Goal: Task Accomplishment & Management: Contribute content

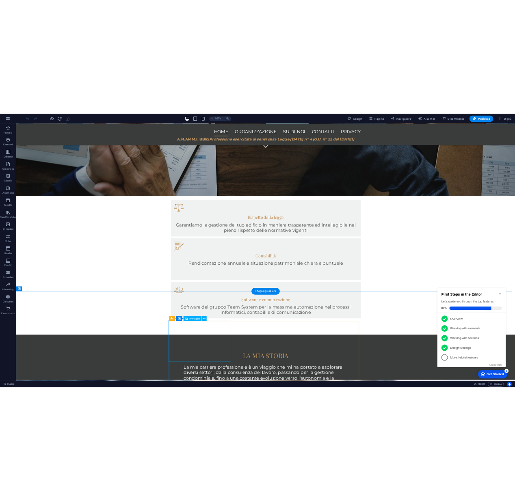
scroll to position [390, 0]
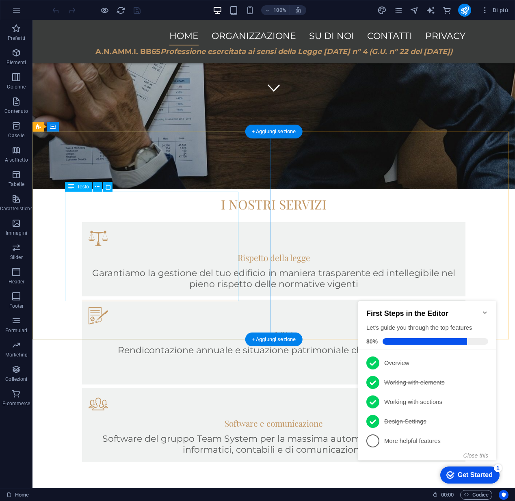
drag, startPoint x: 151, startPoint y: 292, endPoint x: 183, endPoint y: 313, distance: 38.3
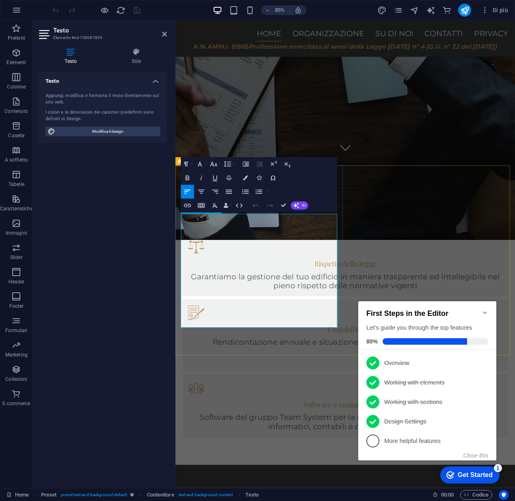
click at [475, 456] on button "Close this" at bounding box center [475, 455] width 25 height 6
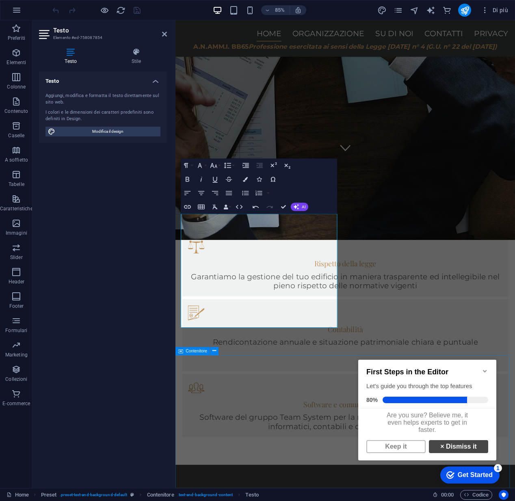
click at [447, 453] on link "× Dismiss it" at bounding box center [458, 446] width 59 height 13
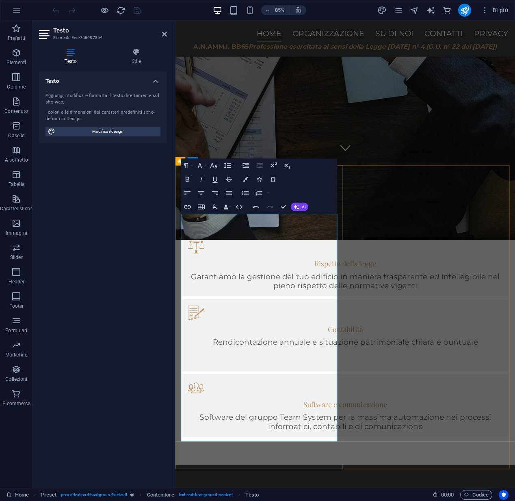
click at [104, 10] on button "button" at bounding box center [104, 10] width 10 height 10
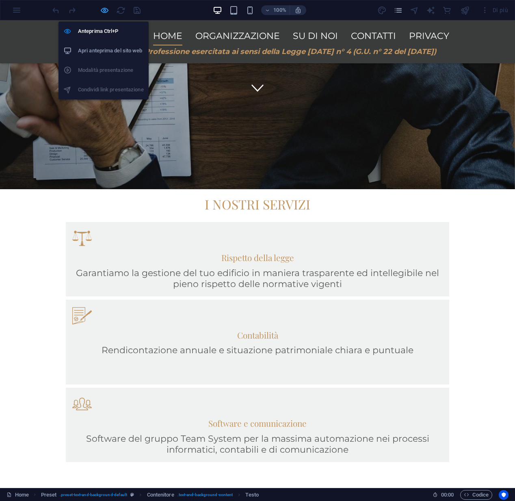
click at [102, 10] on icon "button" at bounding box center [104, 10] width 9 height 9
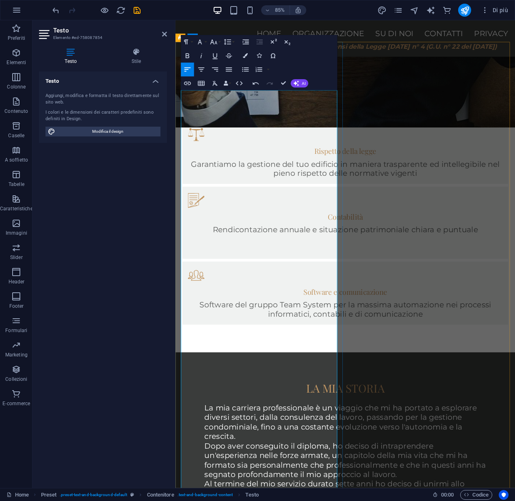
scroll to position [535, 0]
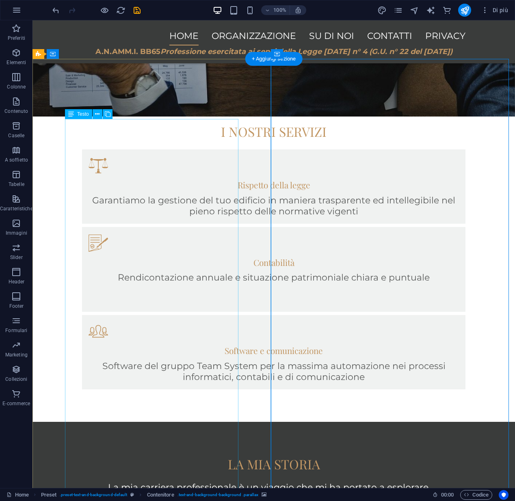
scroll to position [464, 0]
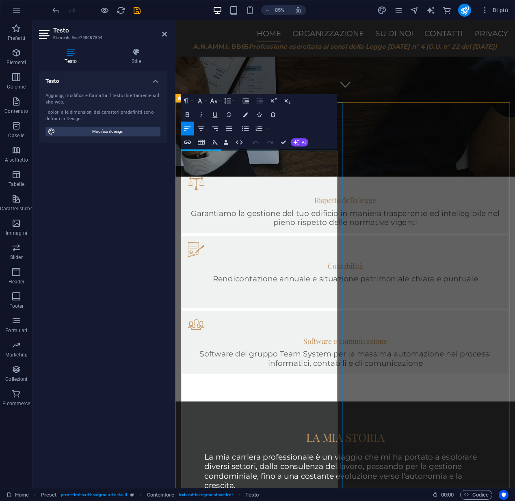
scroll to position [466, 0]
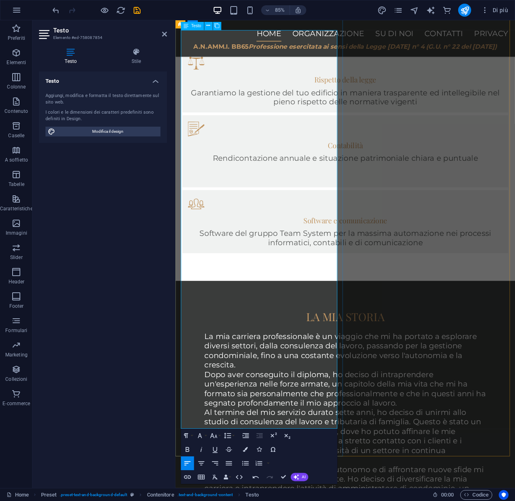
scroll to position [616, 0]
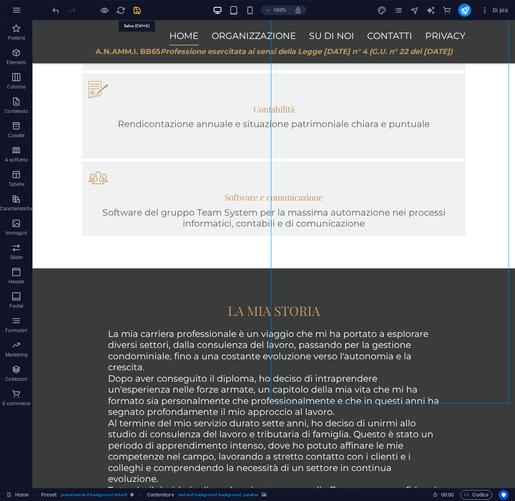
click at [138, 13] on icon "save" at bounding box center [136, 10] width 9 height 9
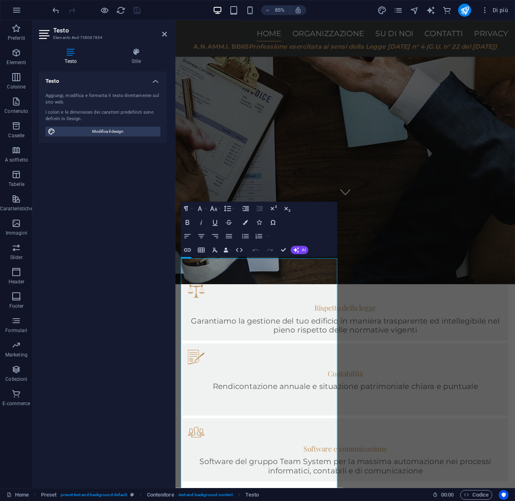
scroll to position [416, 0]
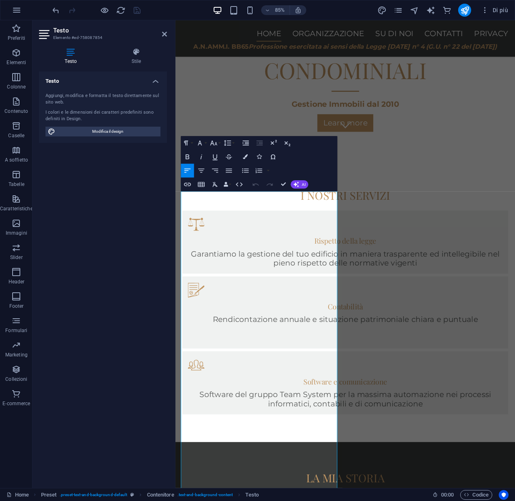
click at [399, 11] on icon "pages" at bounding box center [397, 10] width 9 height 9
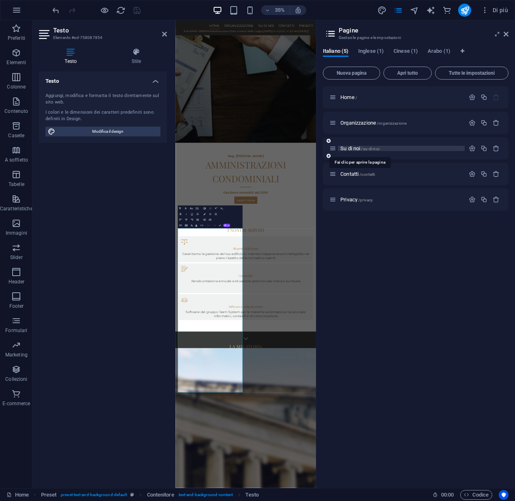
click at [357, 149] on span "Su di noi /su-di-noi" at bounding box center [359, 148] width 39 height 6
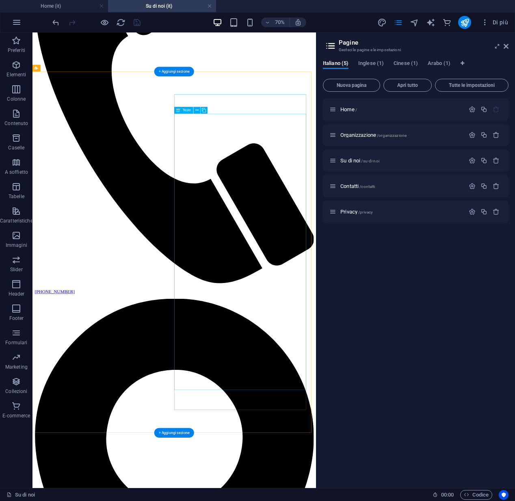
scroll to position [126, 0]
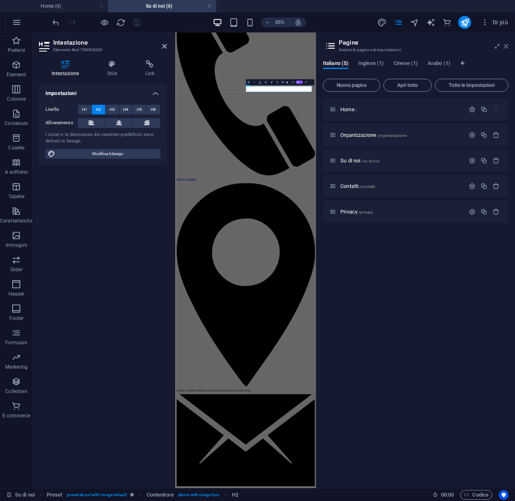
click at [507, 47] on icon at bounding box center [505, 46] width 5 height 6
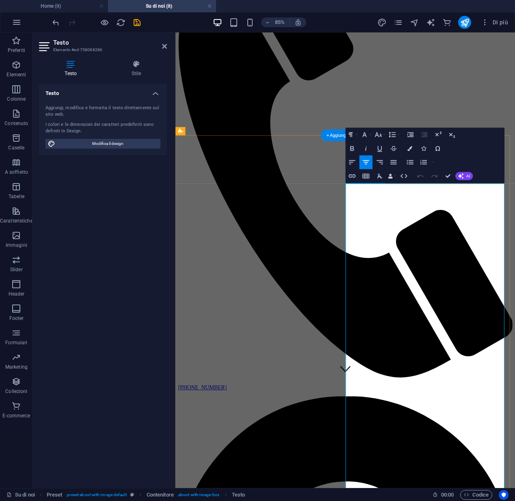
drag, startPoint x: 523, startPoint y: 218, endPoint x: 412, endPoint y: 218, distance: 111.2
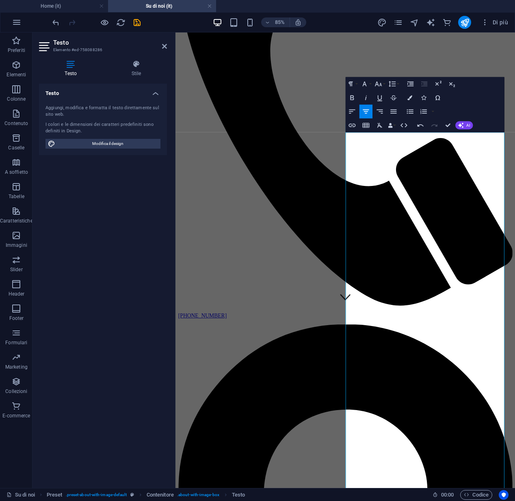
scroll to position [261, 0]
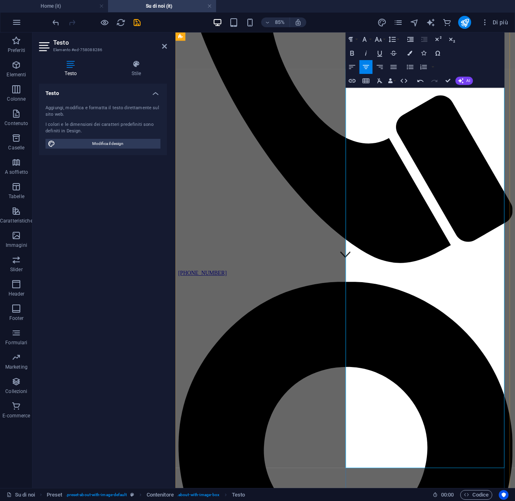
drag, startPoint x: 380, startPoint y: 219, endPoint x: 492, endPoint y: 533, distance: 333.2
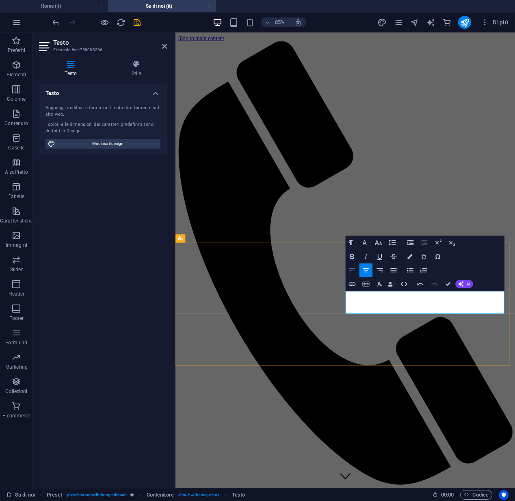
click at [355, 275] on button "Align Left" at bounding box center [351, 270] width 13 height 14
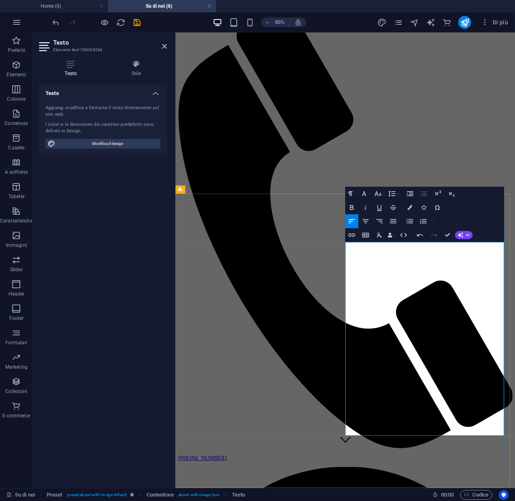
scroll to position [58, 0]
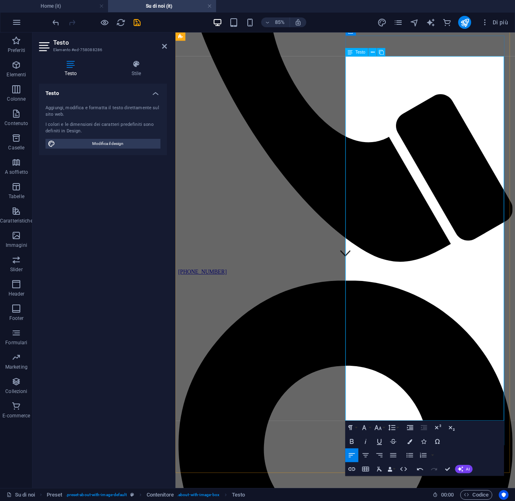
scroll to position [144, 0]
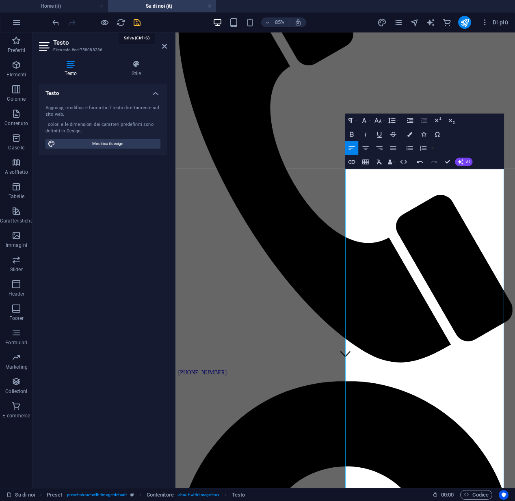
click at [141, 24] on icon "save" at bounding box center [136, 22] width 9 height 9
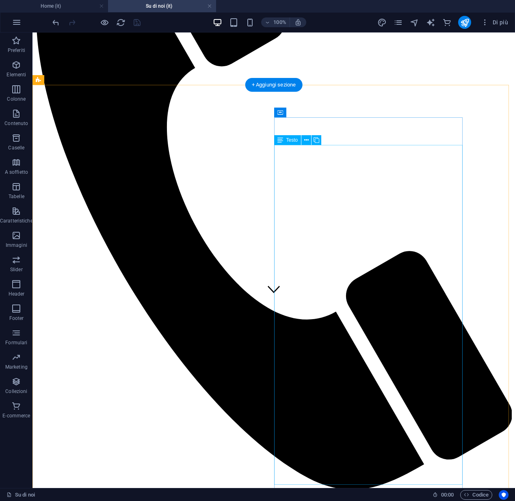
scroll to position [257, 0]
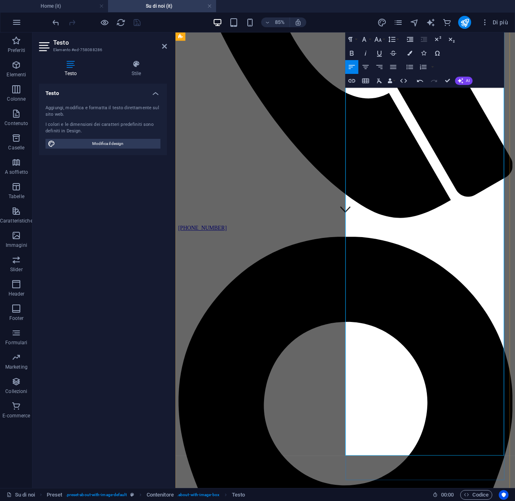
scroll to position [315, 0]
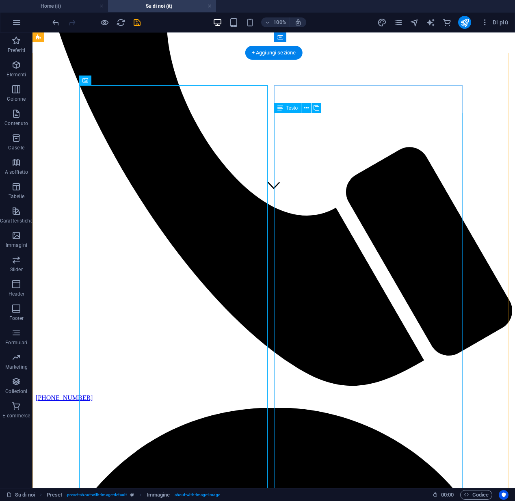
scroll to position [135, 0]
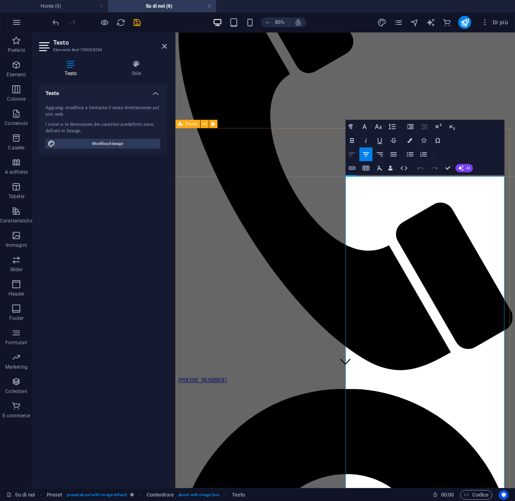
click at [350, 158] on icon "button" at bounding box center [352, 154] width 8 height 8
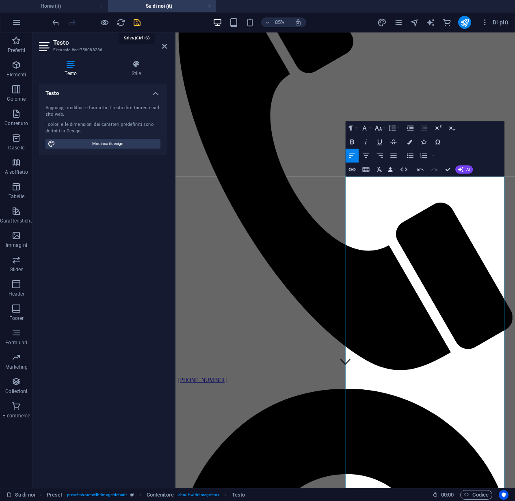
click at [136, 26] on icon "save" at bounding box center [136, 22] width 9 height 9
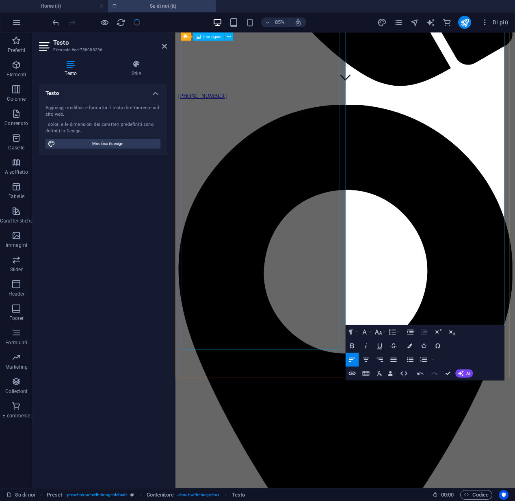
scroll to position [632, 0]
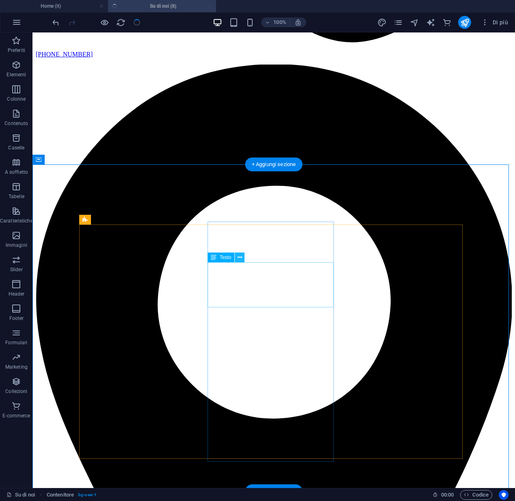
click at [238, 256] on icon at bounding box center [239, 257] width 4 height 9
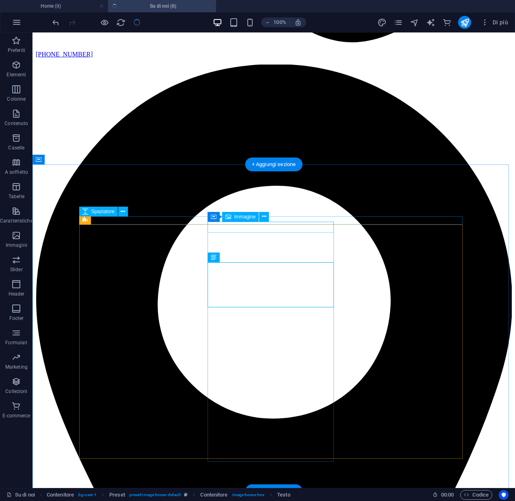
click at [239, 216] on span "Immagine" at bounding box center [245, 216] width 22 height 5
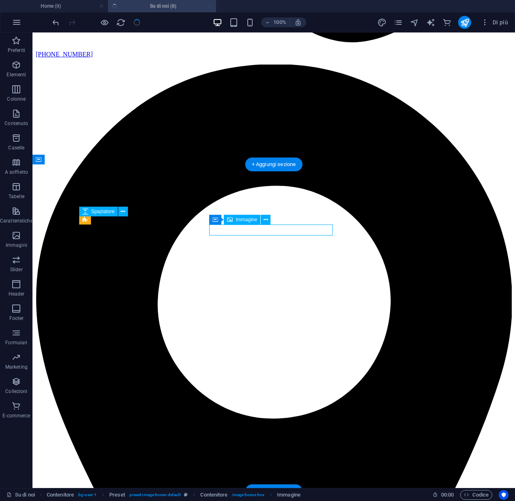
click at [239, 218] on span "Immagine" at bounding box center [247, 219] width 22 height 5
click at [263, 220] on button at bounding box center [266, 220] width 10 height 10
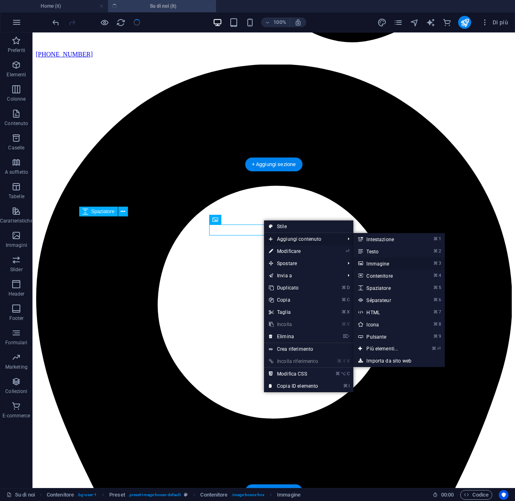
click at [368, 263] on link "⌘ 3 Immagine" at bounding box center [383, 263] width 61 height 12
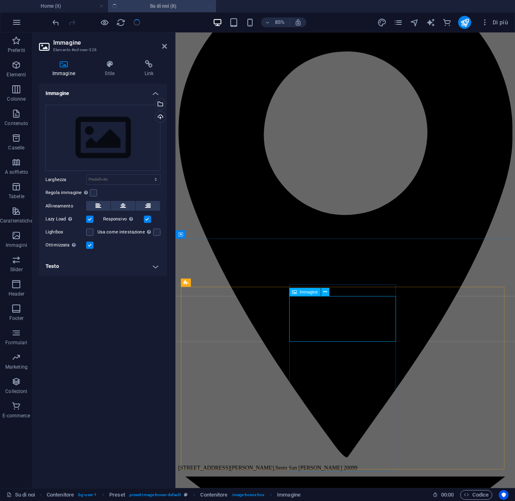
click at [326, 290] on icon at bounding box center [325, 291] width 4 height 7
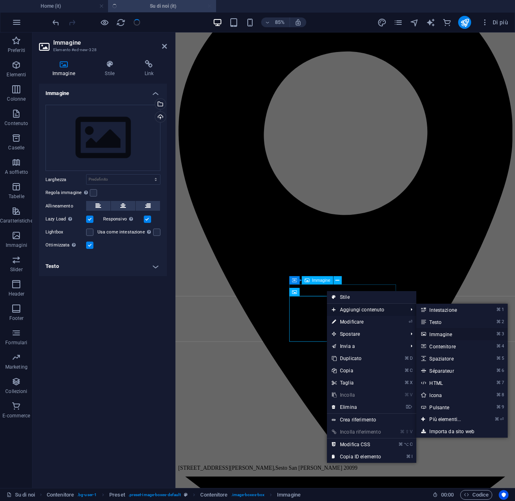
drag, startPoint x: 449, startPoint y: 333, endPoint x: 322, endPoint y: 354, distance: 128.7
click at [449, 333] on link "⌘ 3 Immagine" at bounding box center [446, 334] width 61 height 12
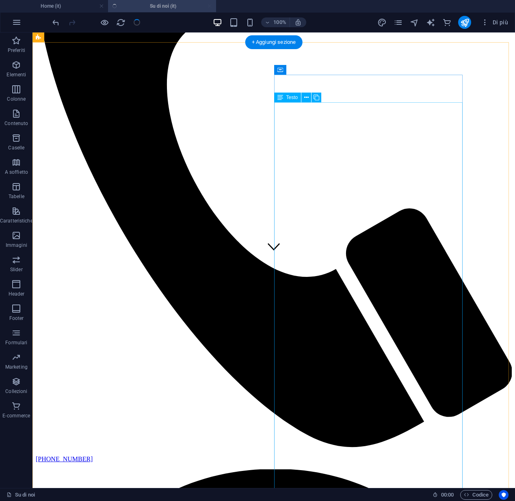
scroll to position [299, 0]
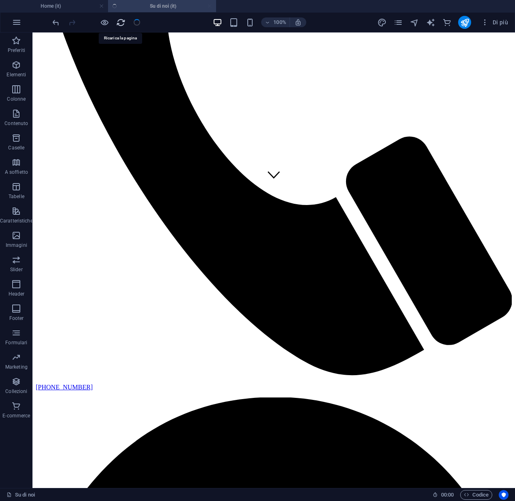
click at [120, 24] on icon "reload" at bounding box center [120, 22] width 9 height 9
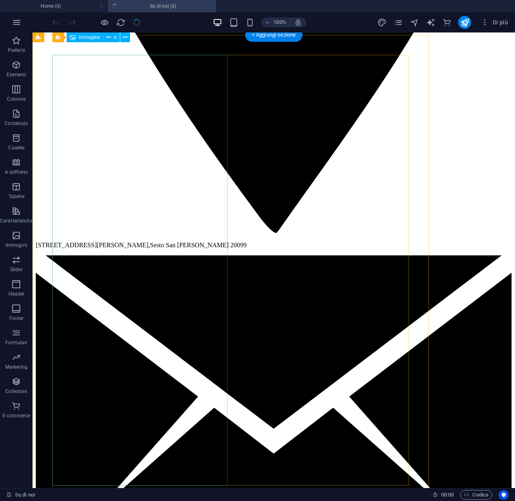
scroll to position [1085, 0]
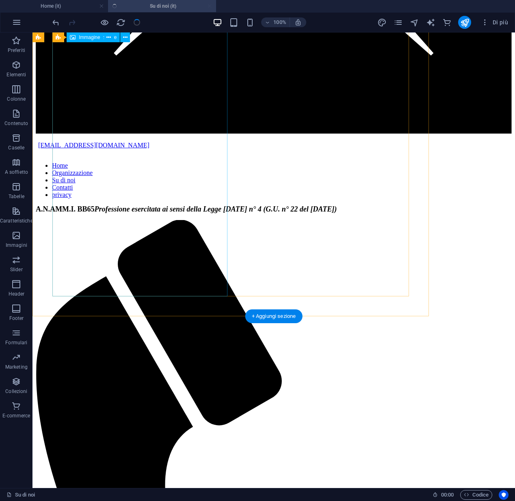
scroll to position [1681, 0]
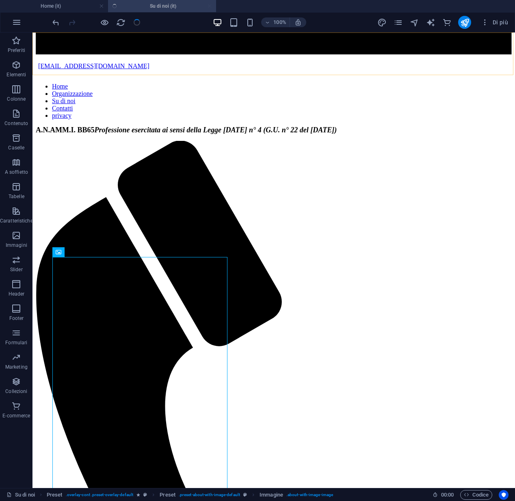
click at [134, 23] on div at bounding box center [96, 22] width 91 height 13
click at [123, 24] on icon "reload" at bounding box center [120, 22] width 9 height 9
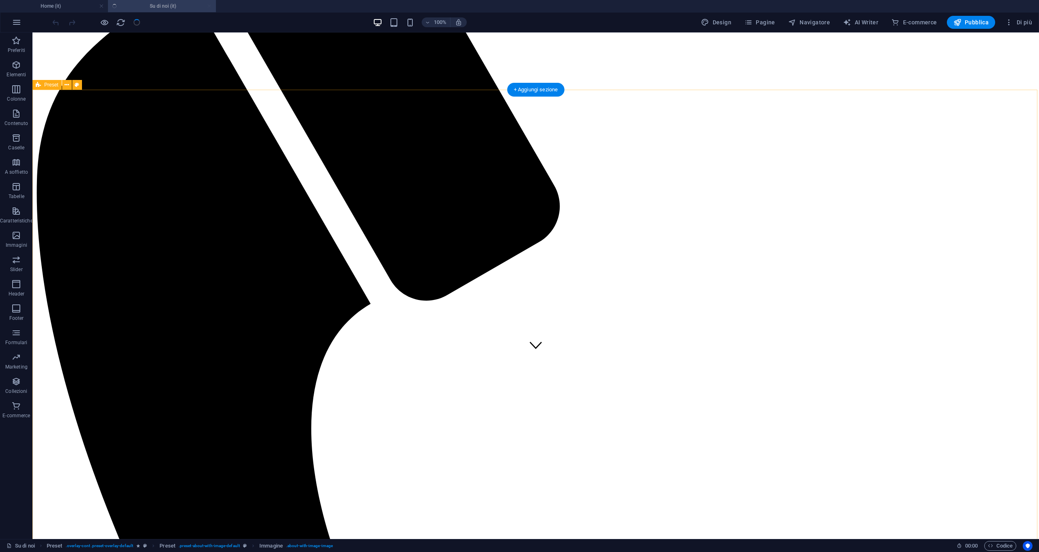
scroll to position [111, 0]
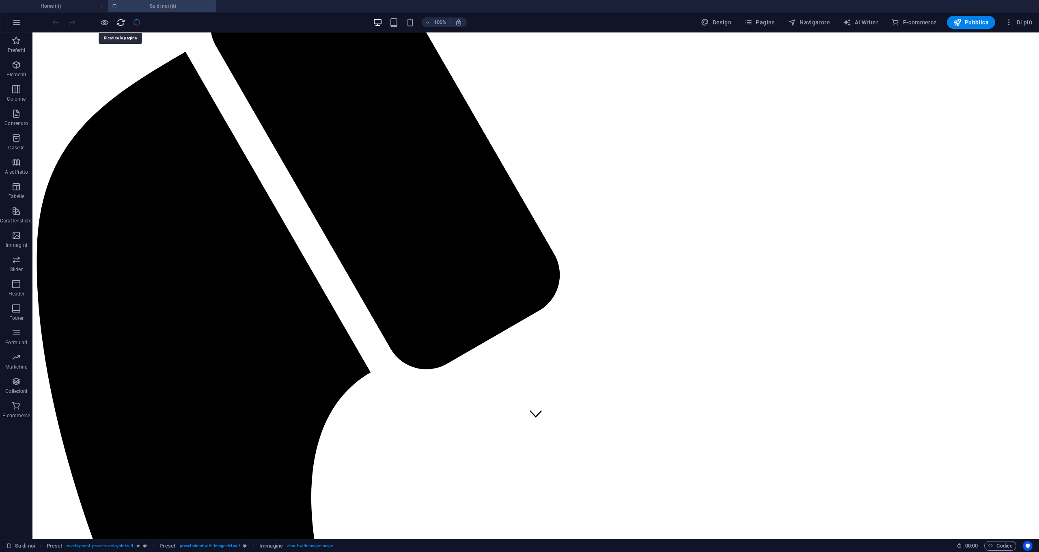
click at [121, 26] on icon "reload" at bounding box center [120, 22] width 9 height 9
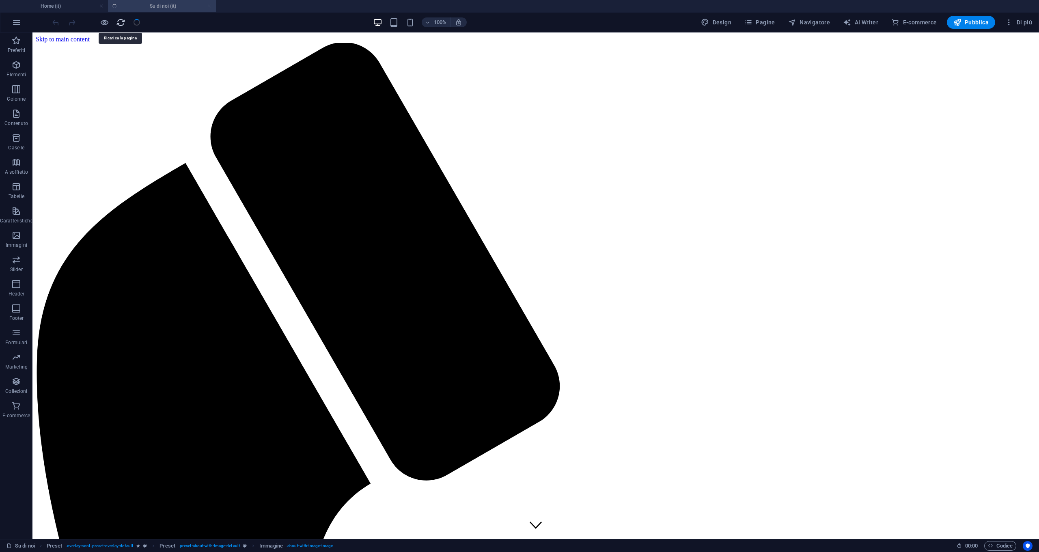
scroll to position [0, 0]
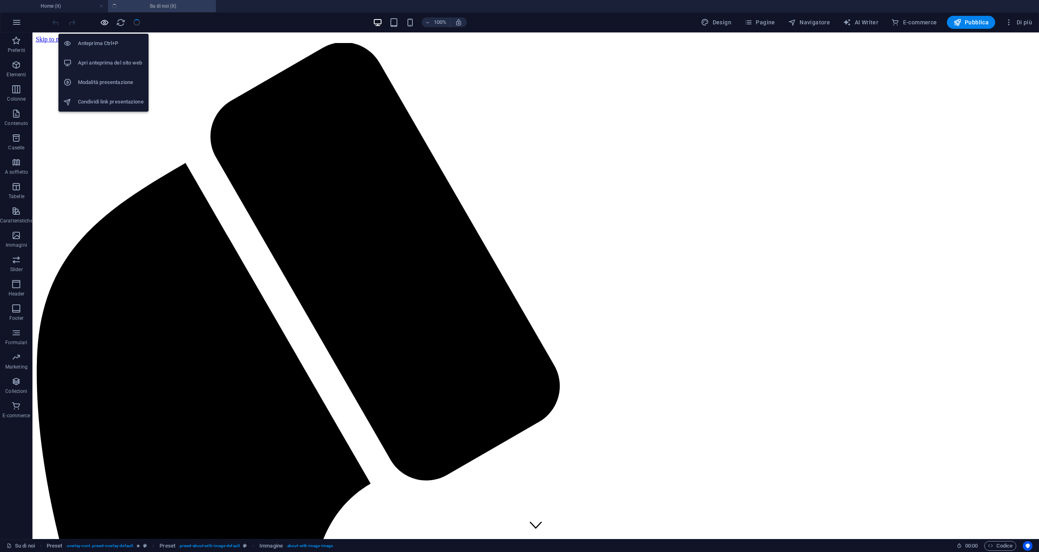
click at [104, 22] on icon "button" at bounding box center [104, 22] width 9 height 9
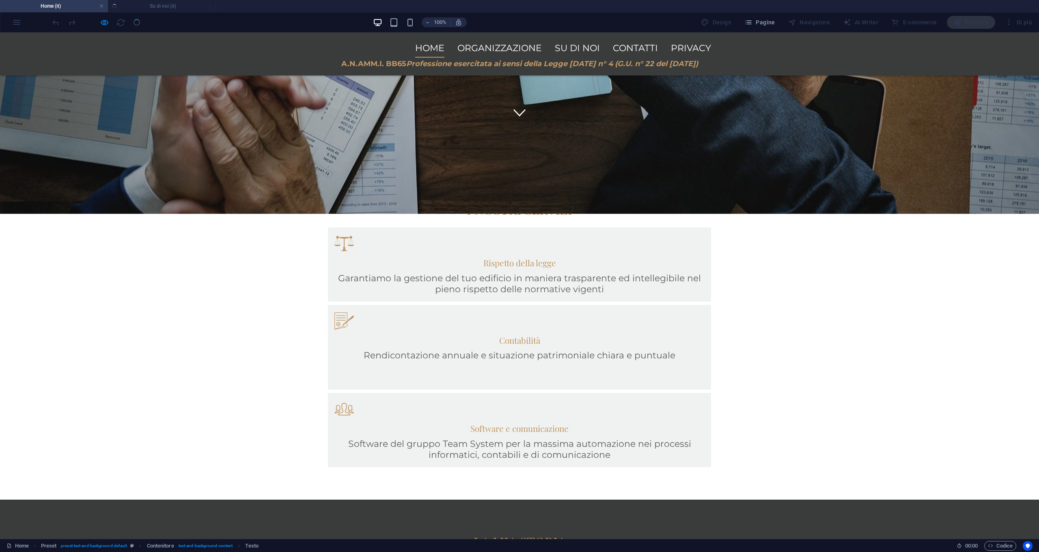
scroll to position [432, 0]
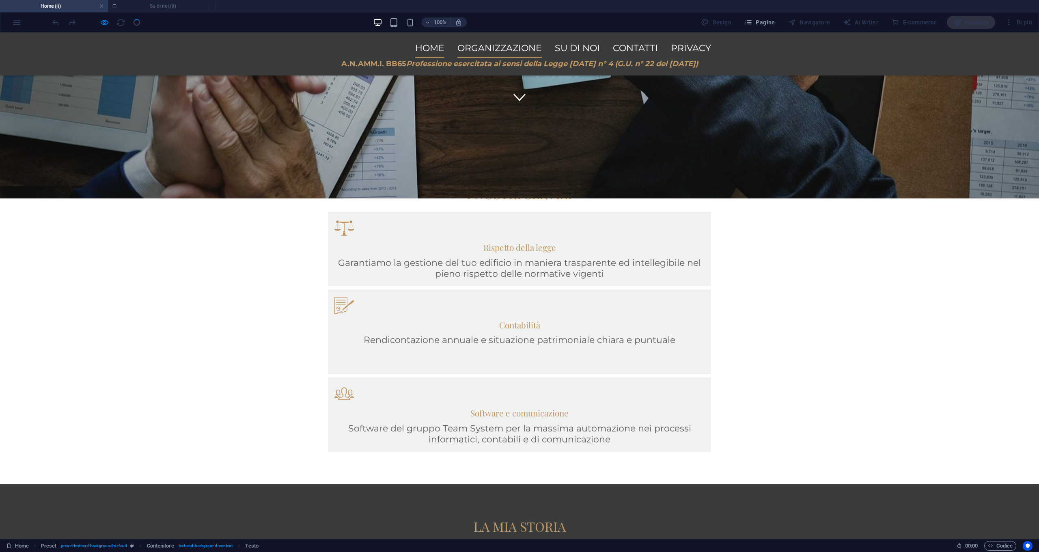
click at [498, 52] on link "Organizzazione" at bounding box center [500, 48] width 84 height 19
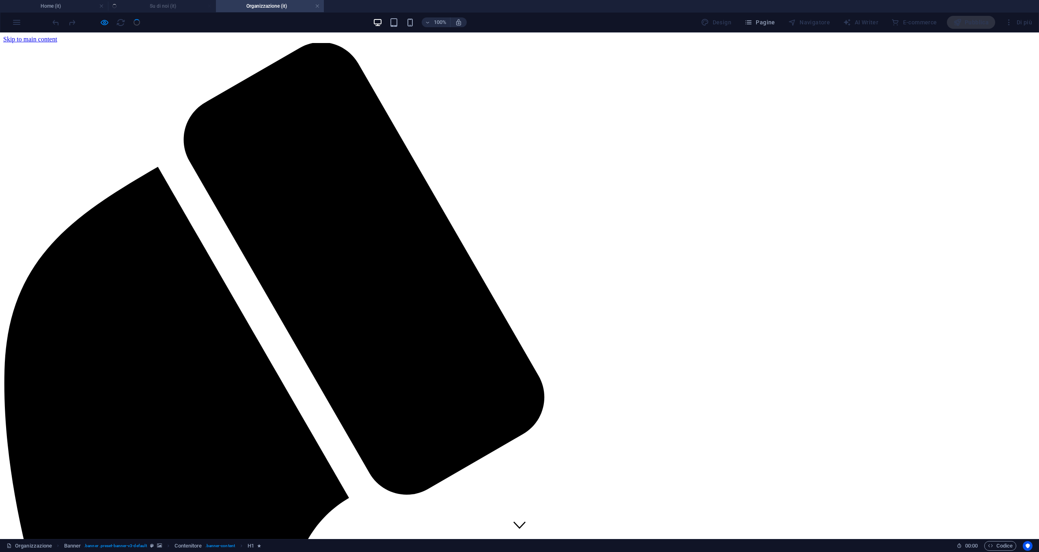
scroll to position [0, 0]
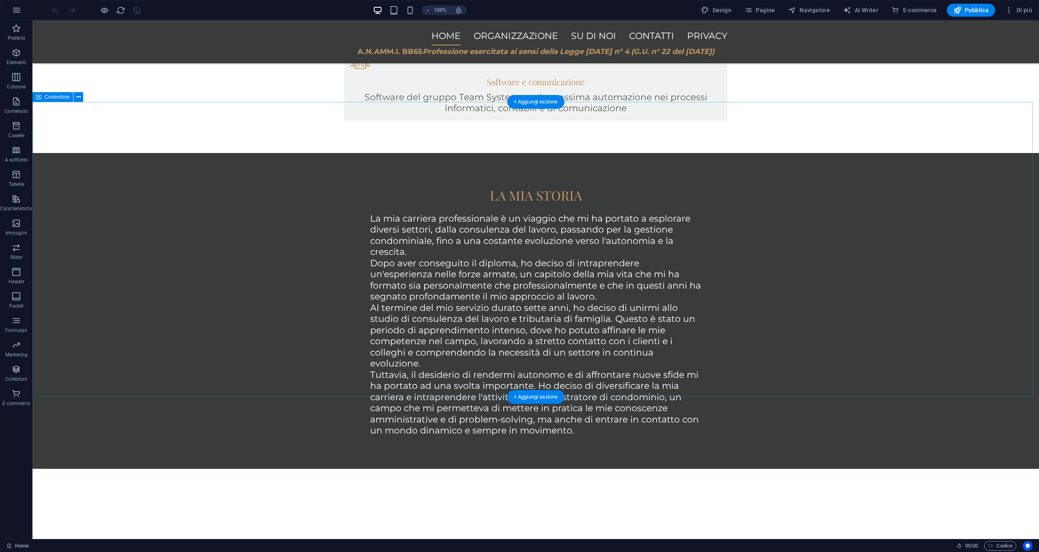
scroll to position [597, 0]
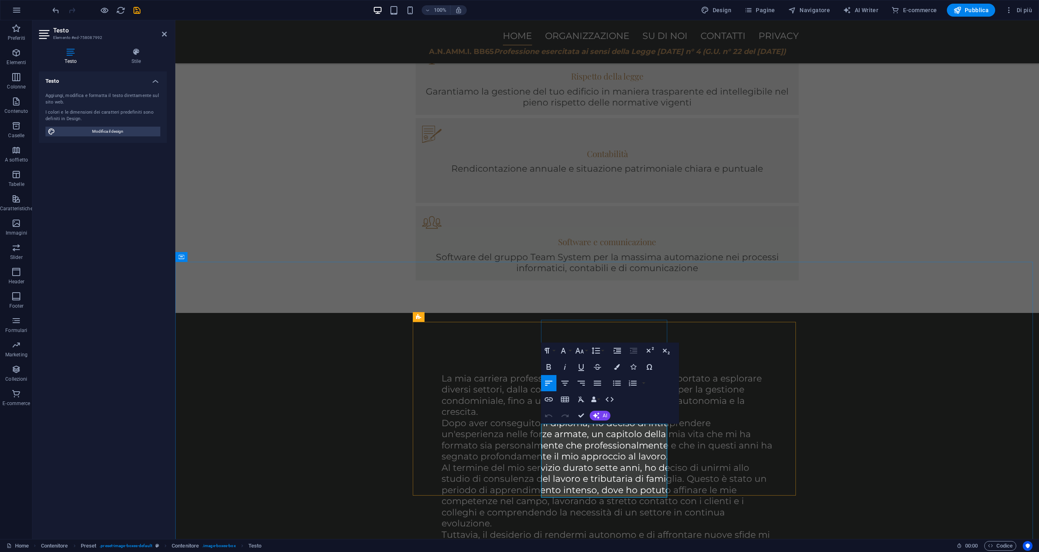
drag, startPoint x: 590, startPoint y: 464, endPoint x: 546, endPoint y: 431, distance: 55.1
drag, startPoint x: 643, startPoint y: 442, endPoint x: 605, endPoint y: 444, distance: 39.0
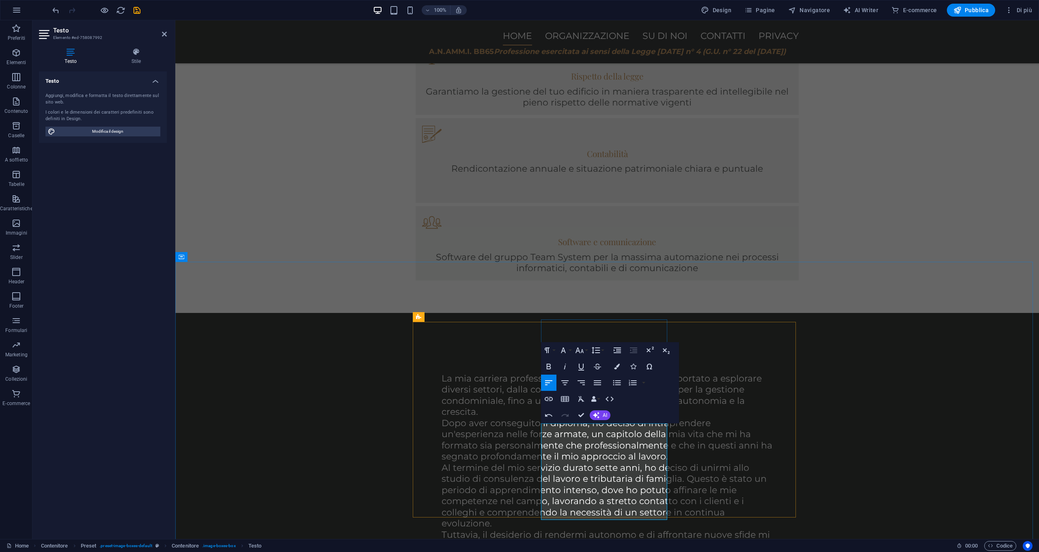
click at [56, 13] on icon "undo" at bounding box center [55, 10] width 9 height 9
click at [56, 11] on icon "undo" at bounding box center [55, 10] width 9 height 9
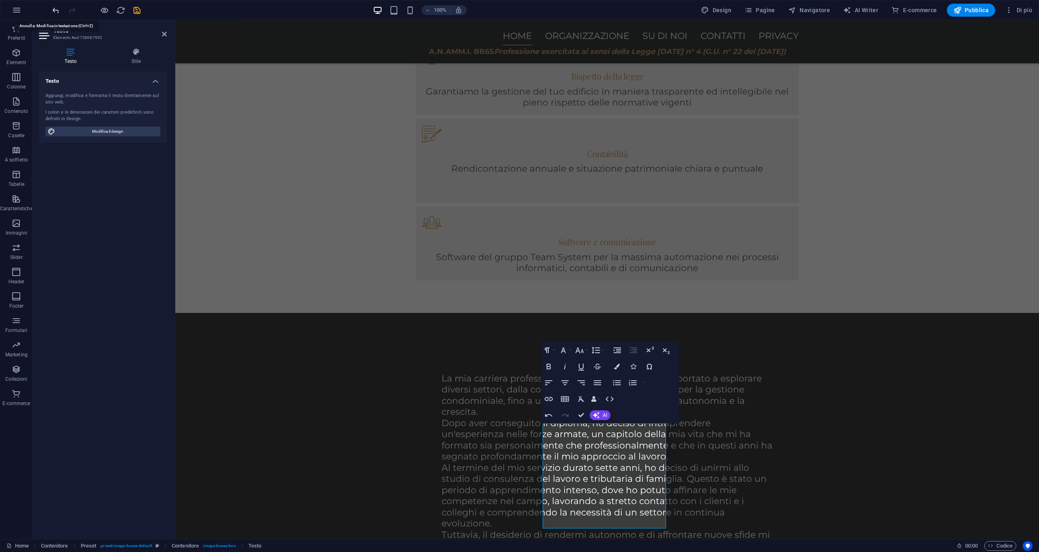
click at [54, 11] on icon "undo" at bounding box center [55, 10] width 9 height 9
click at [56, 10] on icon "undo" at bounding box center [55, 10] width 9 height 9
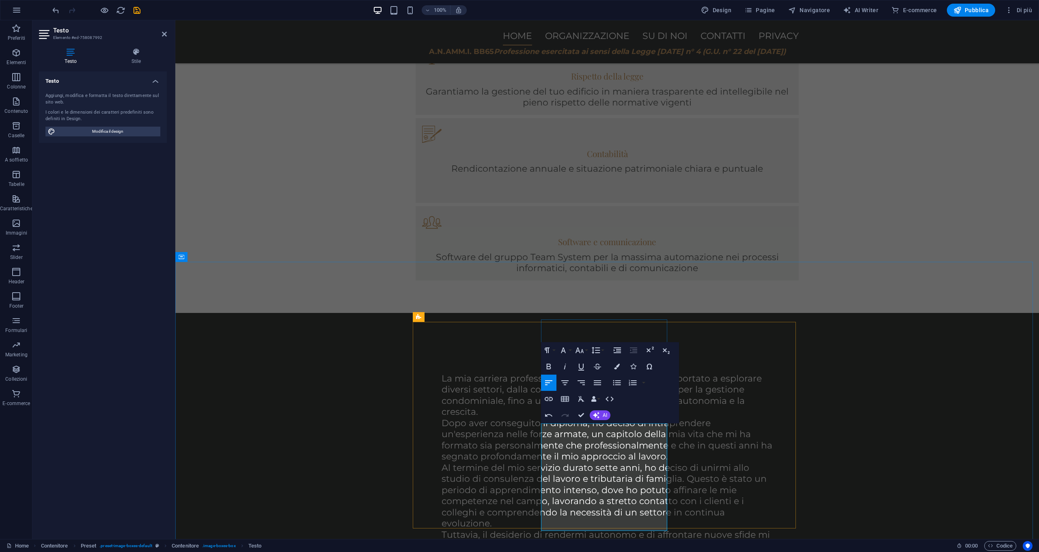
drag, startPoint x: 575, startPoint y: 482, endPoint x: 603, endPoint y: 465, distance: 32.8
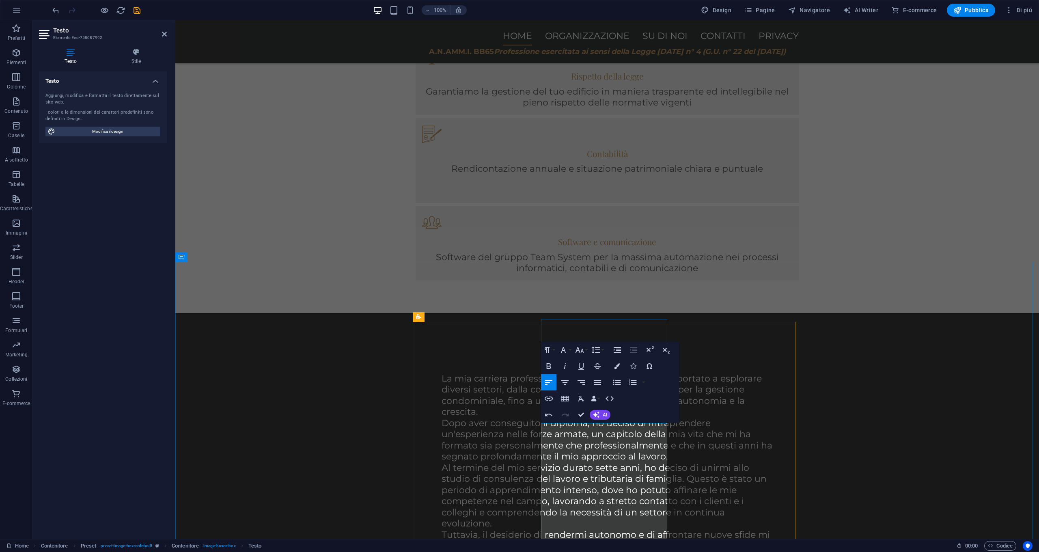
drag, startPoint x: 589, startPoint y: 476, endPoint x: 550, endPoint y: 477, distance: 39.4
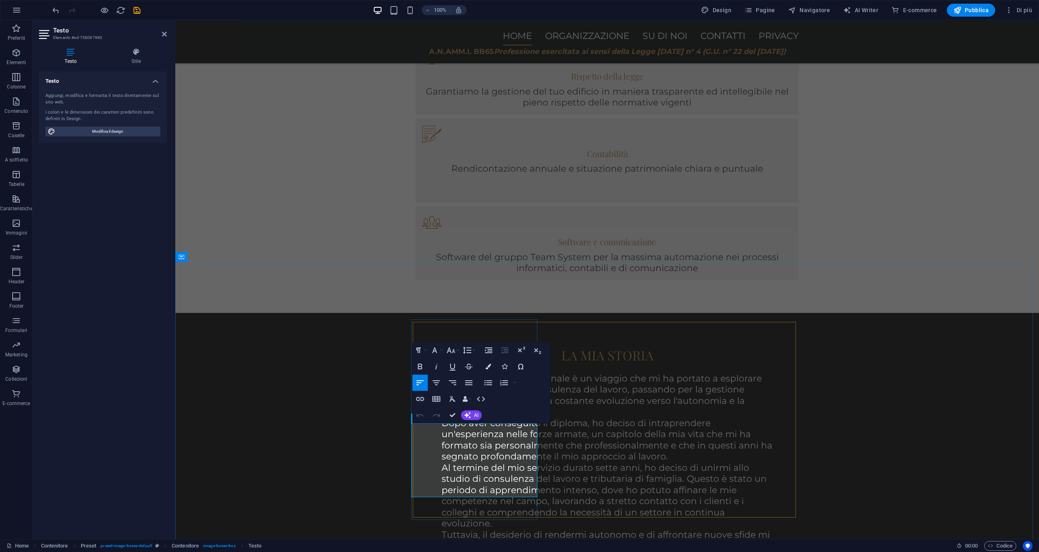
drag, startPoint x: 458, startPoint y: 466, endPoint x: 427, endPoint y: 449, distance: 35.5
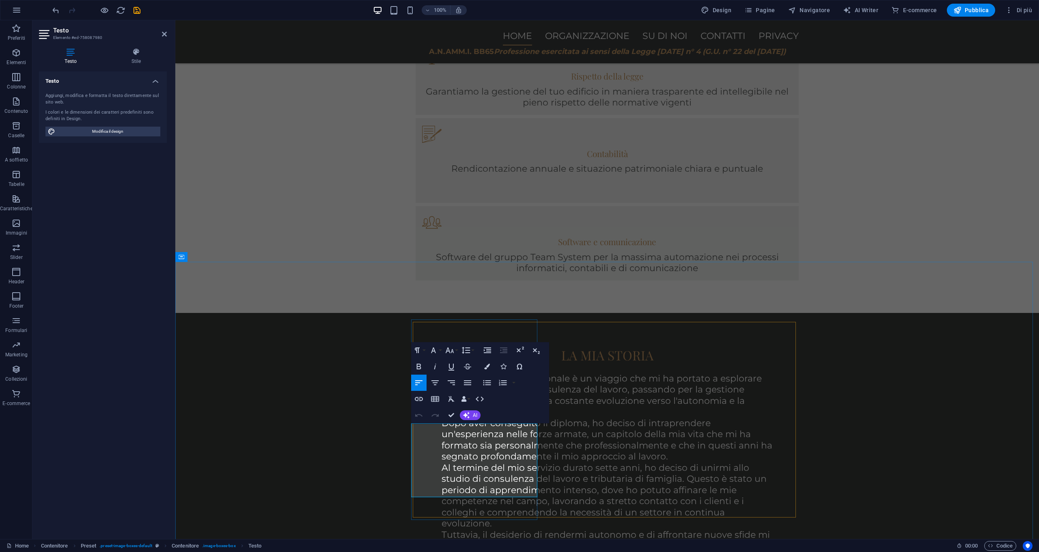
drag, startPoint x: 462, startPoint y: 466, endPoint x: 415, endPoint y: 433, distance: 56.9
click at [138, 8] on icon "save" at bounding box center [136, 10] width 9 height 9
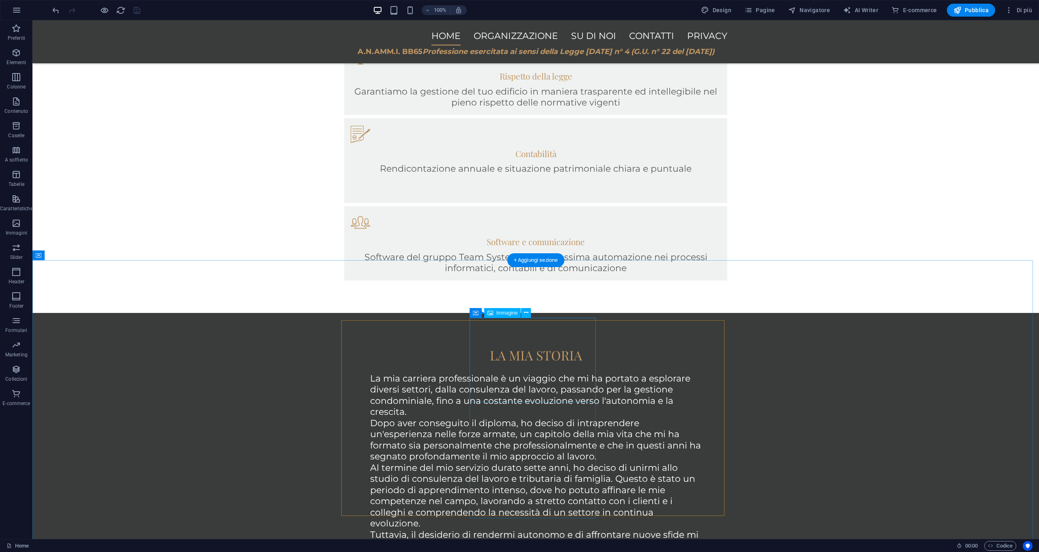
scroll to position [610, 0]
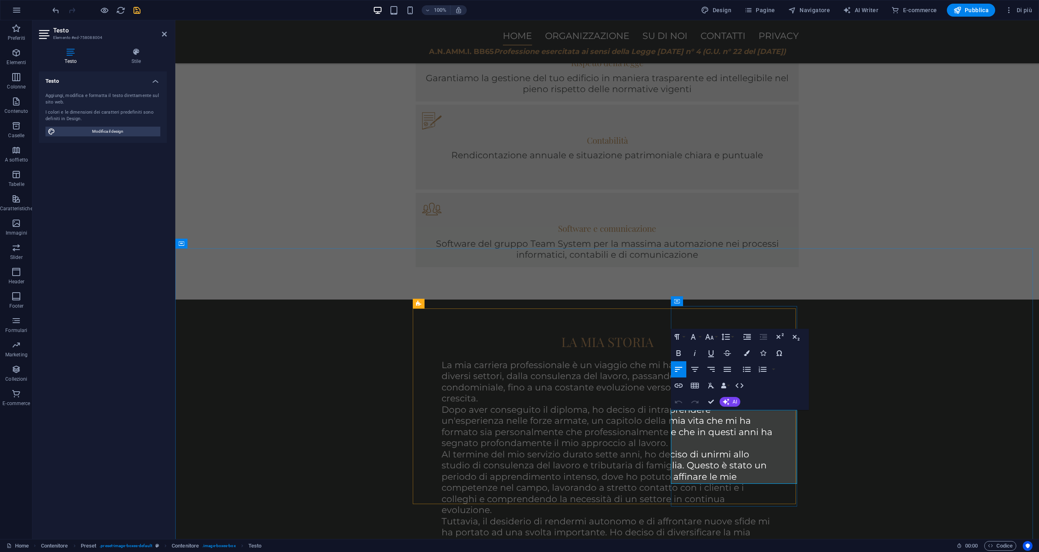
drag, startPoint x: 679, startPoint y: 420, endPoint x: 707, endPoint y: 458, distance: 46.9
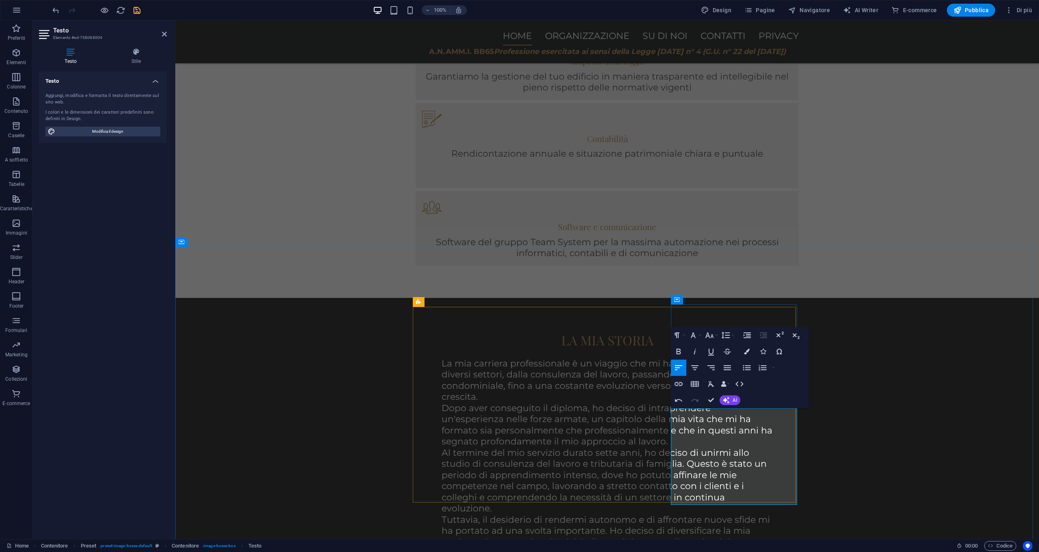
click at [138, 13] on icon "save" at bounding box center [136, 10] width 9 height 9
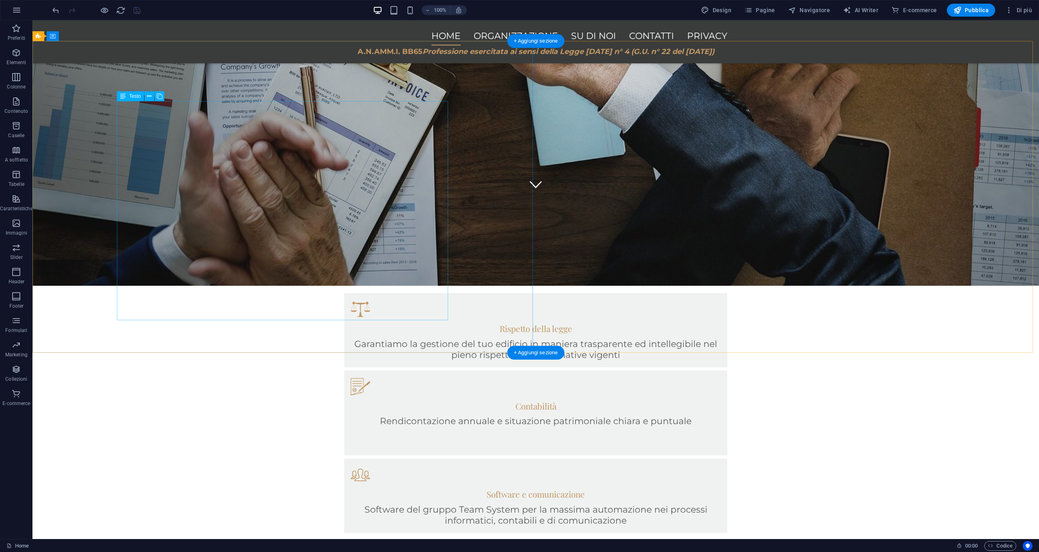
scroll to position [254, 0]
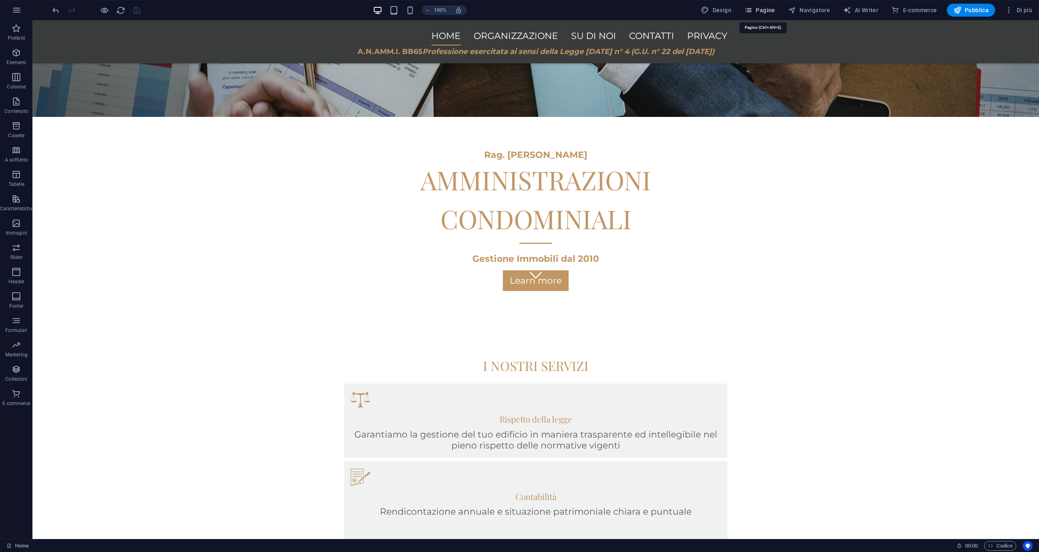
click at [762, 13] on span "Pagine" at bounding box center [760, 10] width 31 height 8
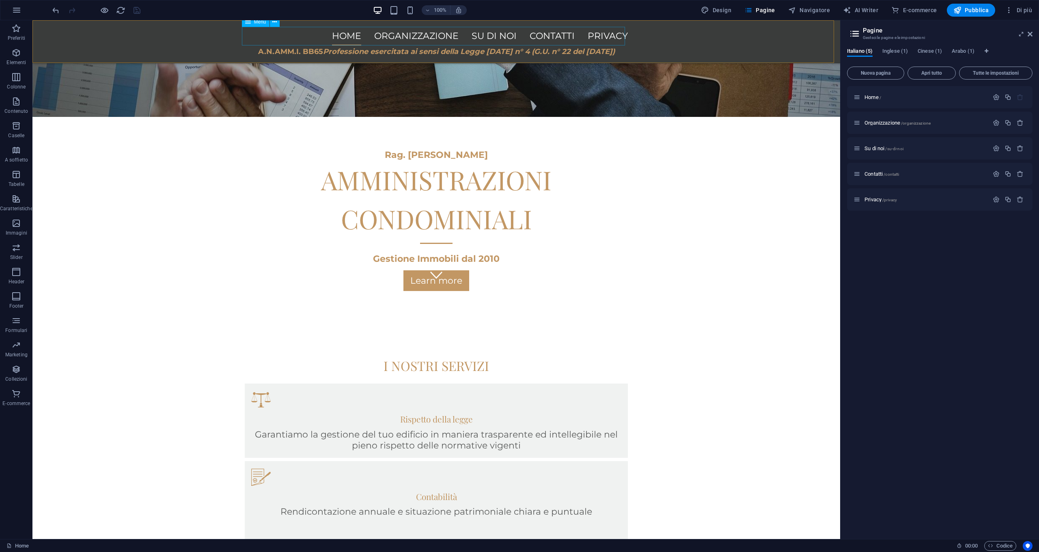
click at [492, 38] on nav "Home Organizzazione Su di noi Contatti privacy" at bounding box center [436, 36] width 383 height 19
click at [489, 37] on nav "Home Organizzazione Su di noi Contatti privacy" at bounding box center [436, 36] width 383 height 19
click at [877, 148] on span "Su di noi /su-di-noi" at bounding box center [884, 148] width 39 height 6
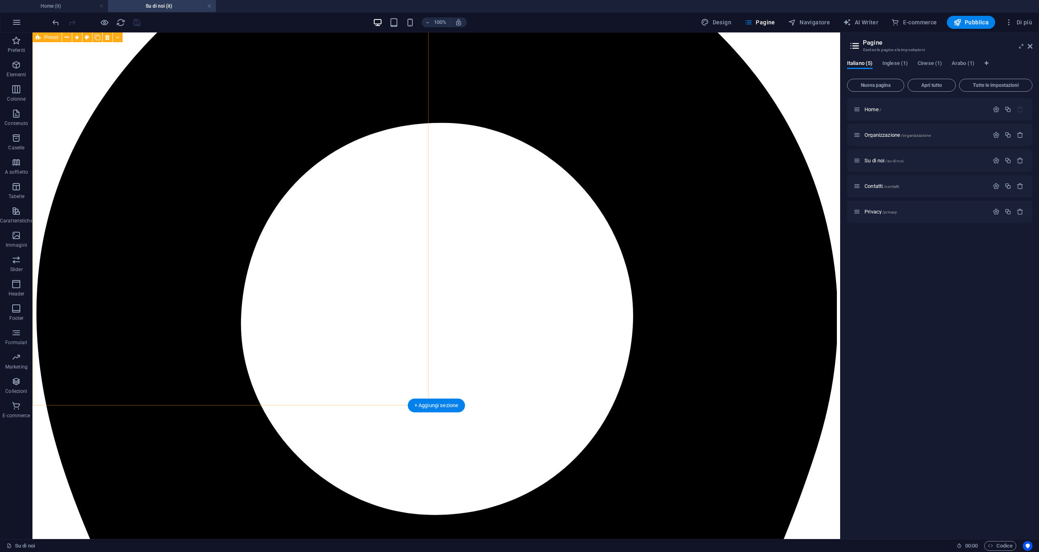
scroll to position [1024, 0]
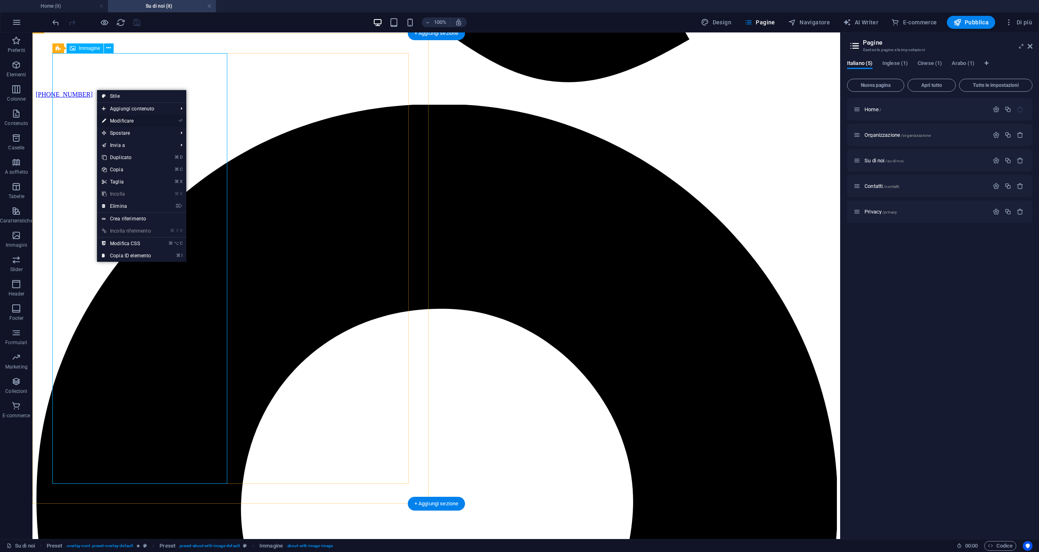
click at [122, 121] on link "⏎ Modificare" at bounding box center [126, 121] width 59 height 12
select select "%"
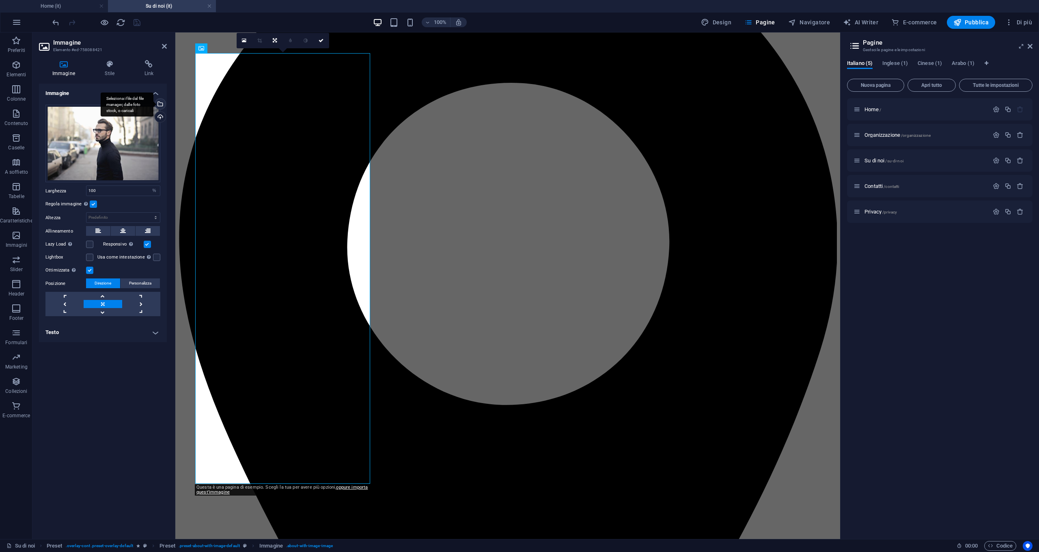
click at [153, 104] on div "Seleziona i file dal file manager, dalle foto stock, o caricali" at bounding box center [127, 105] width 53 height 24
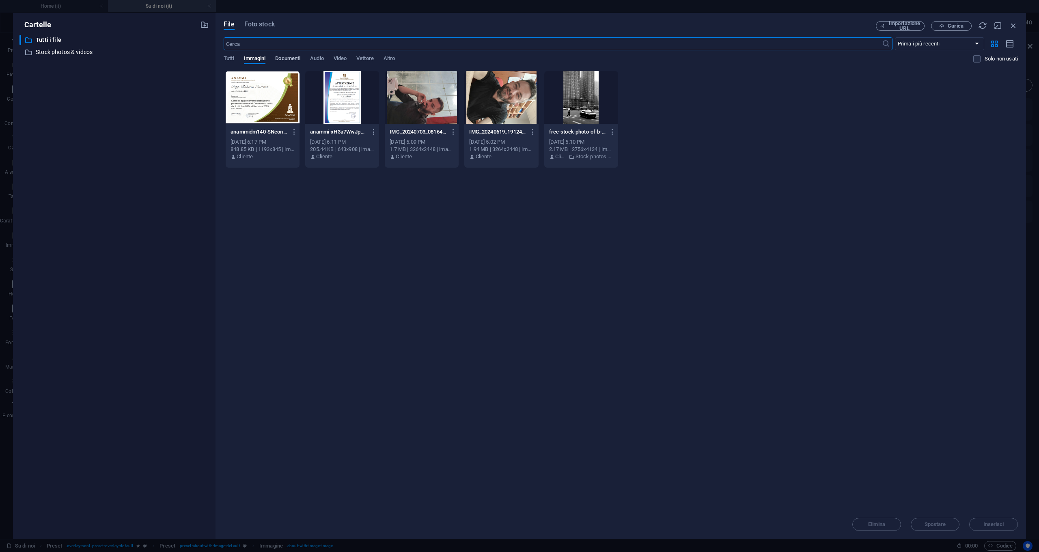
click at [284, 57] on span "Documenti" at bounding box center [287, 59] width 25 height 11
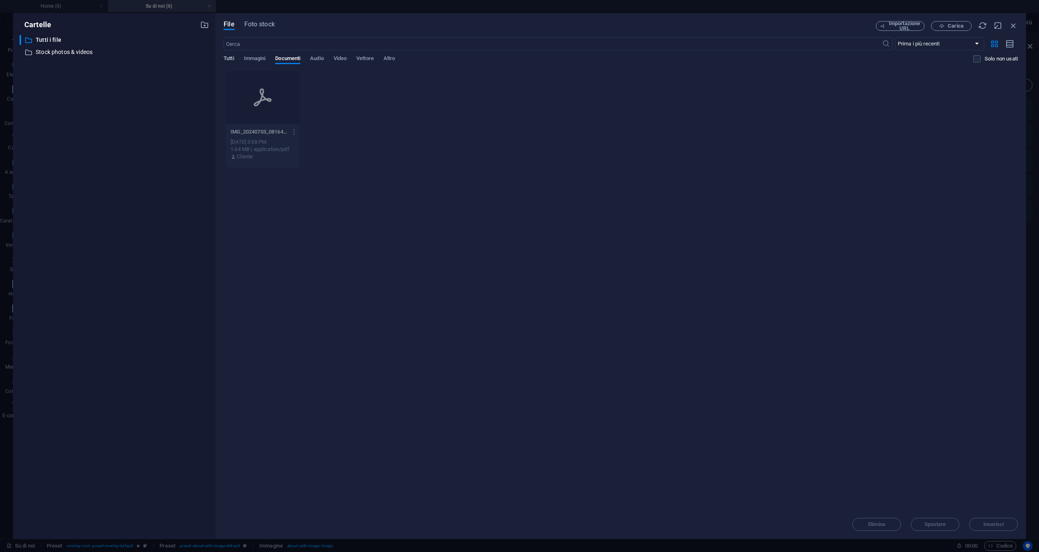
click at [231, 58] on span "Tutti" at bounding box center [229, 59] width 10 height 11
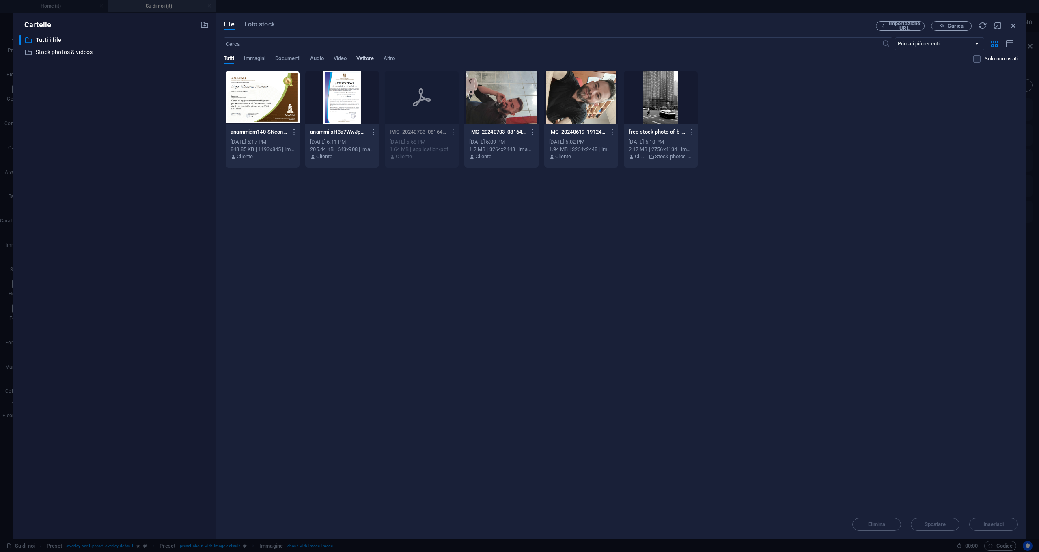
click at [365, 58] on span "Vettore" at bounding box center [364, 59] width 17 height 11
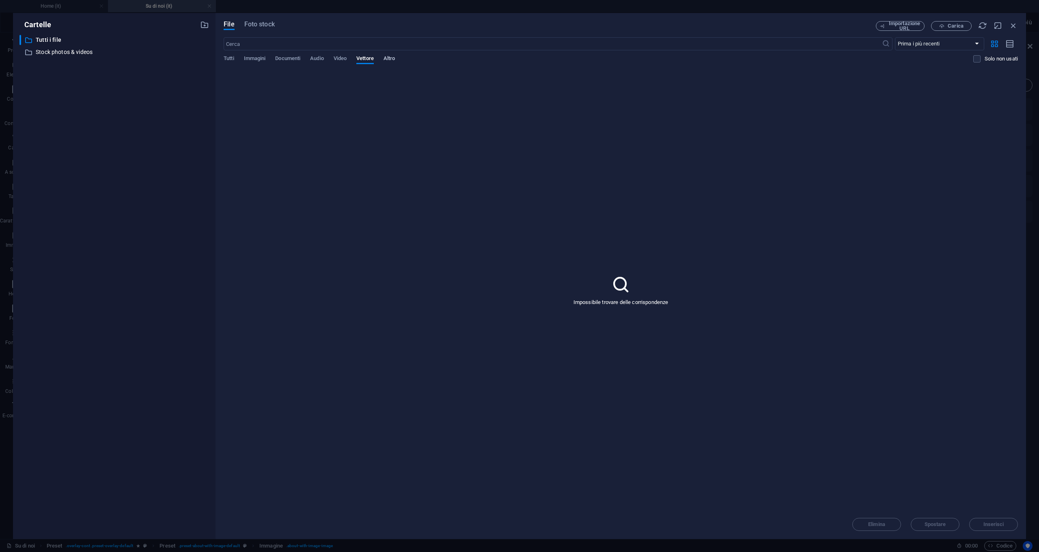
click at [395, 60] on span "Altro" at bounding box center [389, 59] width 11 height 11
click at [234, 58] on span "Tutti" at bounding box center [229, 59] width 10 height 11
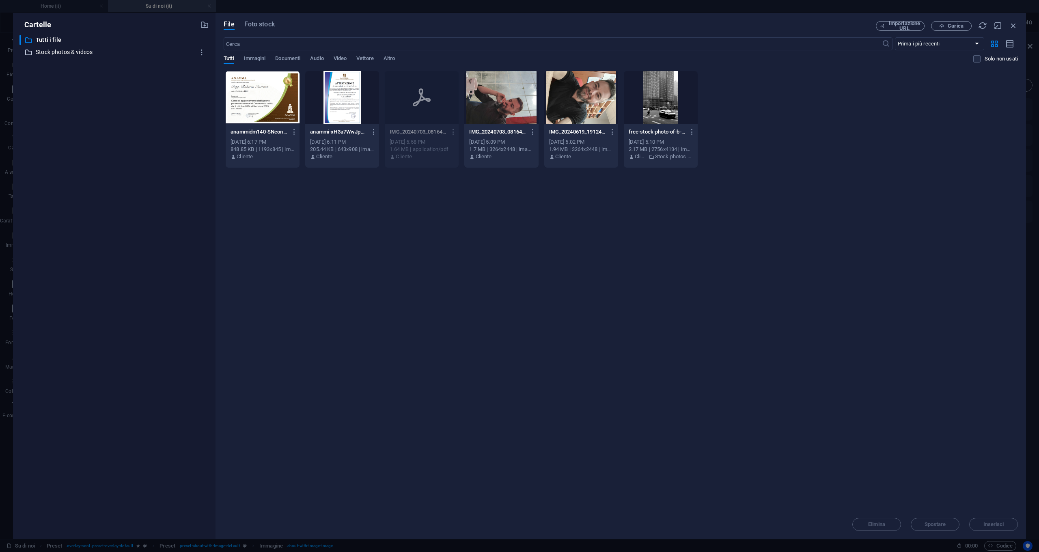
click at [54, 54] on p "Stock photos & videos" at bounding box center [115, 51] width 158 height 9
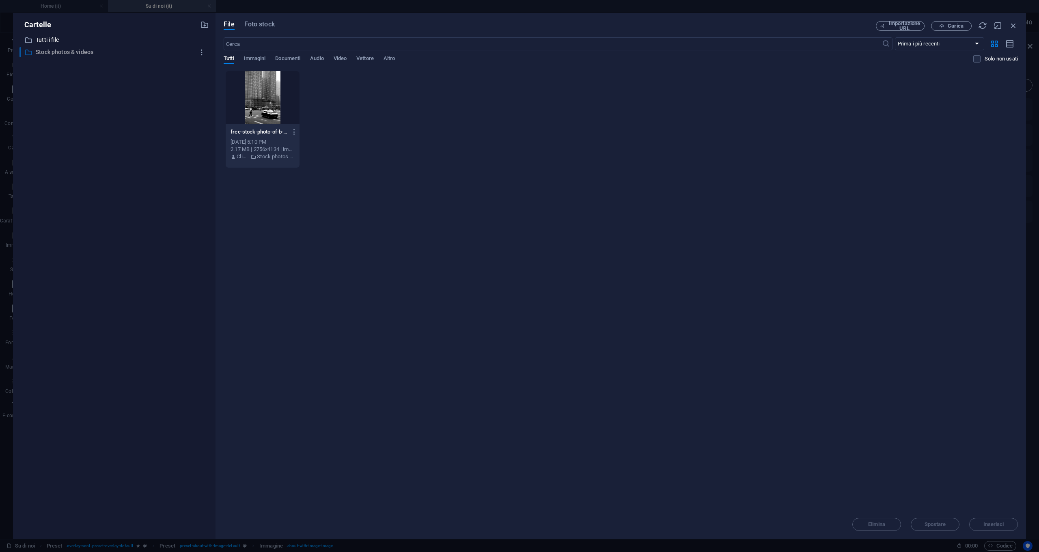
click at [33, 54] on div "​ Stock photos & videos Stock photos & videos" at bounding box center [106, 52] width 175 height 10
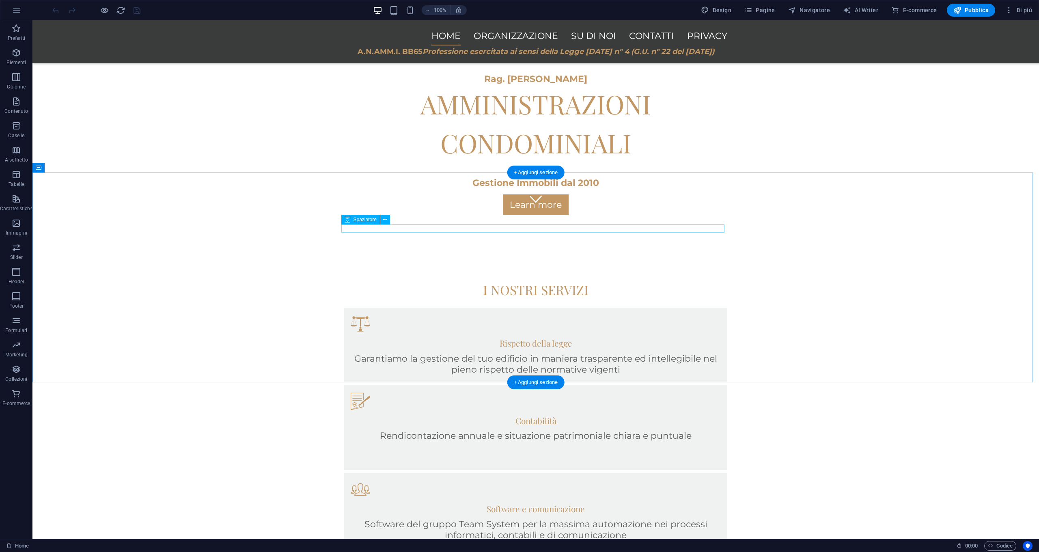
scroll to position [62, 0]
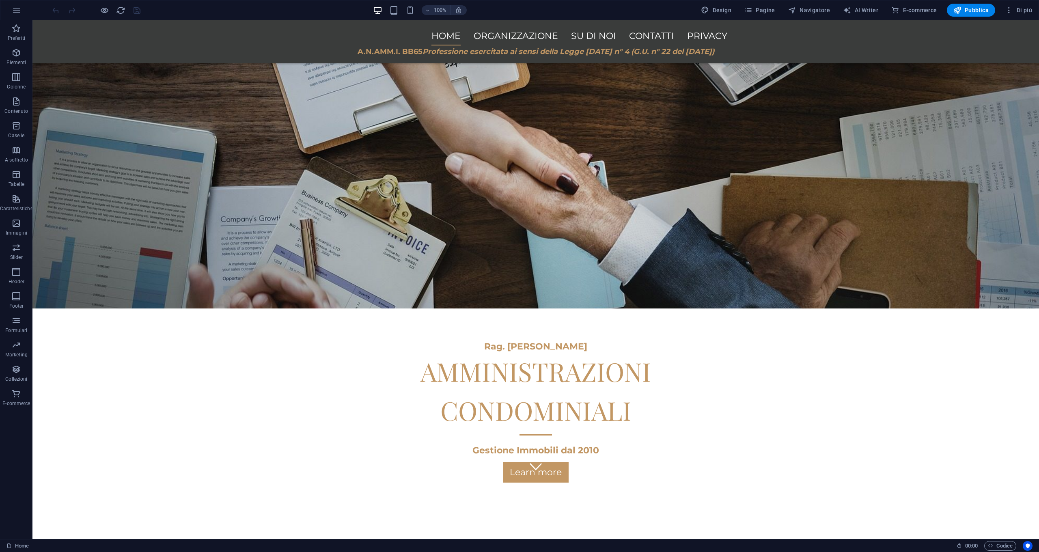
drag, startPoint x: 760, startPoint y: 10, endPoint x: 697, endPoint y: 11, distance: 62.1
click at [697, 11] on div "100% Design Pagine Navigatore AI Writer E-commerce Pubblica Di più" at bounding box center [543, 10] width 985 height 13
click at [730, 9] on span "Design" at bounding box center [716, 10] width 30 height 8
select select "px"
select select "400"
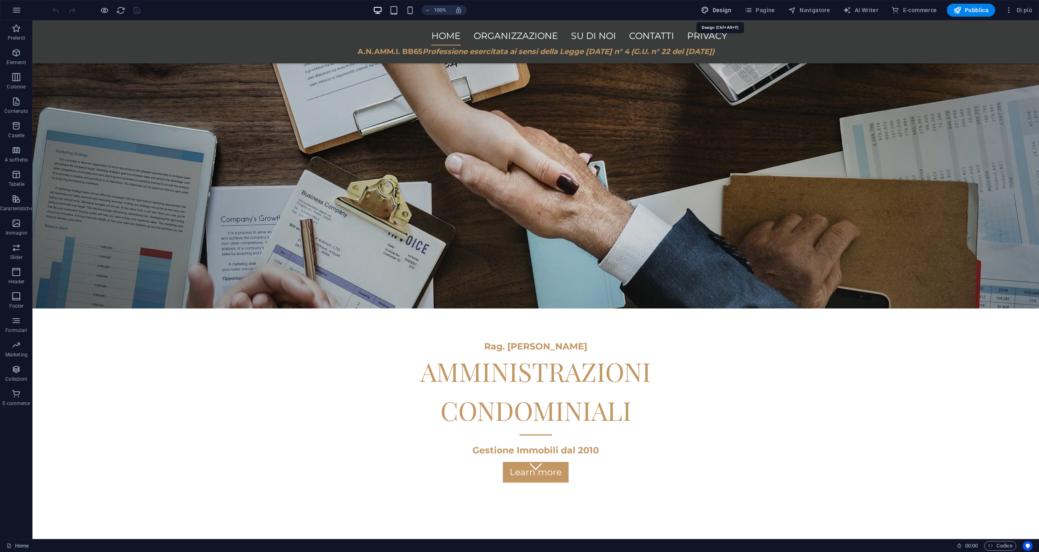
select select "px"
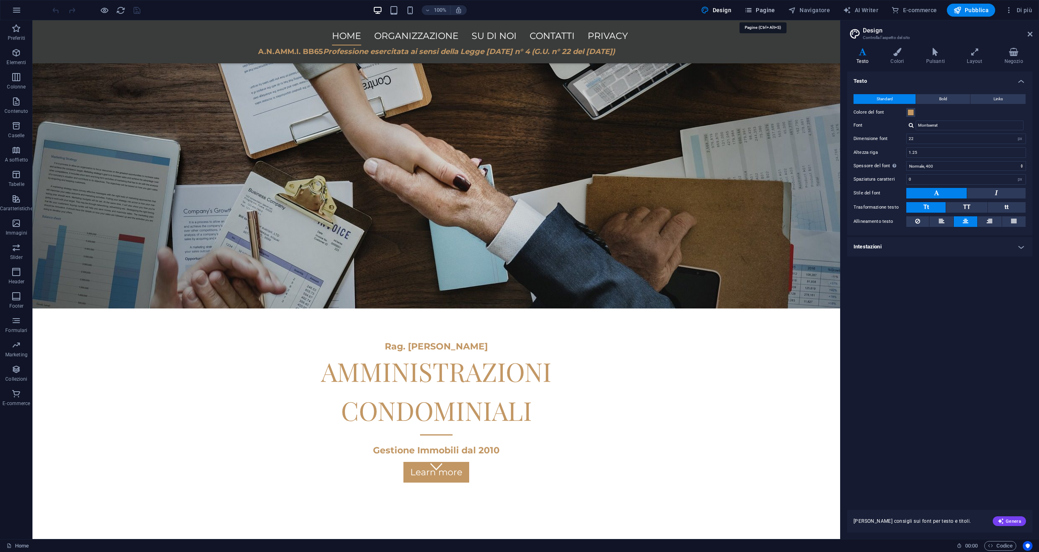
click at [764, 8] on span "Pagine" at bounding box center [760, 10] width 31 height 8
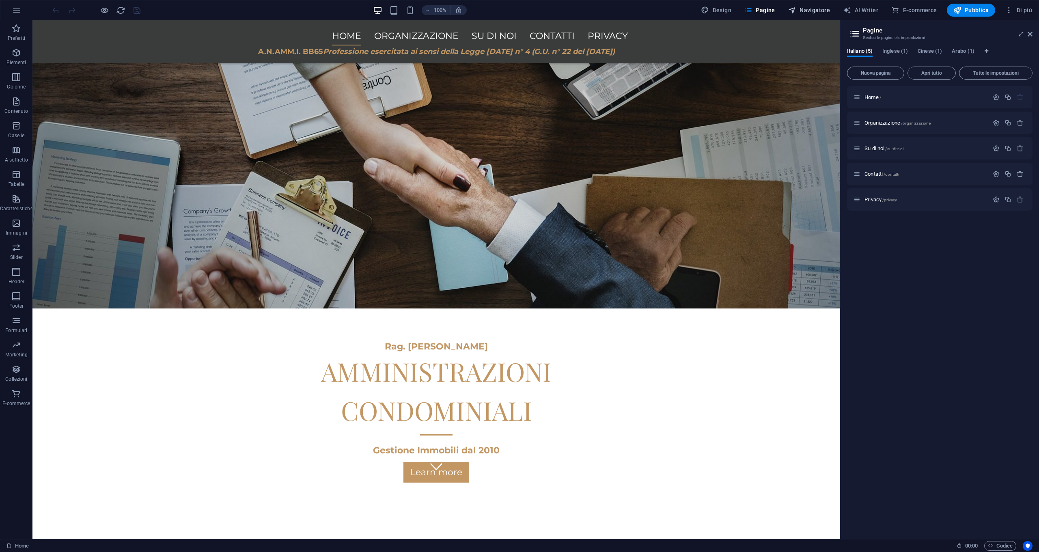
click at [810, 9] on span "Navigatore" at bounding box center [809, 10] width 42 height 8
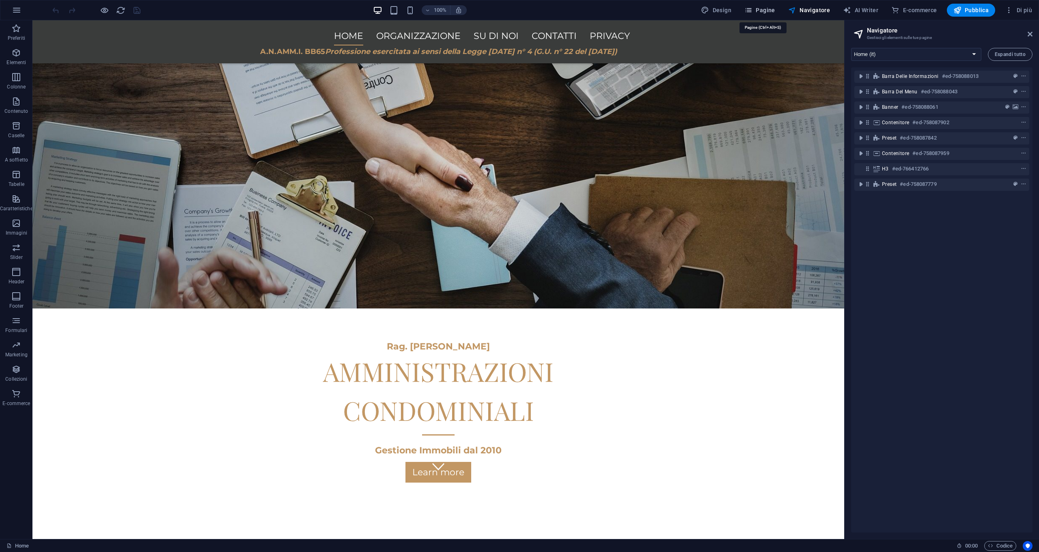
click at [762, 11] on span "Pagine" at bounding box center [760, 10] width 31 height 8
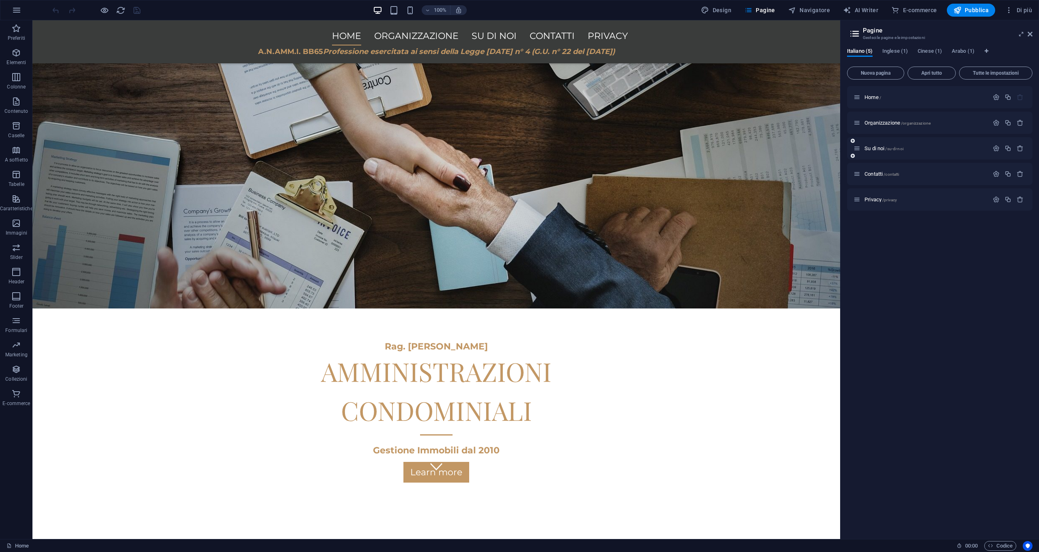
click at [872, 152] on div "Su di noi /su-di-noi" at bounding box center [921, 148] width 135 height 9
click at [871, 148] on span "Su di noi /su-di-noi" at bounding box center [884, 148] width 39 height 6
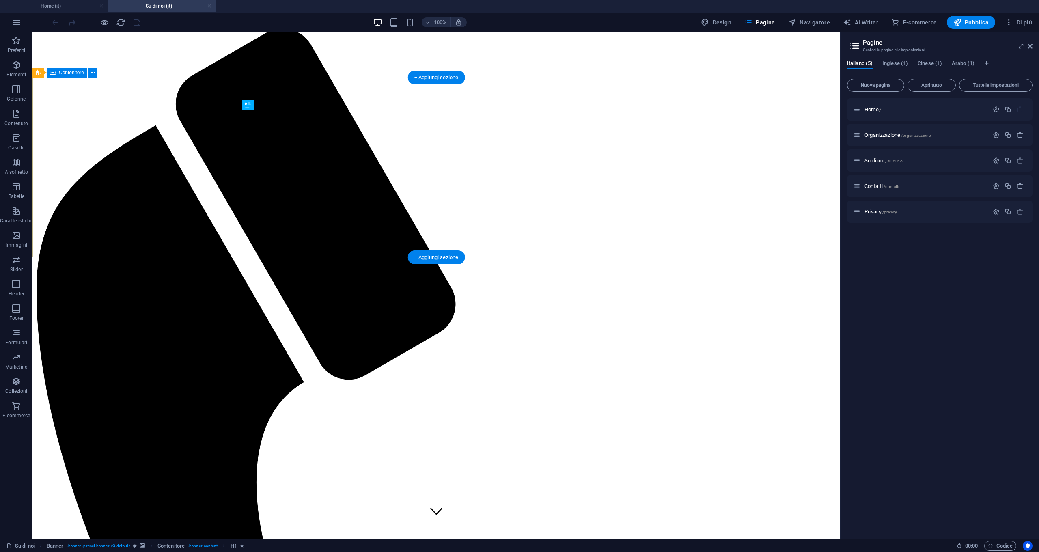
scroll to position [23, 0]
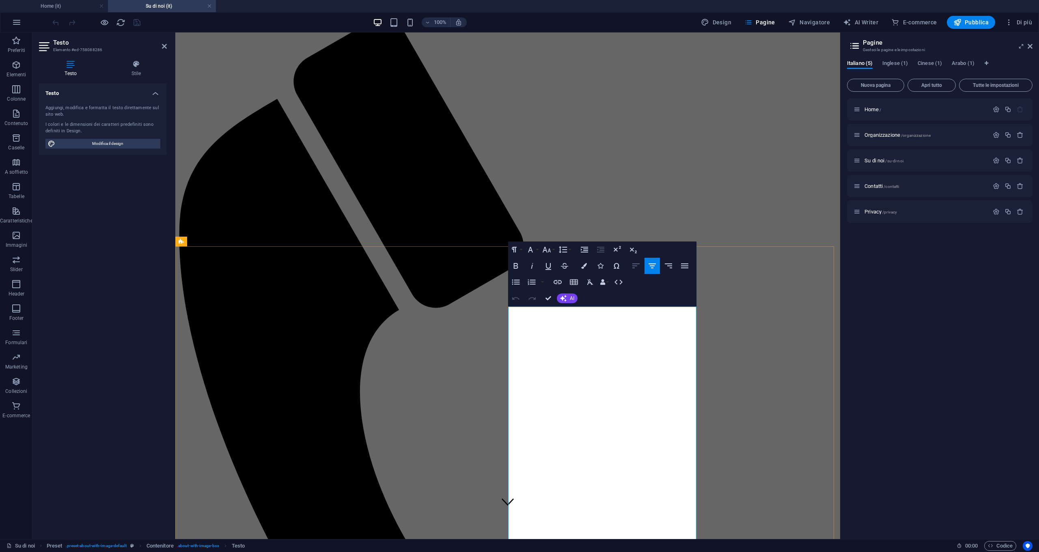
click at [636, 267] on icon "button" at bounding box center [636, 266] width 10 height 10
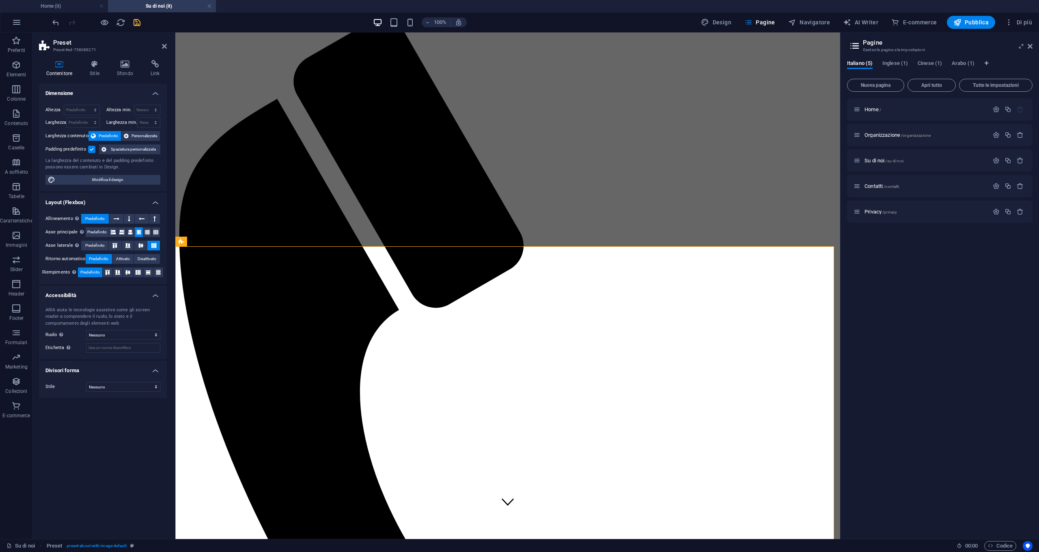
click at [136, 26] on icon "save" at bounding box center [136, 22] width 9 height 9
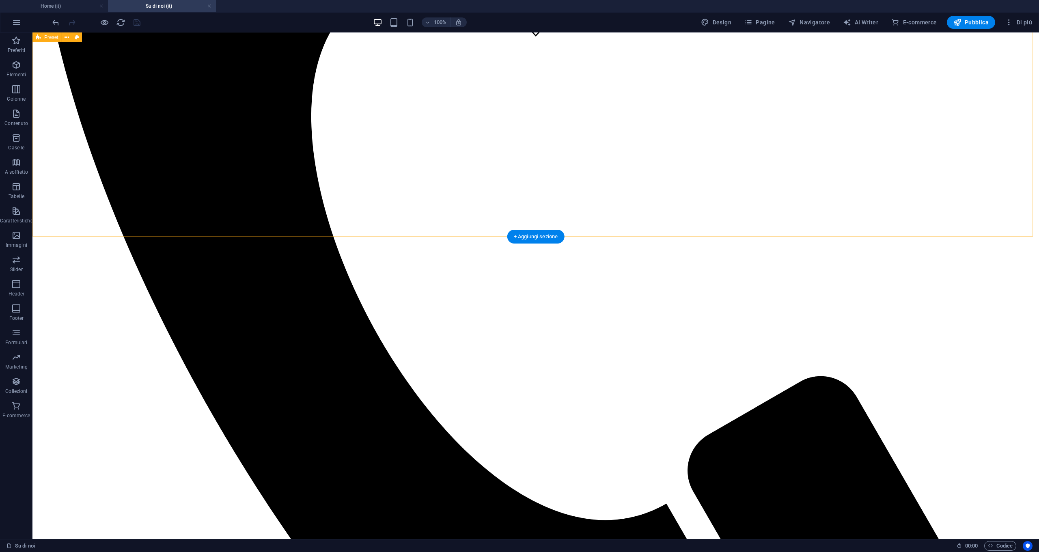
scroll to position [558, 0]
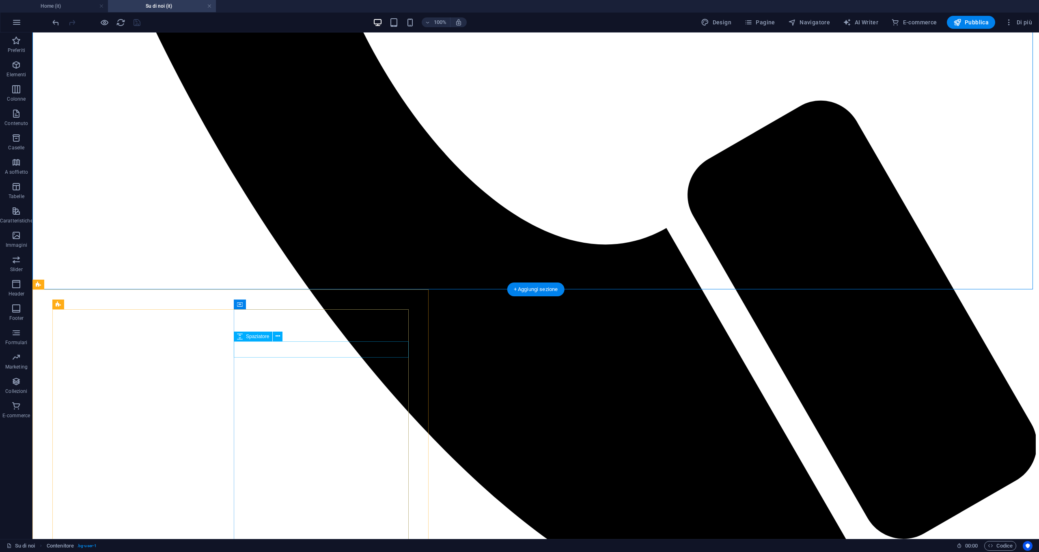
scroll to position [920, 0]
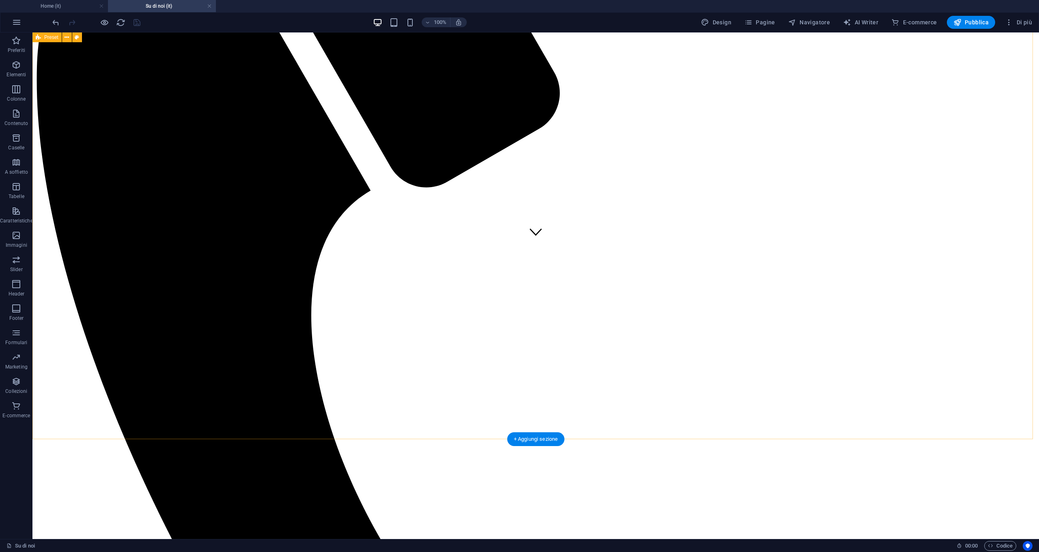
scroll to position [32, 0]
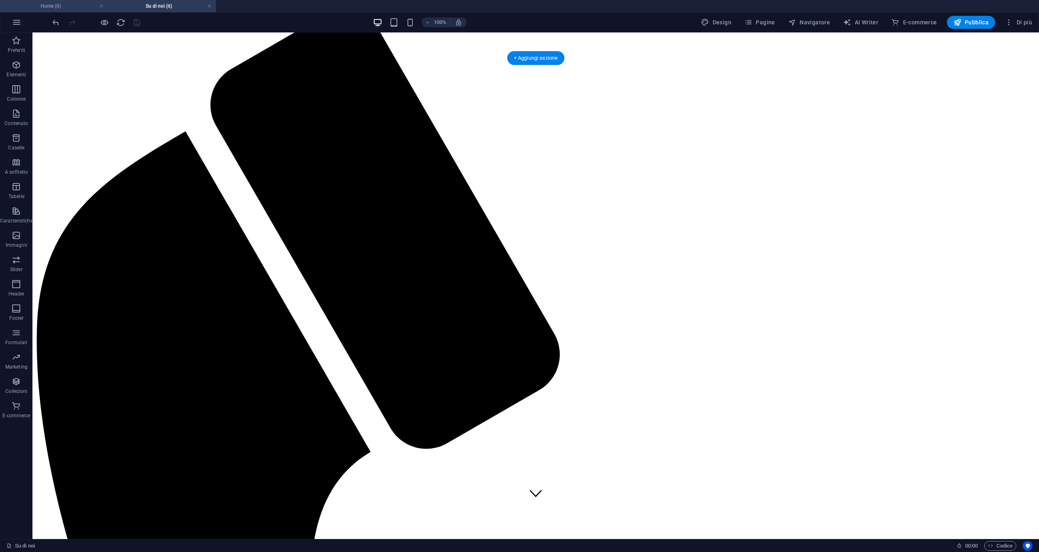
click at [55, 10] on h4 "Home (it)" at bounding box center [54, 6] width 108 height 9
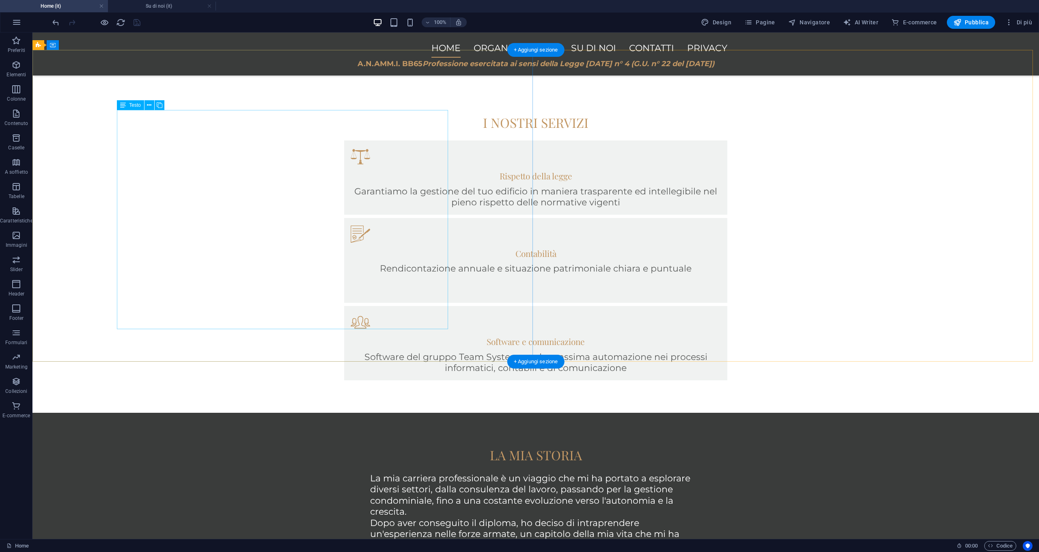
scroll to position [656, 0]
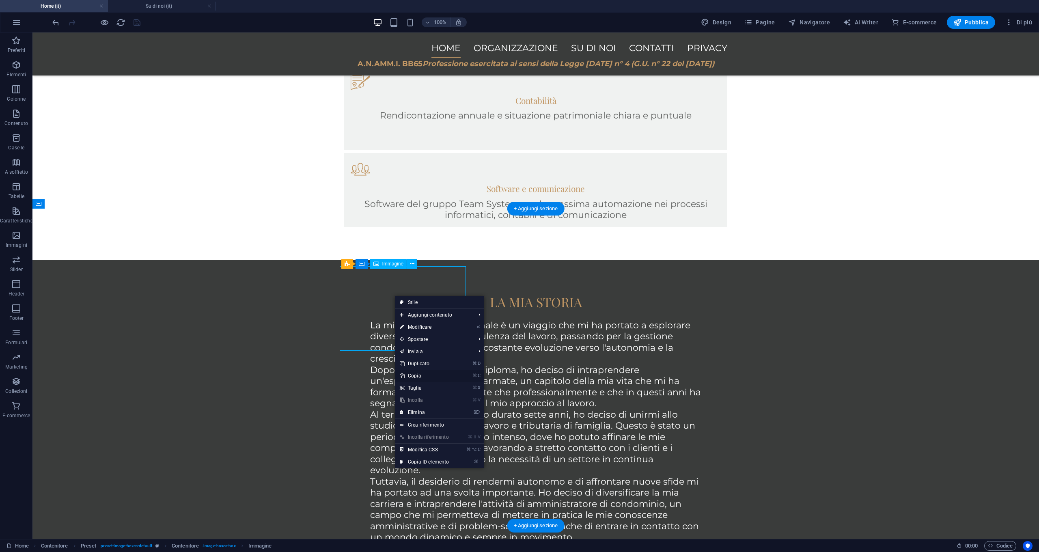
click at [419, 375] on link "⌘ C Copia" at bounding box center [424, 376] width 59 height 12
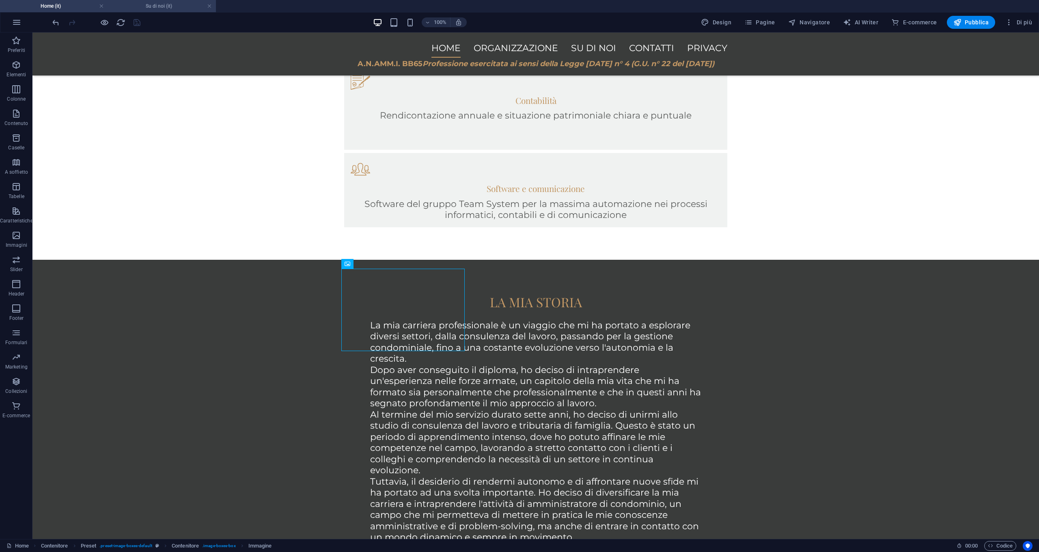
click at [151, 7] on h4 "Su di noi (it)" at bounding box center [162, 6] width 108 height 9
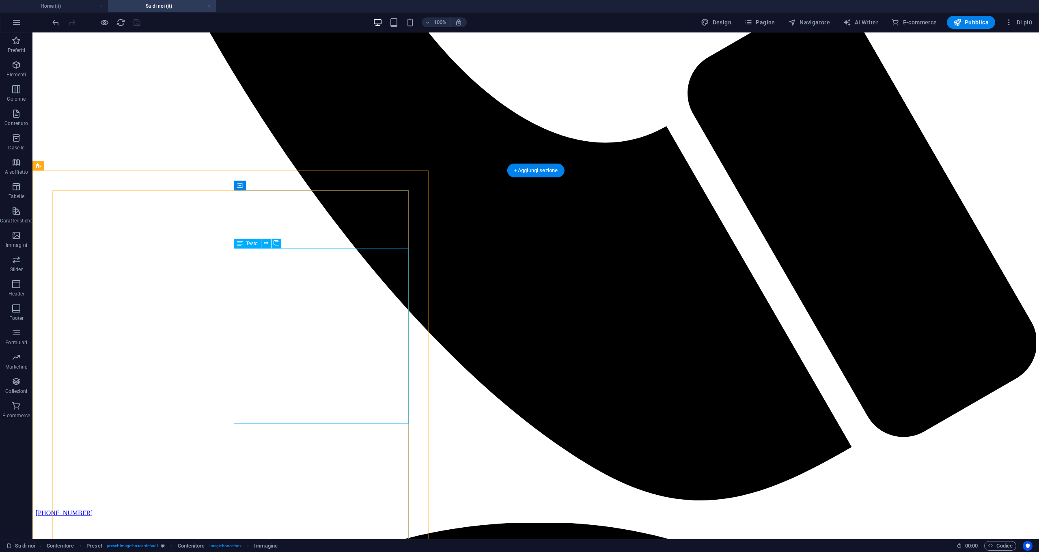
scroll to position [887, 0]
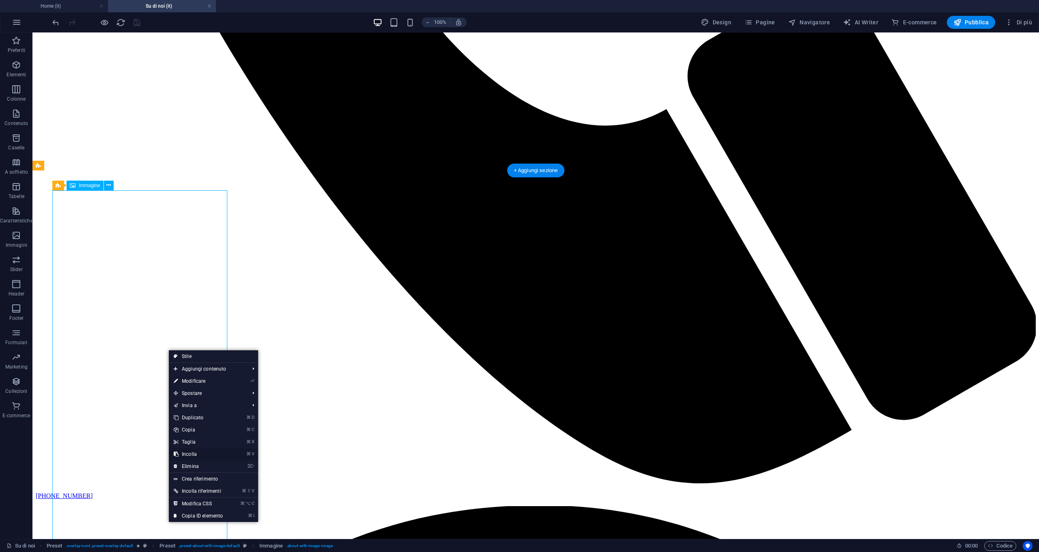
click at [185, 453] on link "⌘ V Incolla" at bounding box center [198, 454] width 59 height 12
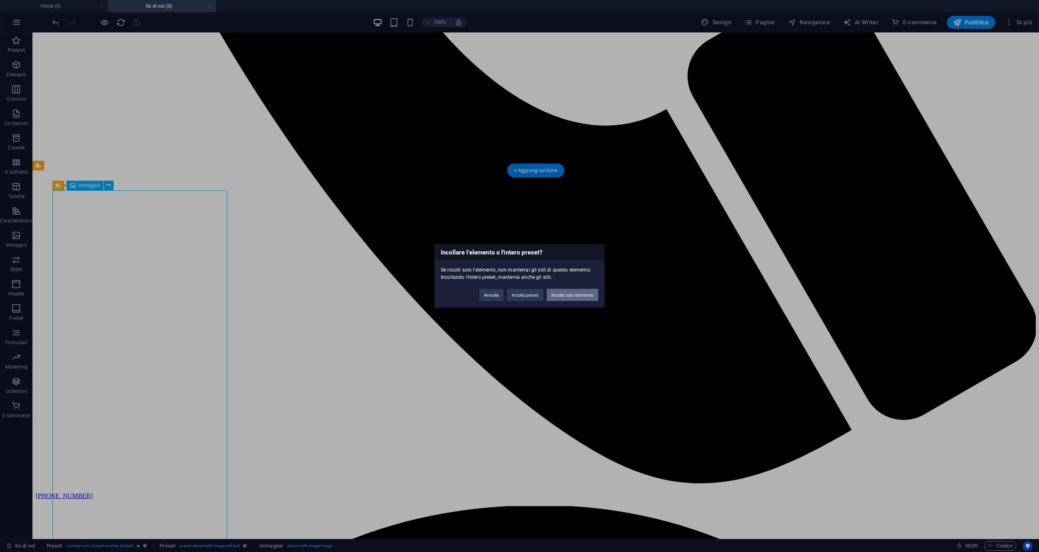
click at [565, 296] on button "Incolla solo elemento" at bounding box center [573, 295] width 52 height 12
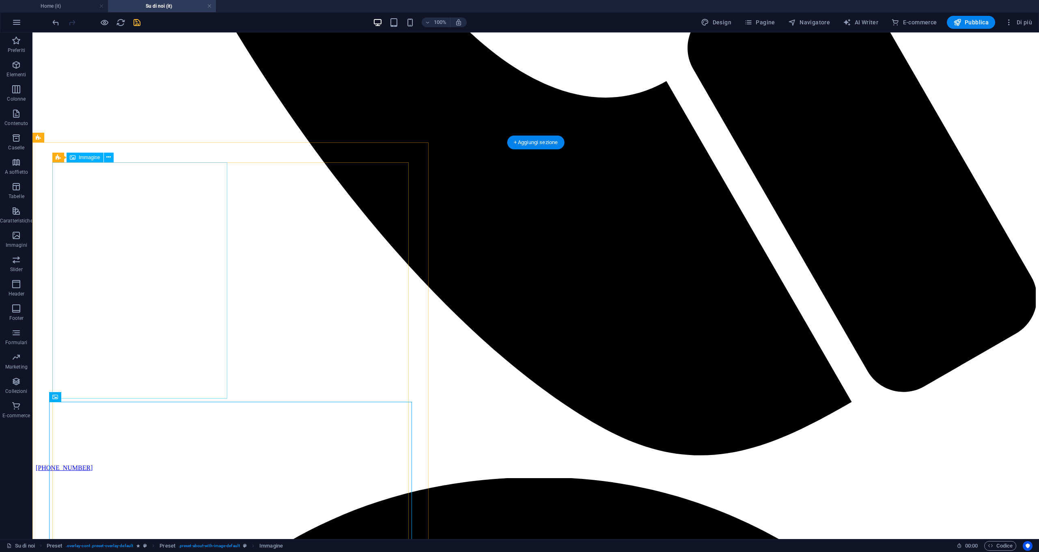
scroll to position [951, 0]
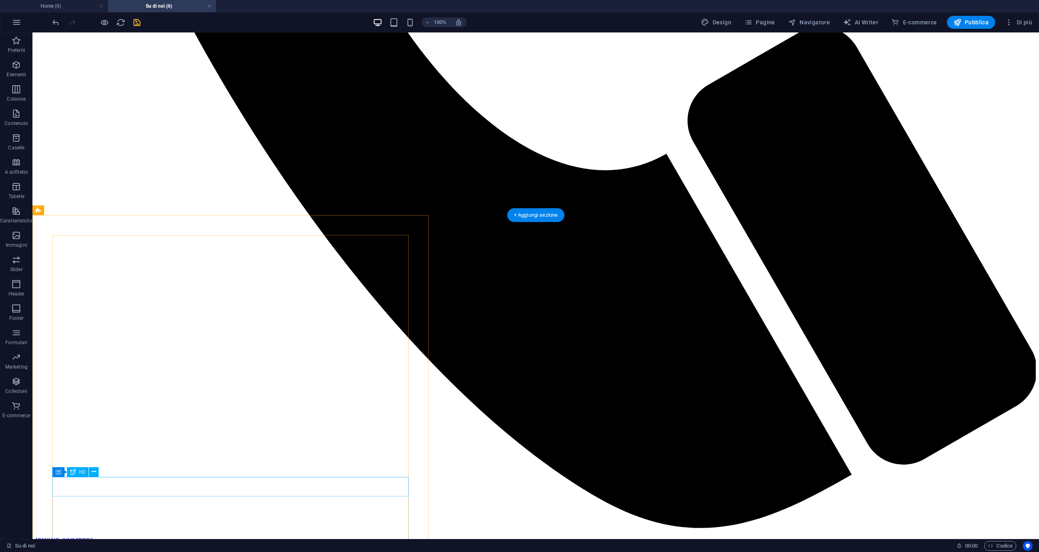
scroll to position [843, 0]
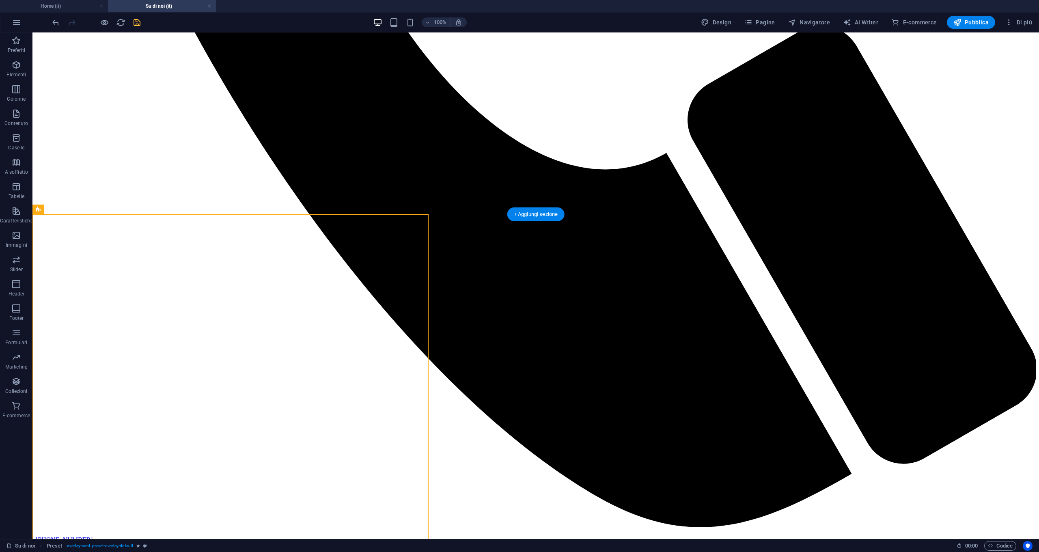
drag, startPoint x: 93, startPoint y: 489, endPoint x: 124, endPoint y: 230, distance: 261.3
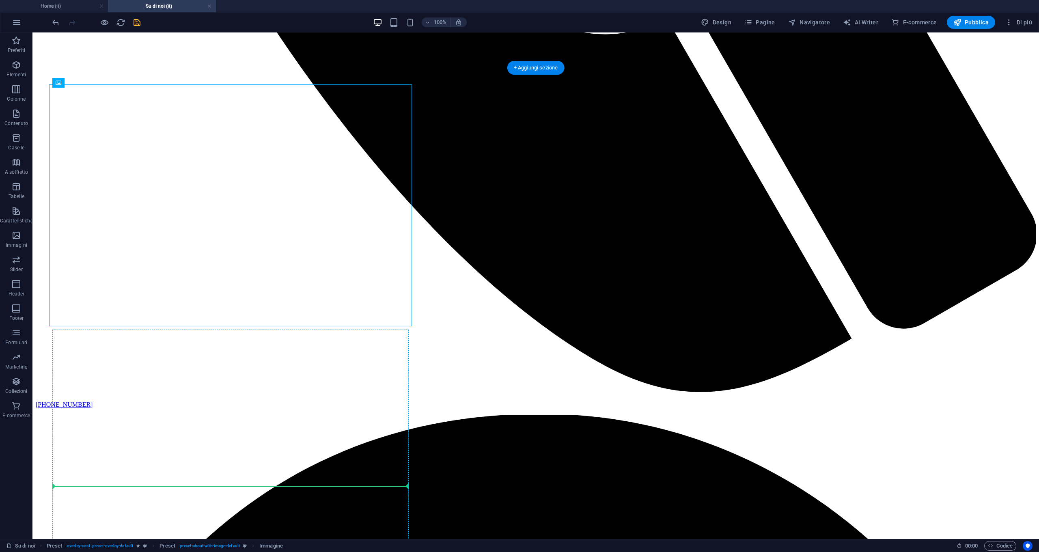
scroll to position [994, 0]
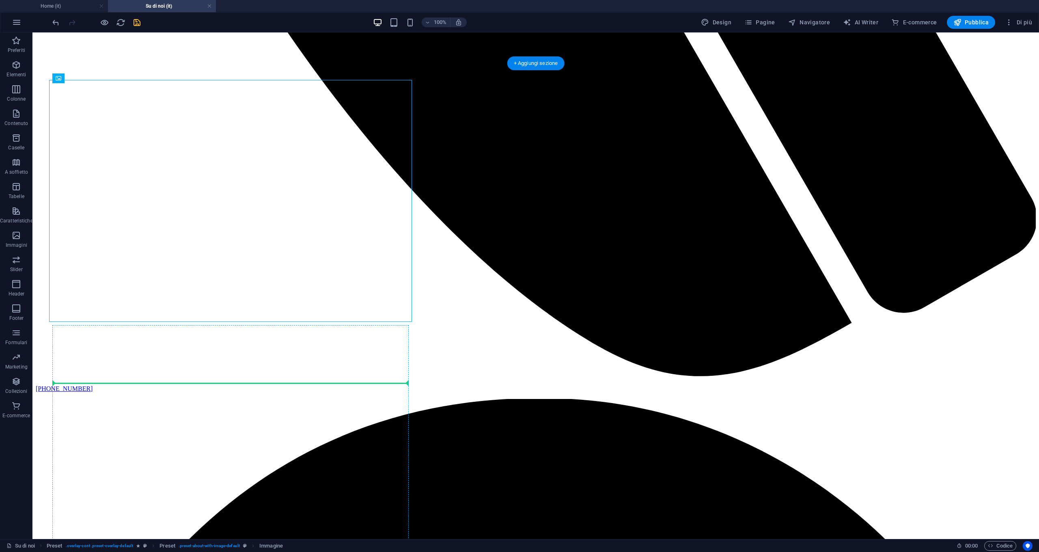
drag, startPoint x: 107, startPoint y: 452, endPoint x: 110, endPoint y: 414, distance: 37.9
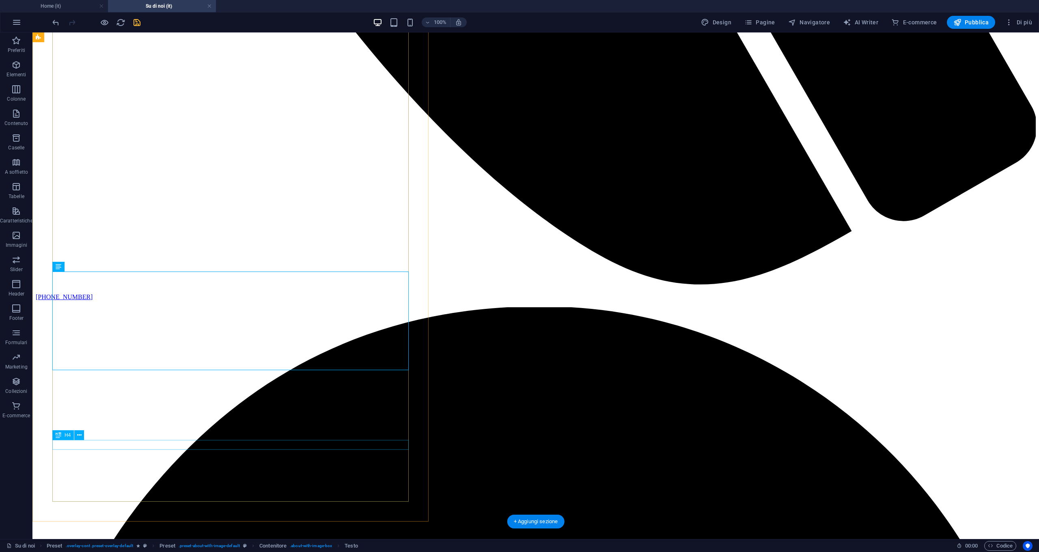
scroll to position [1143, 0]
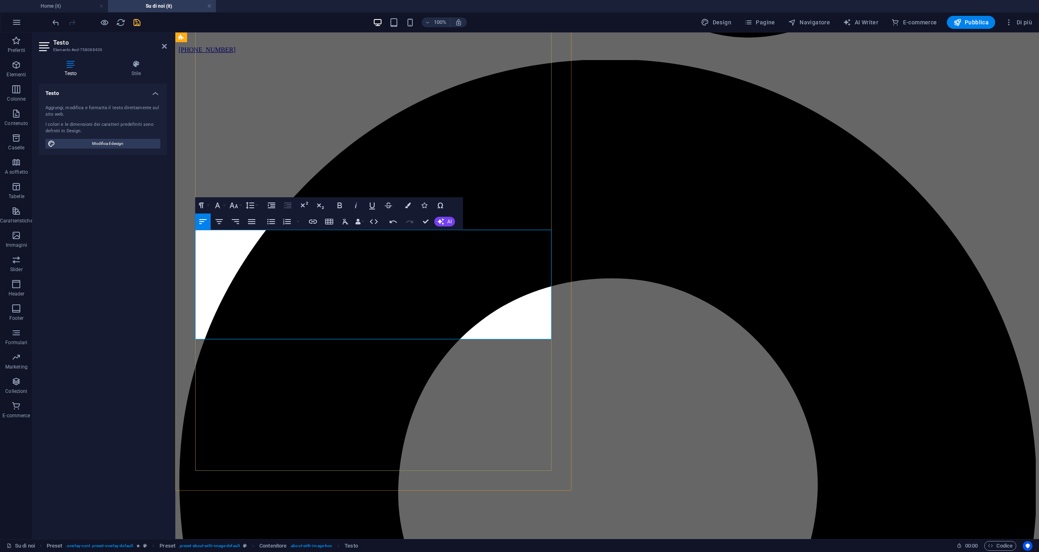
drag, startPoint x: 198, startPoint y: 237, endPoint x: 459, endPoint y: 332, distance: 277.4
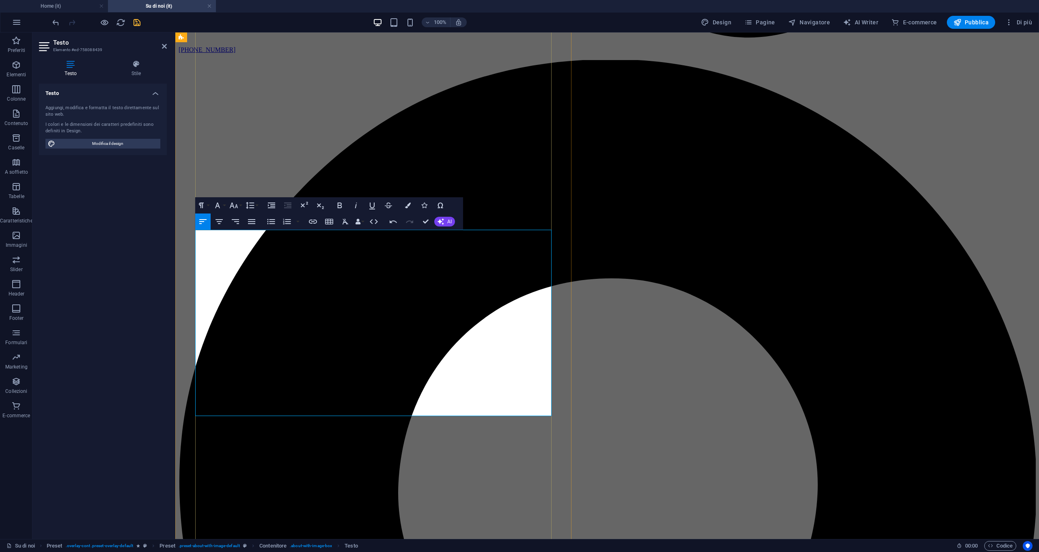
scroll to position [1126, 0]
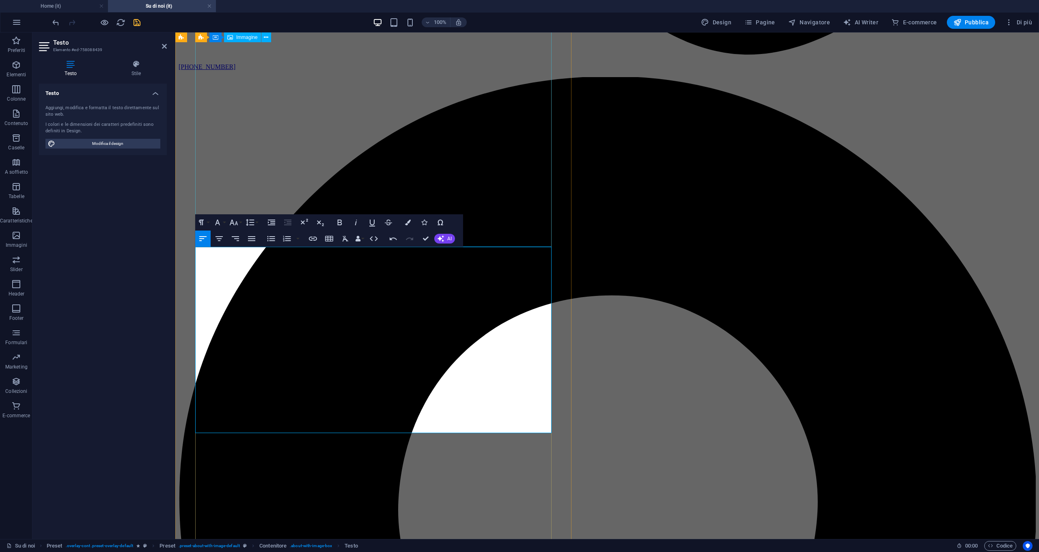
click at [221, 223] on icon "button" at bounding box center [218, 223] width 10 height 10
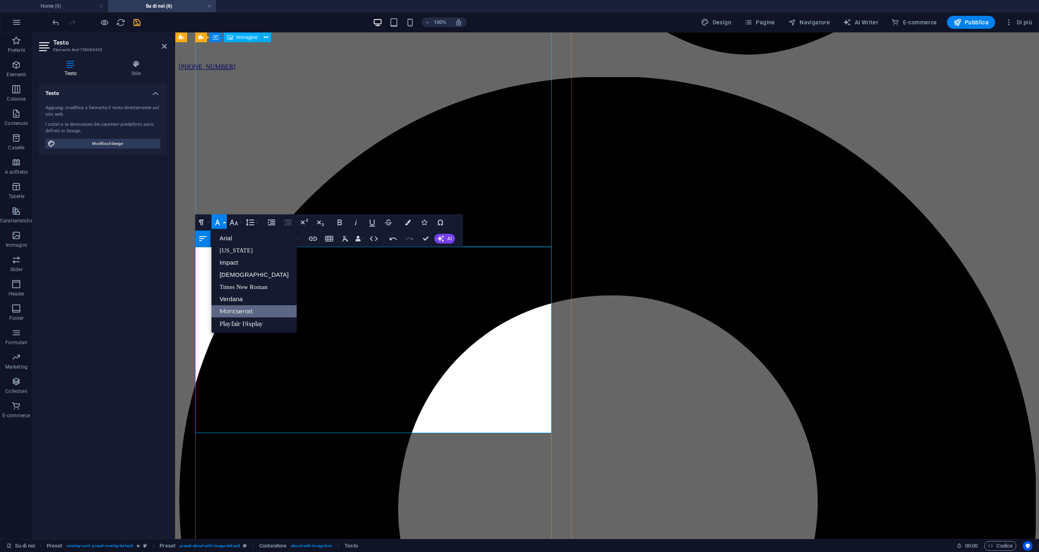
scroll to position [0, 0]
click at [229, 310] on link "Montserrat" at bounding box center [254, 311] width 85 height 12
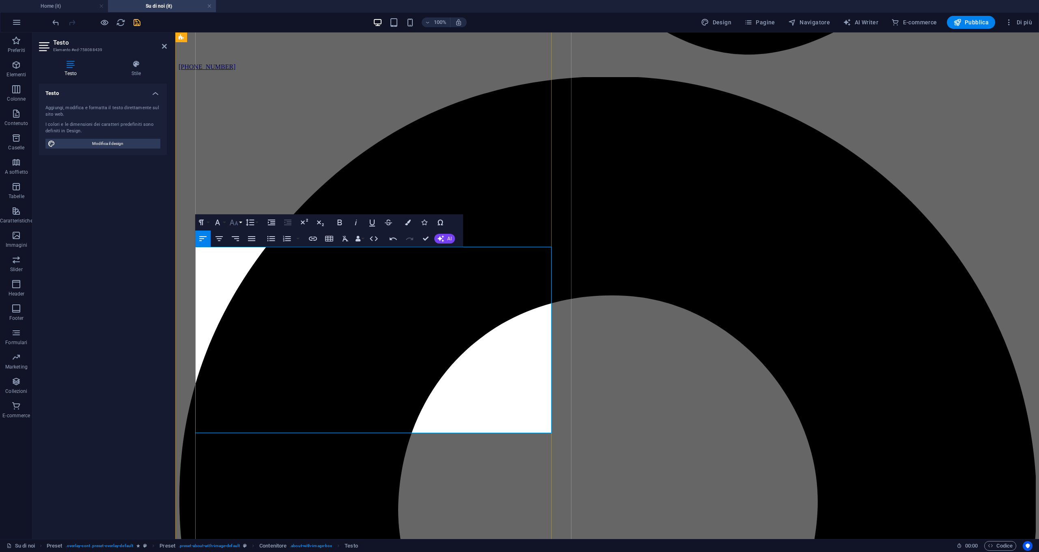
click at [233, 225] on icon "button" at bounding box center [234, 223] width 10 height 10
click at [238, 298] on link "14" at bounding box center [242, 299] width 29 height 12
drag, startPoint x: 197, startPoint y: 253, endPoint x: 413, endPoint y: 430, distance: 278.9
click at [220, 225] on icon "button" at bounding box center [217, 223] width 5 height 6
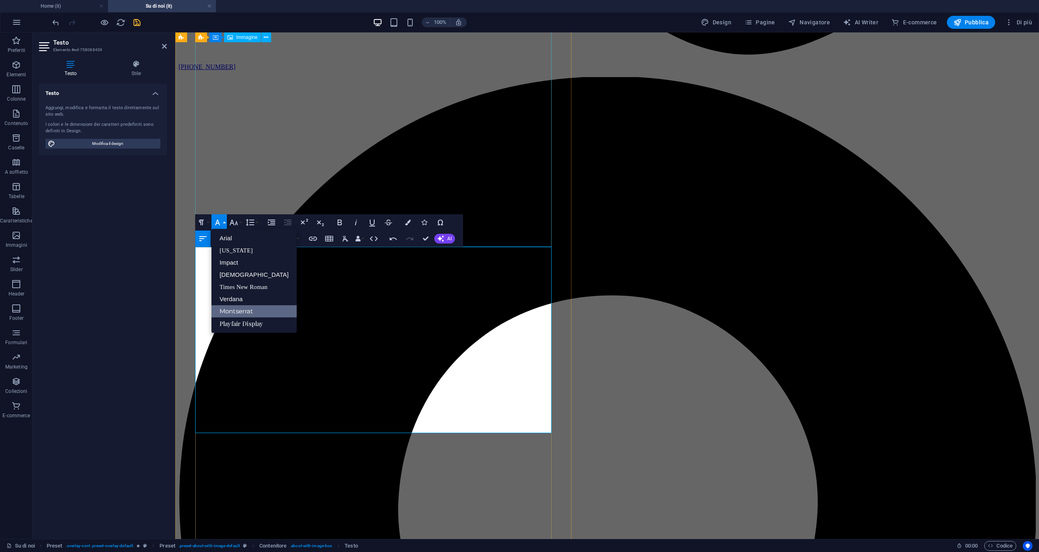
click at [229, 310] on link "Montserrat" at bounding box center [254, 311] width 85 height 12
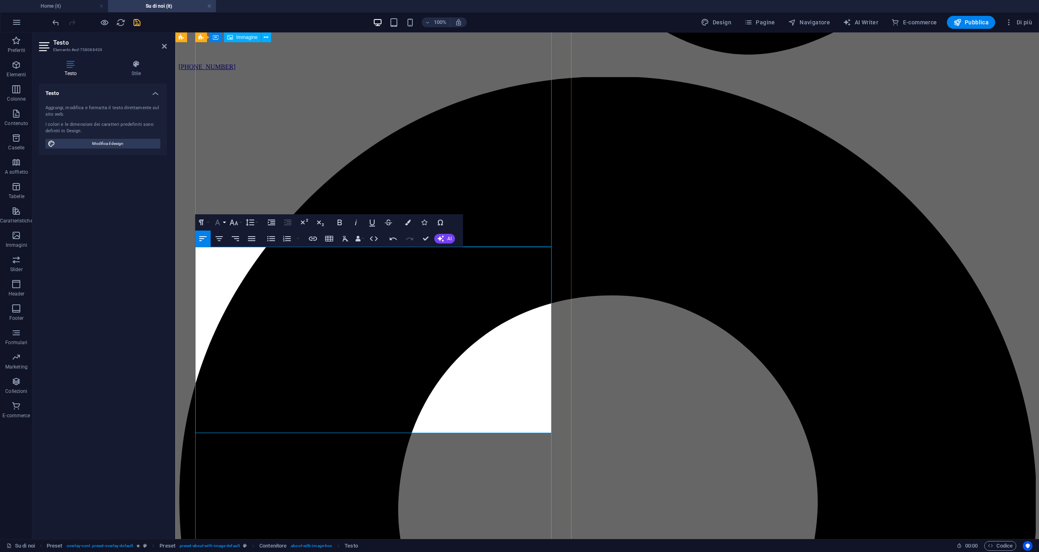
click at [222, 224] on button "Font Family" at bounding box center [219, 222] width 15 height 16
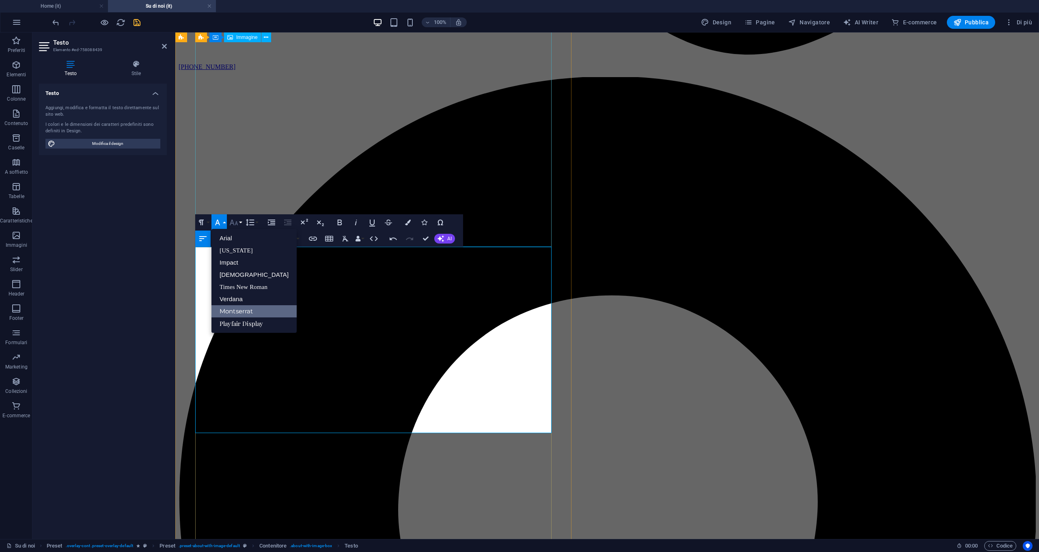
click at [232, 225] on icon "button" at bounding box center [234, 223] width 10 height 10
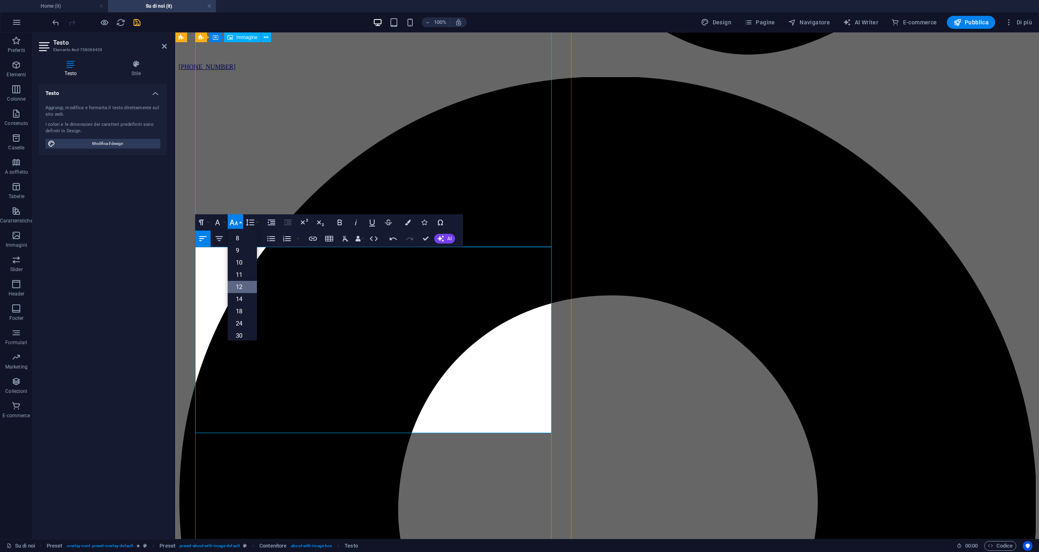
click at [241, 291] on link "12" at bounding box center [242, 287] width 29 height 12
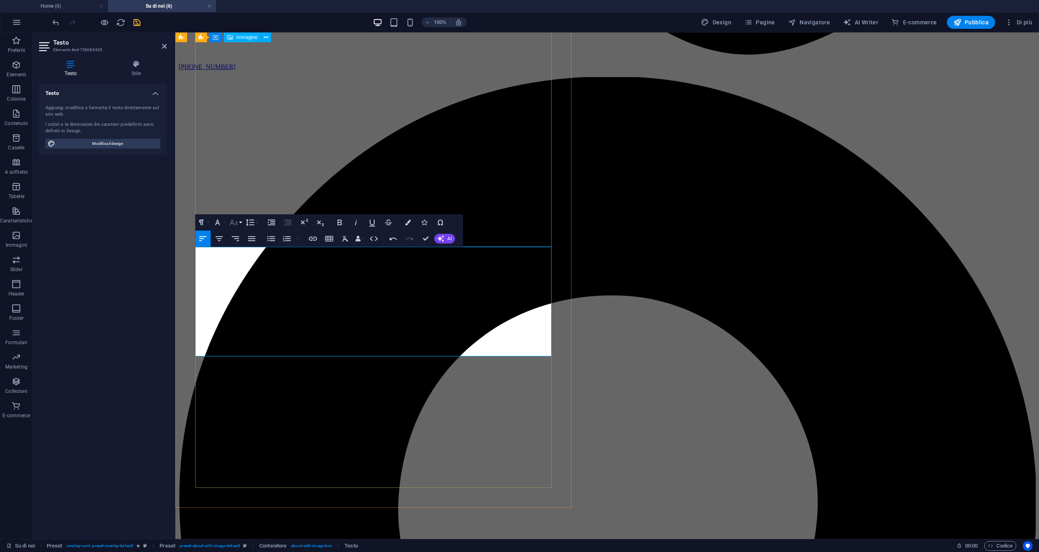
click at [237, 225] on icon "button" at bounding box center [234, 223] width 9 height 6
click at [241, 244] on link "14" at bounding box center [242, 241] width 29 height 12
click at [218, 227] on icon "button" at bounding box center [218, 223] width 10 height 10
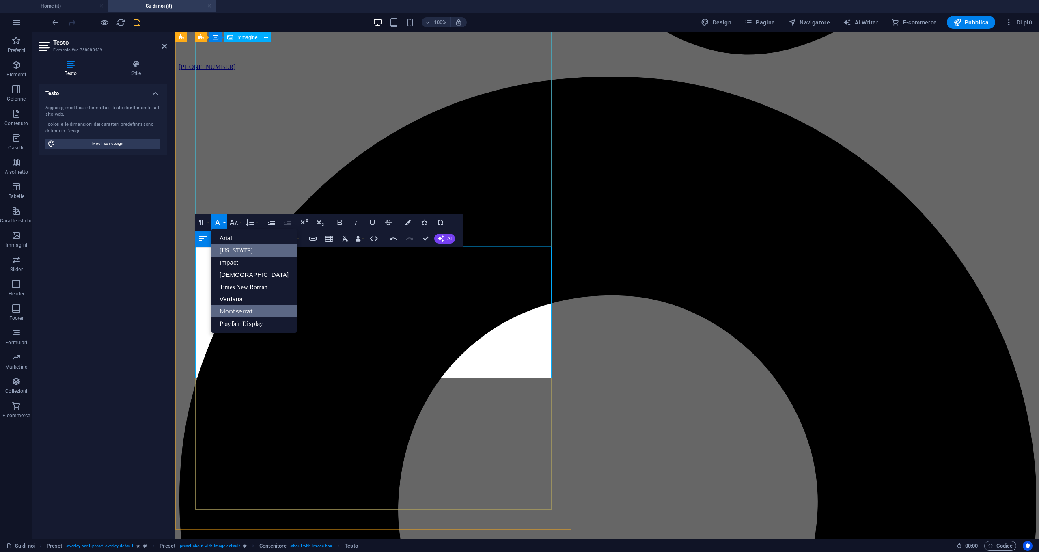
scroll to position [0, 0]
click at [223, 311] on link "Montserrat" at bounding box center [254, 311] width 85 height 12
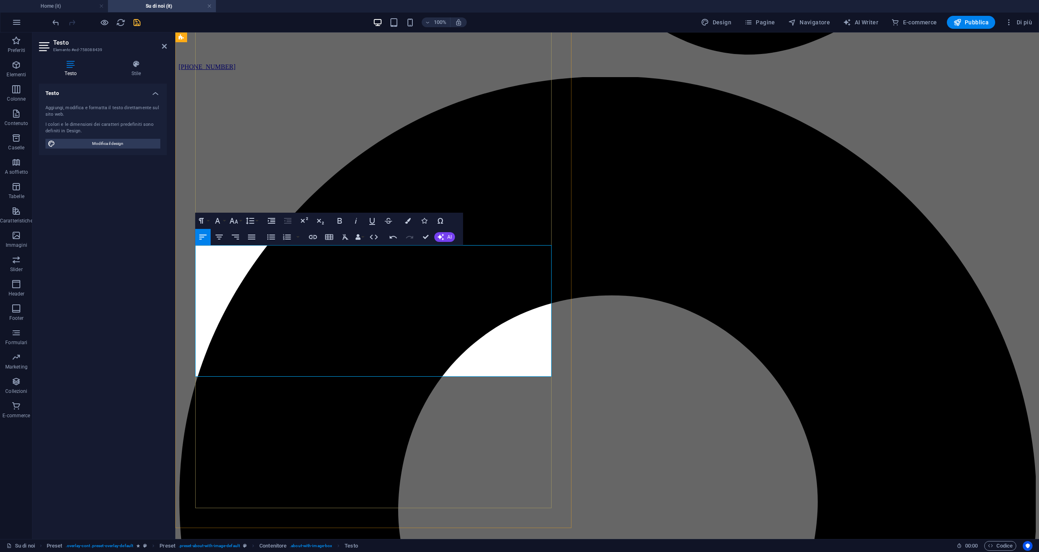
scroll to position [1128, 0]
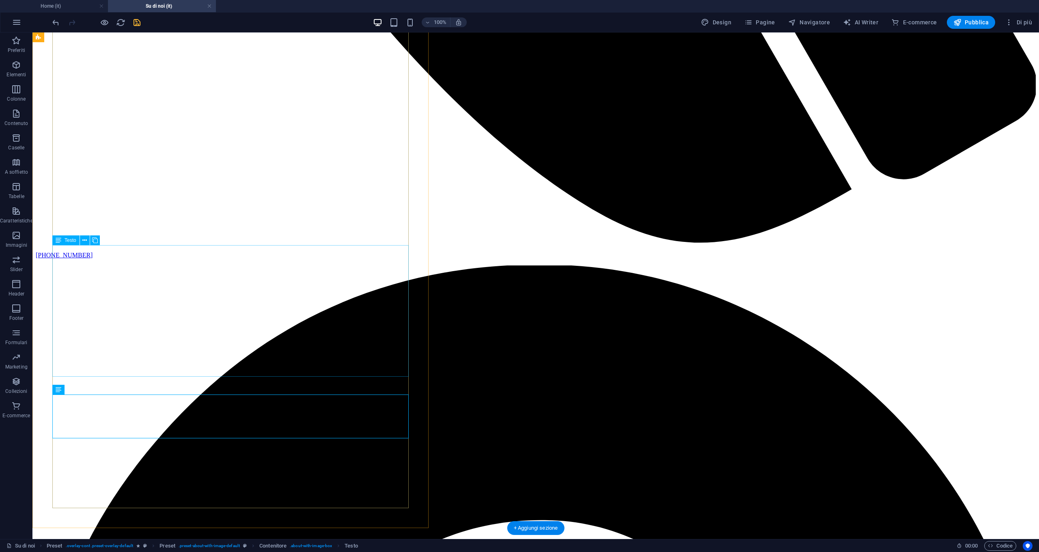
drag, startPoint x: 268, startPoint y: 374, endPoint x: 228, endPoint y: 361, distance: 41.9
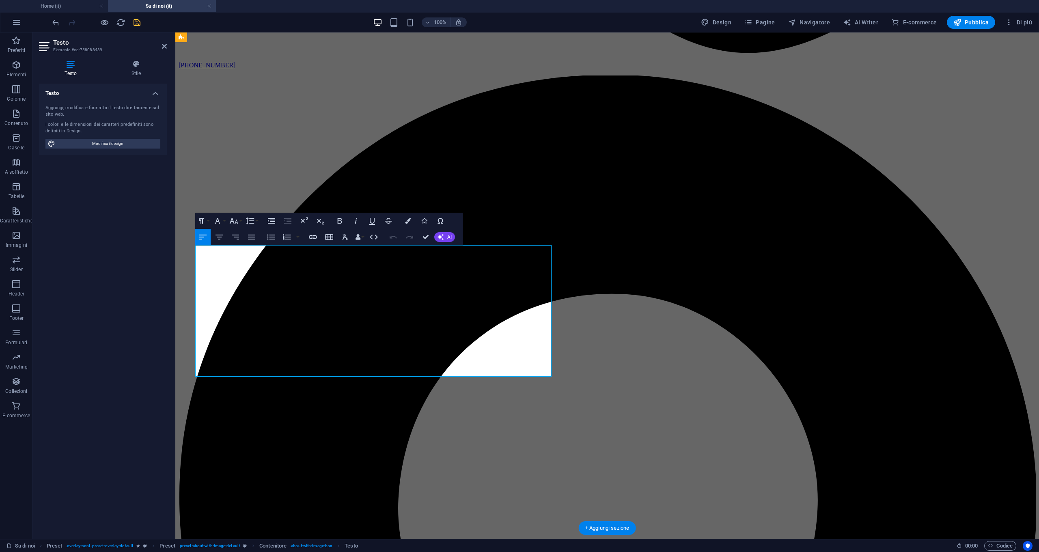
drag, startPoint x: 418, startPoint y: 371, endPoint x: 238, endPoint y: 289, distance: 197.0
drag, startPoint x: 238, startPoint y: 289, endPoint x: 196, endPoint y: 249, distance: 58.6
click at [232, 224] on icon "button" at bounding box center [234, 221] width 10 height 10
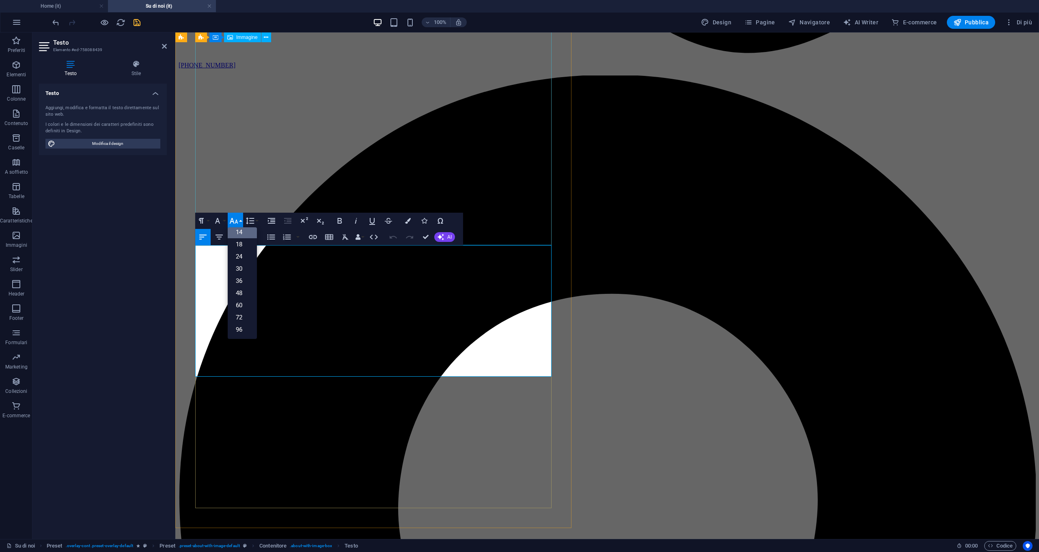
scroll to position [65, 0]
click at [240, 248] on link "18" at bounding box center [242, 244] width 29 height 12
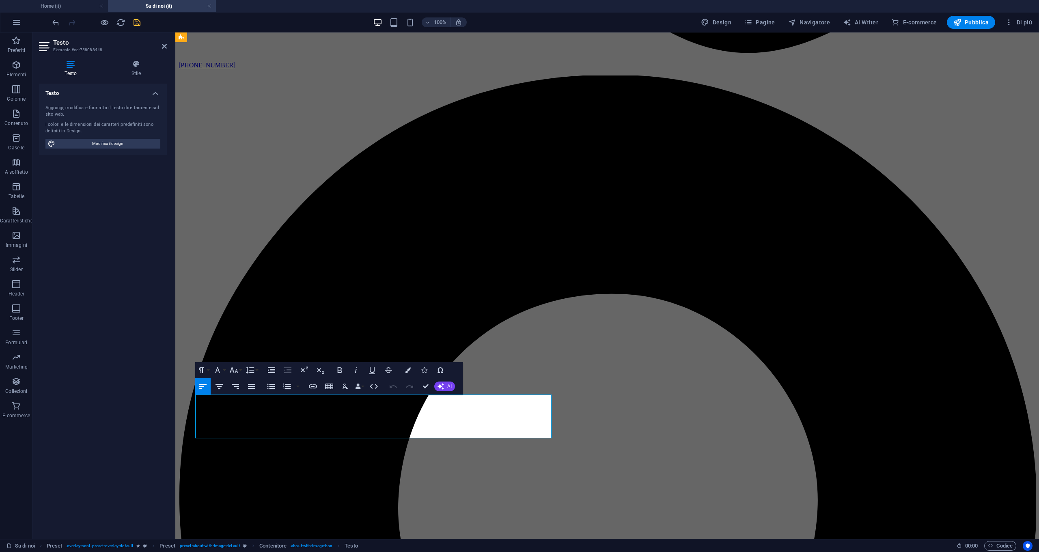
drag, startPoint x: 273, startPoint y: 415, endPoint x: 303, endPoint y: 414, distance: 29.6
click at [219, 370] on icon "button" at bounding box center [217, 370] width 5 height 6
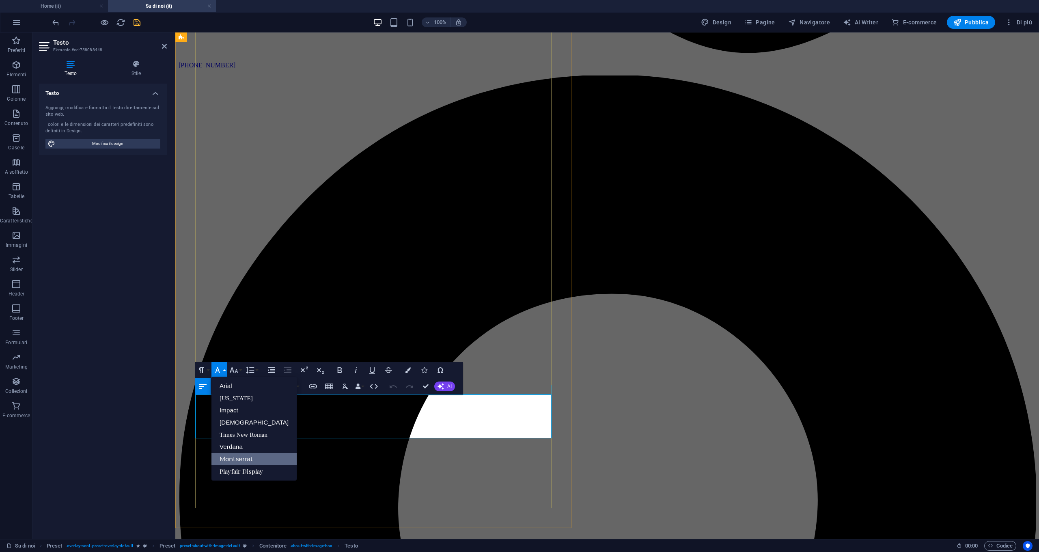
scroll to position [0, 0]
click at [219, 370] on icon "button" at bounding box center [217, 370] width 5 height 6
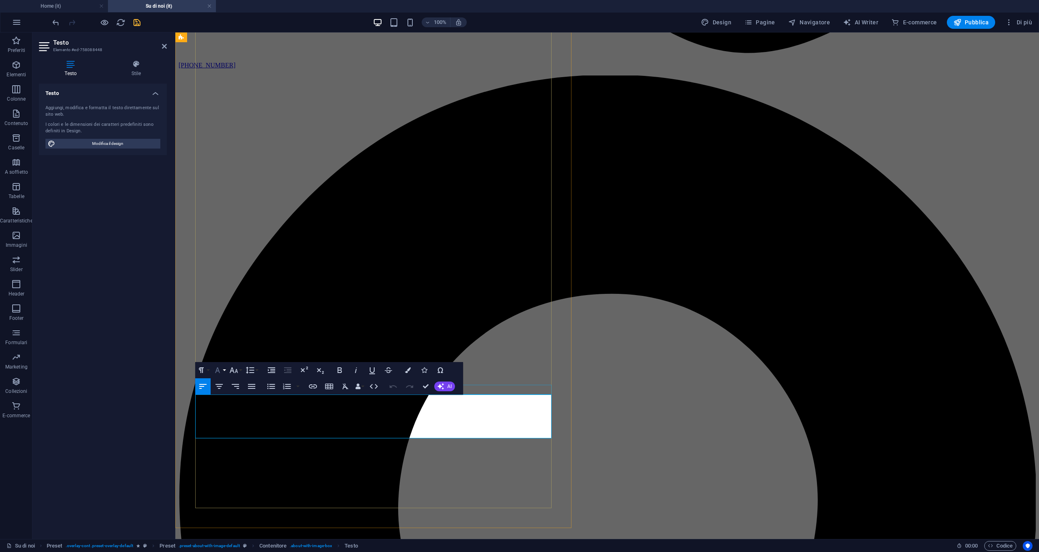
click at [220, 373] on icon "button" at bounding box center [218, 370] width 10 height 10
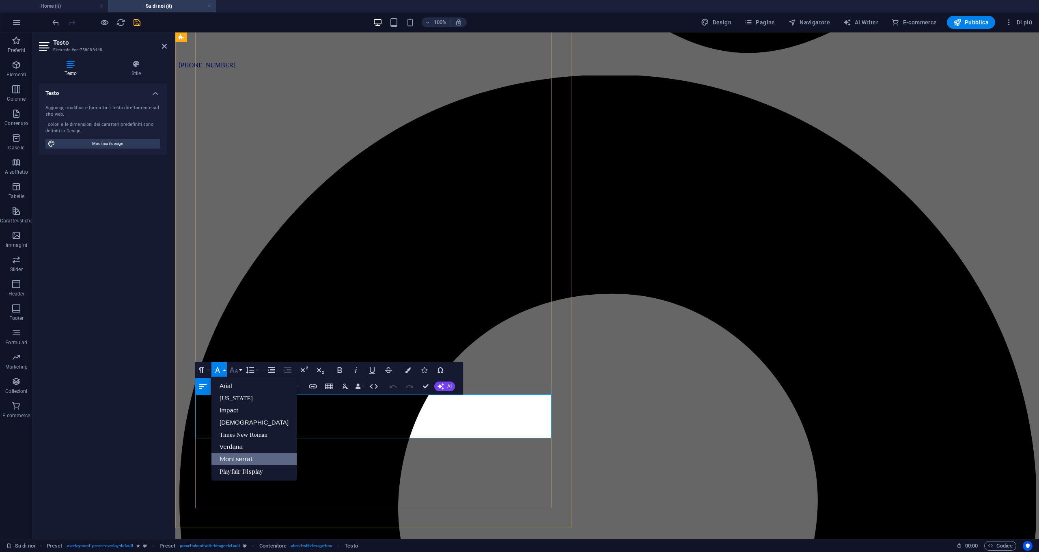
click at [233, 372] on icon "button" at bounding box center [234, 370] width 10 height 10
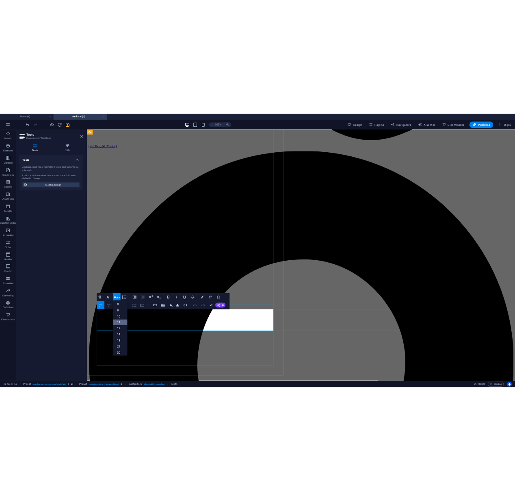
scroll to position [13, 0]
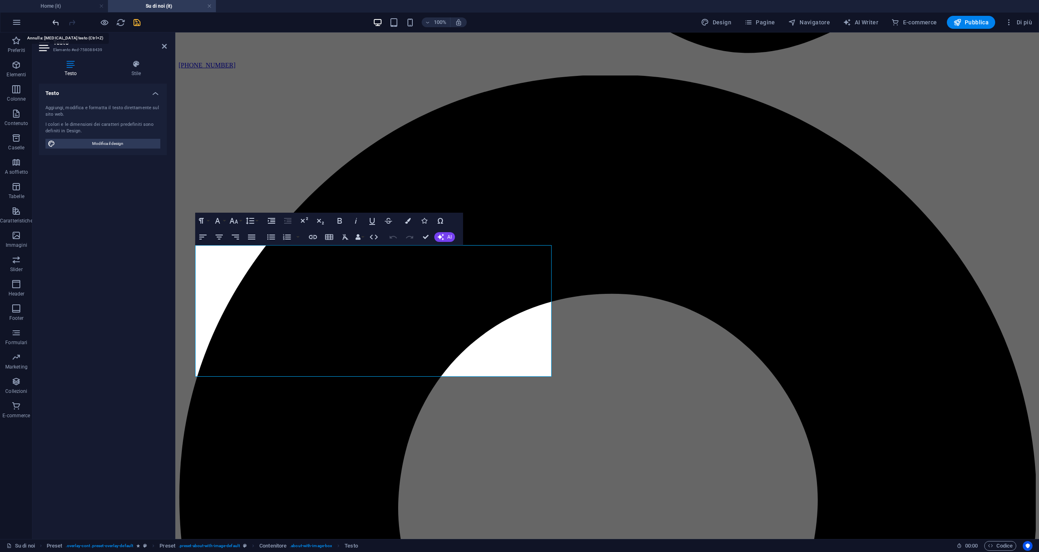
click at [56, 24] on icon "undo" at bounding box center [55, 22] width 9 height 9
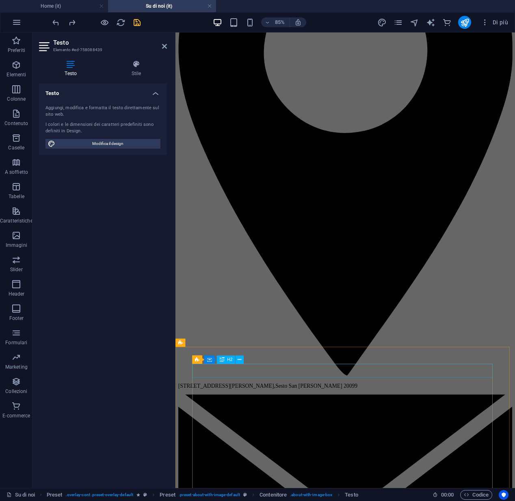
scroll to position [798, 0]
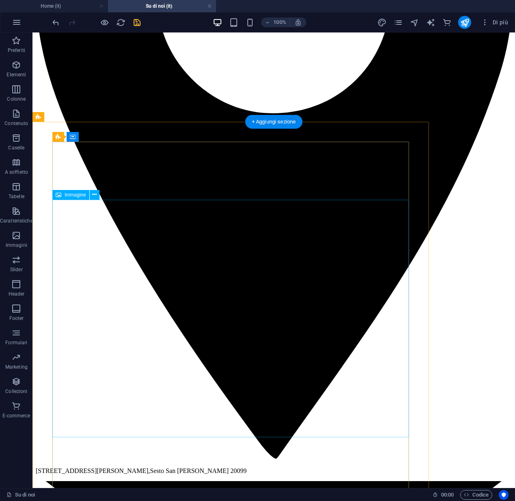
scroll to position [996, 0]
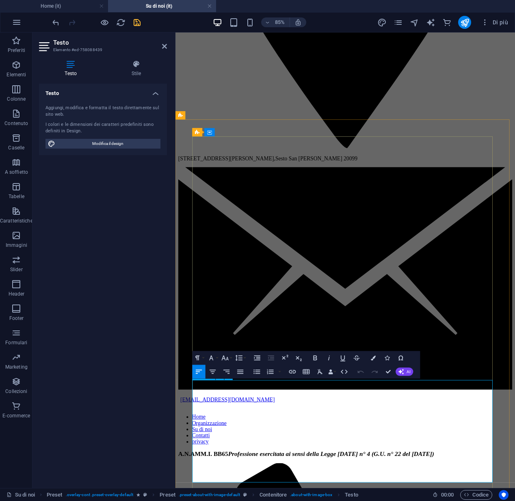
drag, startPoint x: 198, startPoint y: 450, endPoint x: 464, endPoint y: 555, distance: 286.9
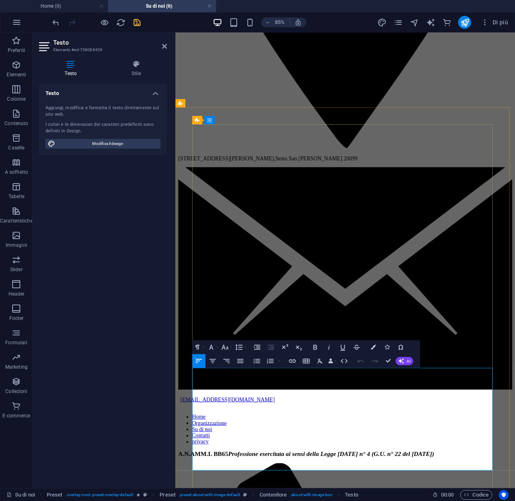
scroll to position [1054, 0]
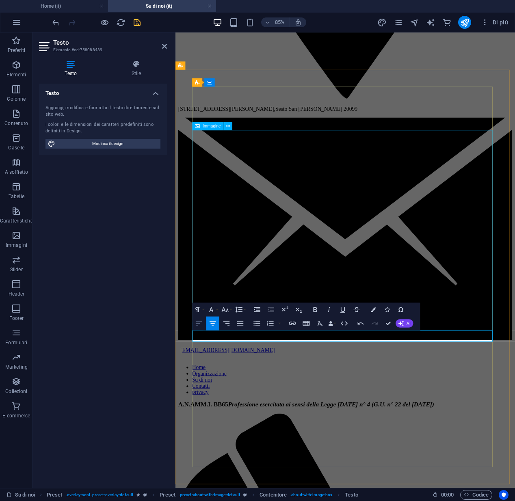
click at [200, 325] on icon "button" at bounding box center [199, 323] width 8 height 8
click at [213, 311] on icon "button" at bounding box center [211, 309] width 4 height 5
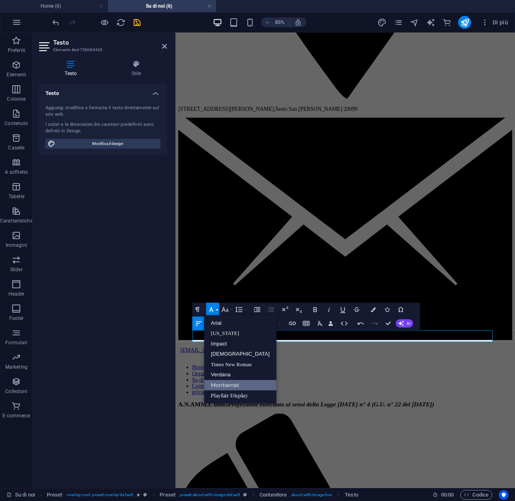
scroll to position [0, 0]
click at [218, 373] on link "Verdana" at bounding box center [240, 375] width 73 height 11
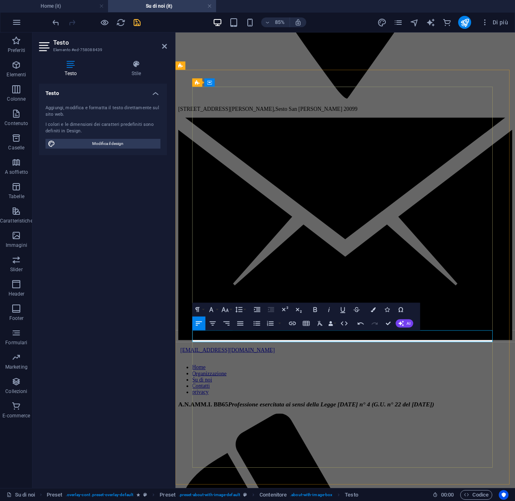
drag, startPoint x: 341, startPoint y: 393, endPoint x: 192, endPoint y: 393, distance: 149.0
click at [211, 314] on button "Font Family" at bounding box center [212, 310] width 13 height 14
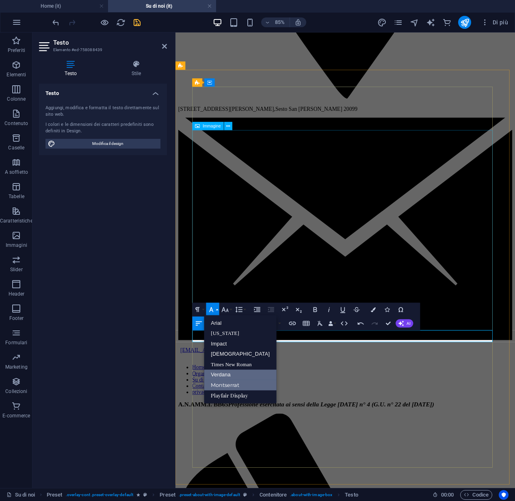
click at [214, 371] on link "Verdana" at bounding box center [240, 375] width 73 height 11
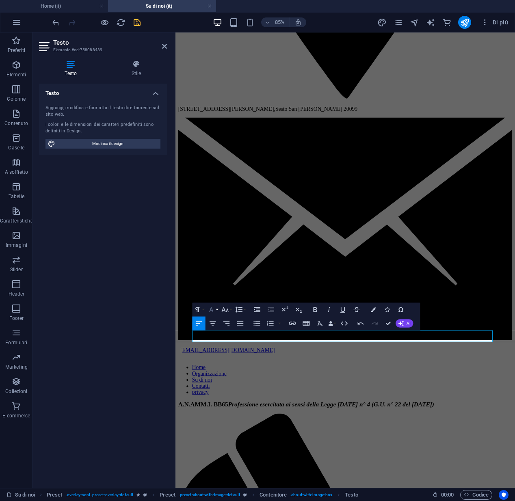
click at [211, 313] on icon "button" at bounding box center [211, 309] width 8 height 8
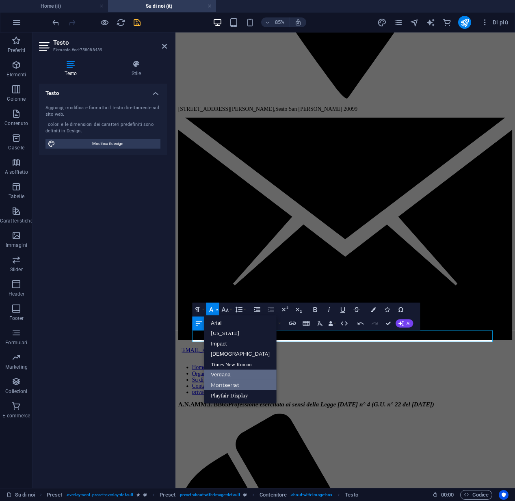
click at [217, 386] on link "Montserrat" at bounding box center [240, 385] width 73 height 11
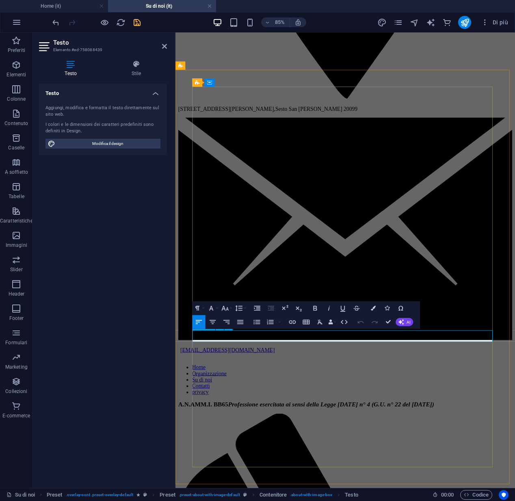
drag, startPoint x: 393, startPoint y: 393, endPoint x: 196, endPoint y: 392, distance: 196.9
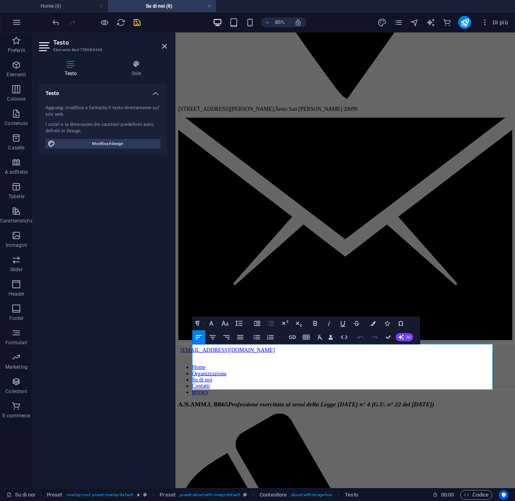
drag, startPoint x: 265, startPoint y: 449, endPoint x: 194, endPoint y: 408, distance: 81.7
drag, startPoint x: 205, startPoint y: 406, endPoint x: 543, endPoint y: 447, distance: 340.3
click at [222, 321] on icon "button" at bounding box center [225, 323] width 8 height 8
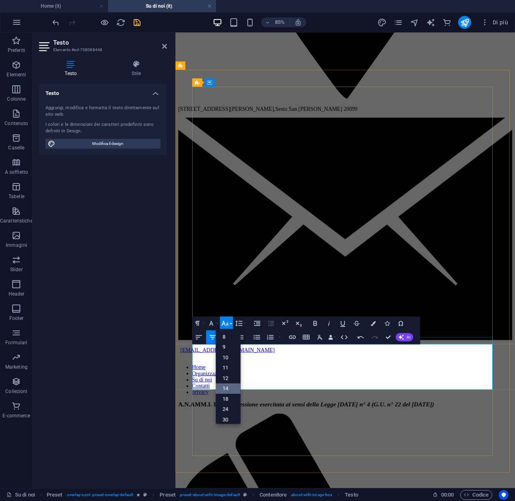
click at [223, 388] on link "14" at bounding box center [228, 389] width 25 height 11
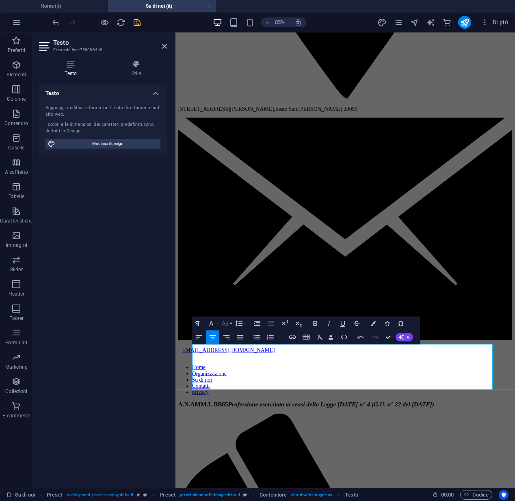
click at [227, 325] on icon "button" at bounding box center [225, 323] width 7 height 5
click at [228, 346] on link "18" at bounding box center [228, 343] width 25 height 11
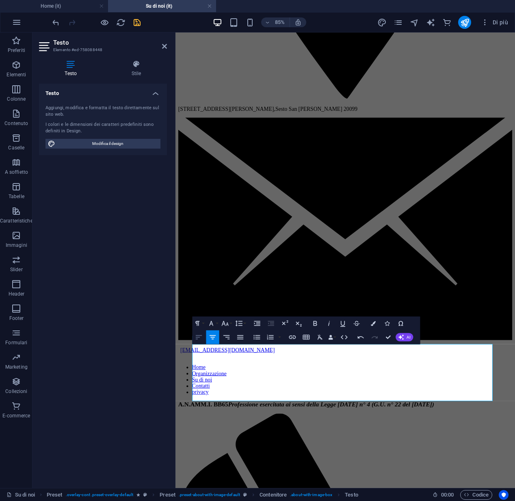
click at [199, 339] on icon "button" at bounding box center [199, 337] width 8 height 8
click at [213, 329] on button "Font Family" at bounding box center [212, 324] width 13 height 14
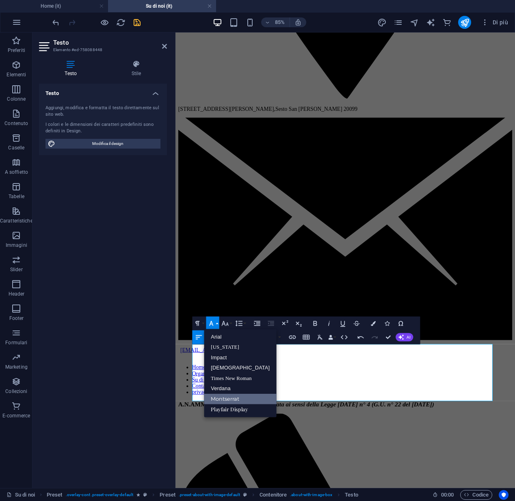
scroll to position [0, 0]
drag, startPoint x: 212, startPoint y: 397, endPoint x: 43, endPoint y: 430, distance: 171.5
click at [212, 397] on link "Montserrat" at bounding box center [240, 399] width 73 height 11
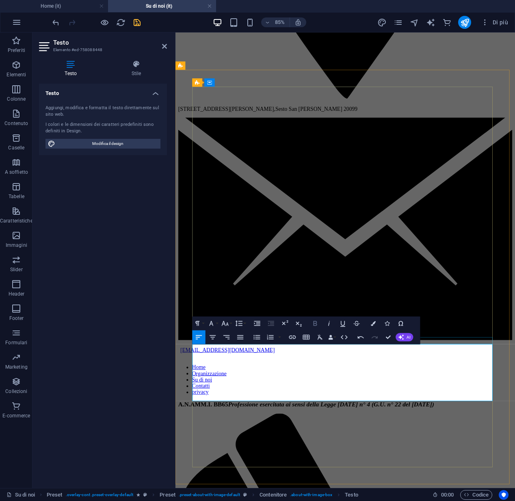
click at [315, 324] on icon "button" at bounding box center [315, 323] width 8 height 8
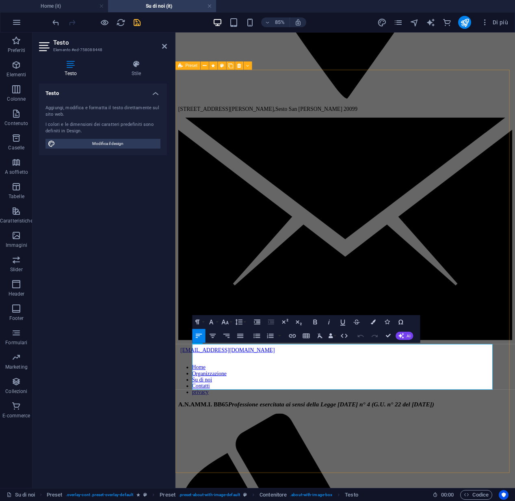
drag, startPoint x: 544, startPoint y: 449, endPoint x: 187, endPoint y: 410, distance: 359.4
click at [312, 324] on icon "button" at bounding box center [315, 322] width 8 height 8
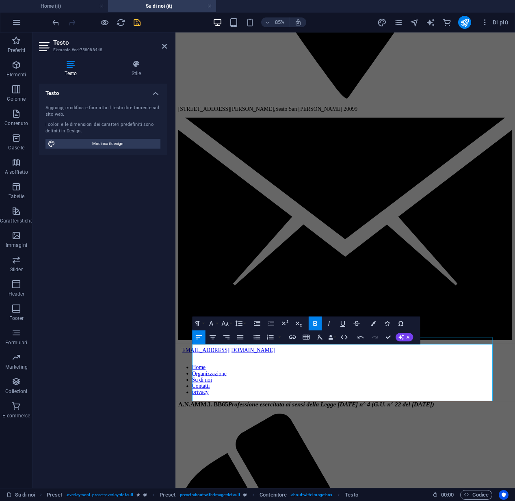
click at [312, 324] on icon "button" at bounding box center [315, 323] width 8 height 8
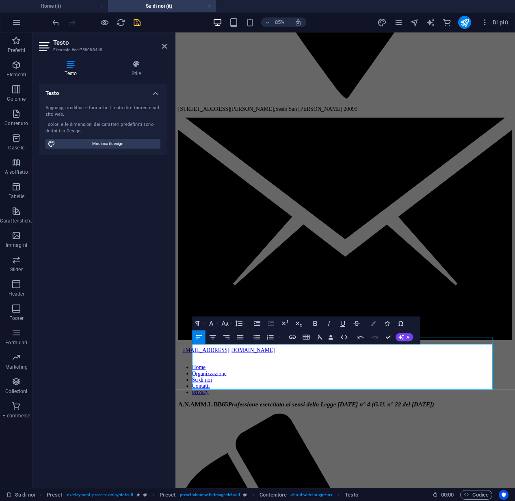
click at [375, 325] on icon "button" at bounding box center [373, 323] width 5 height 5
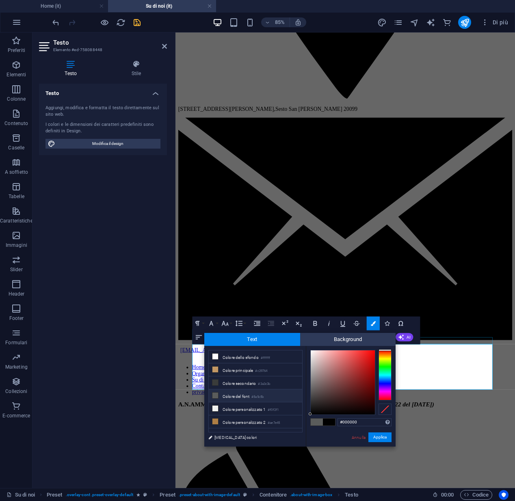
click at [328, 422] on span at bounding box center [329, 422] width 12 height 7
click at [374, 438] on button "Applica" at bounding box center [379, 437] width 23 height 10
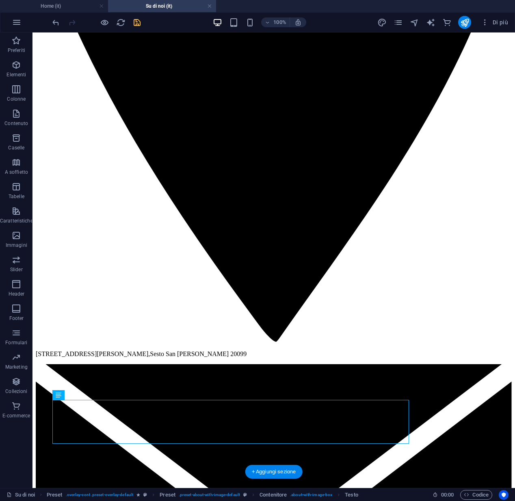
scroll to position [1053, 0]
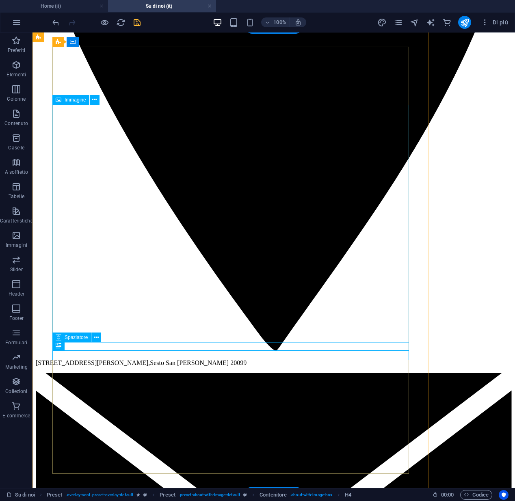
scroll to position [1031, 0]
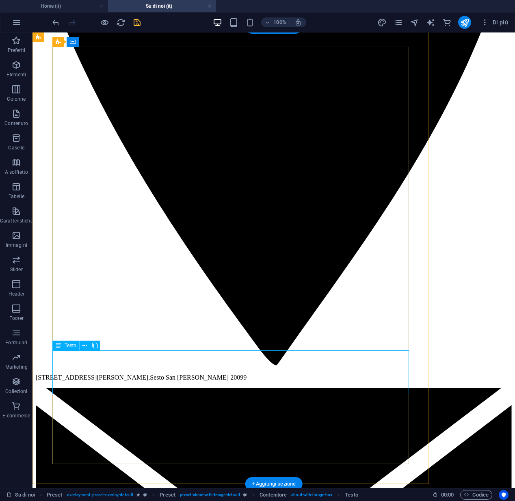
click at [69, 345] on span "Testo" at bounding box center [71, 345] width 12 height 5
click at [83, 345] on icon at bounding box center [84, 345] width 4 height 9
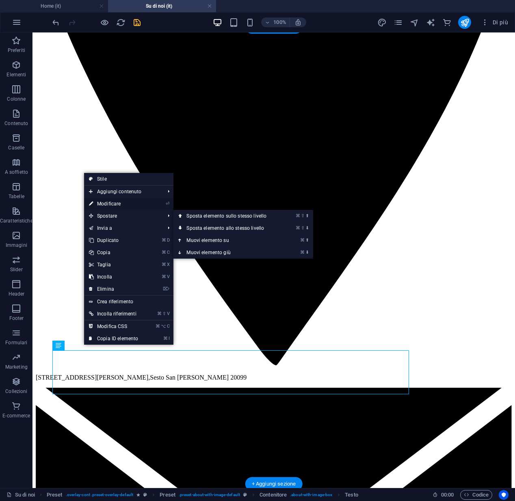
click at [123, 205] on link "⏎ Modificare" at bounding box center [113, 204] width 59 height 12
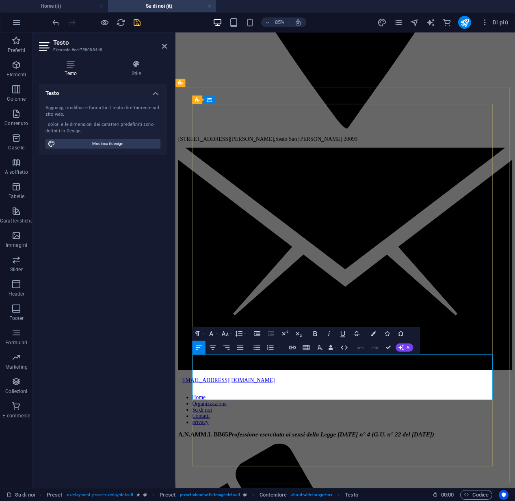
scroll to position [1085, 0]
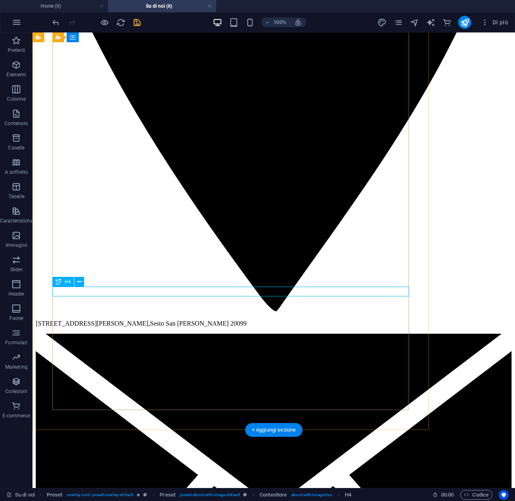
click at [77, 283] on icon at bounding box center [79, 282] width 4 height 9
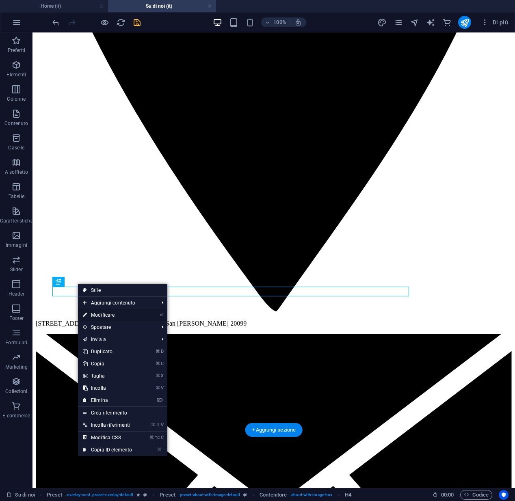
click at [93, 312] on link "⏎ Modificare" at bounding box center [107, 315] width 59 height 12
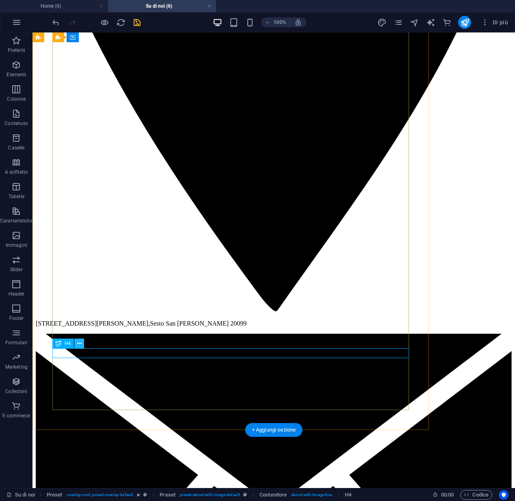
click at [81, 343] on icon at bounding box center [79, 343] width 4 height 9
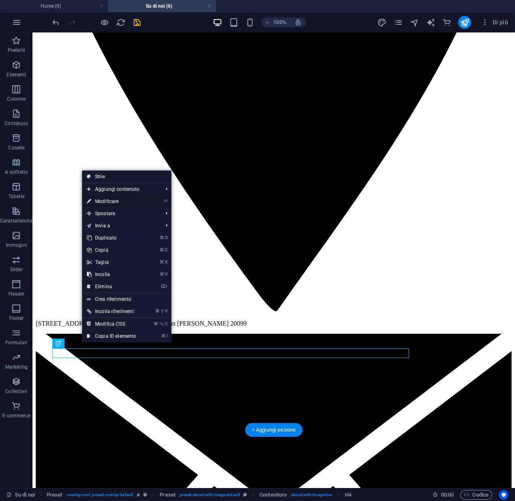
click at [114, 203] on link "⏎ Modificare" at bounding box center [111, 201] width 59 height 12
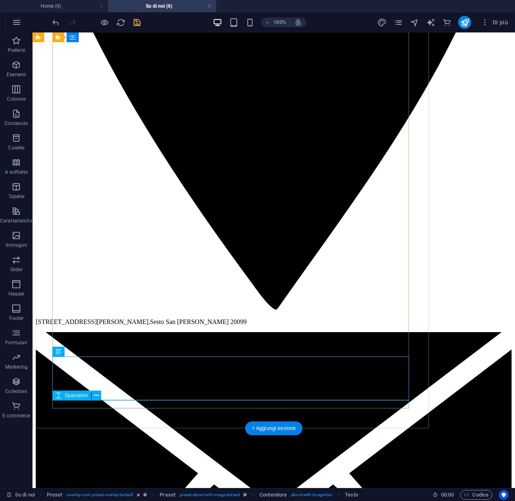
scroll to position [1102, 0]
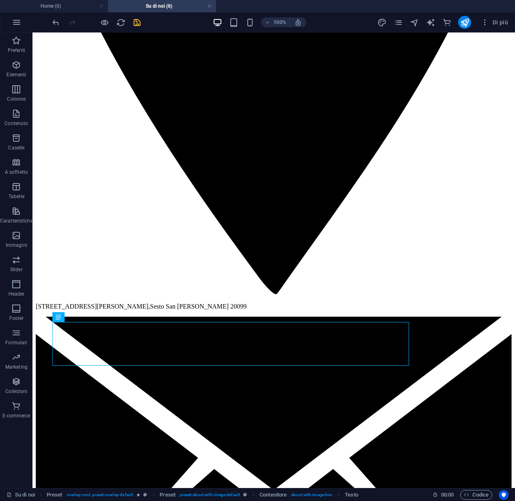
scroll to position [1174, 0]
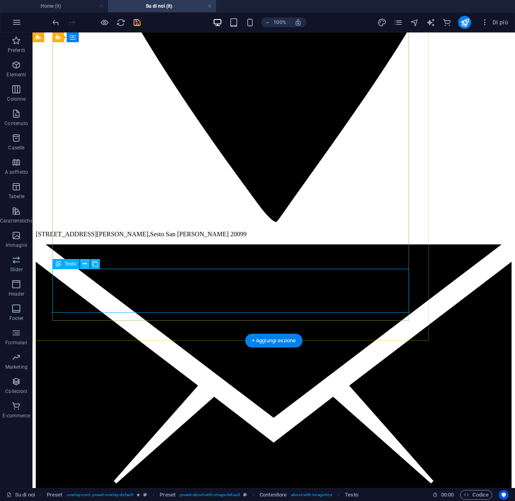
click at [83, 266] on icon at bounding box center [84, 264] width 4 height 9
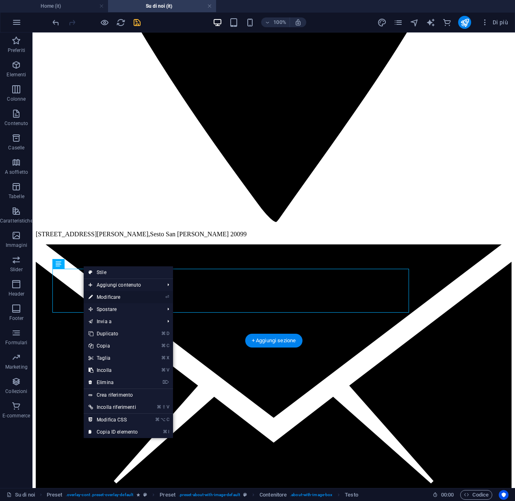
click at [96, 296] on link "⏎ Modificare" at bounding box center [113, 297] width 59 height 12
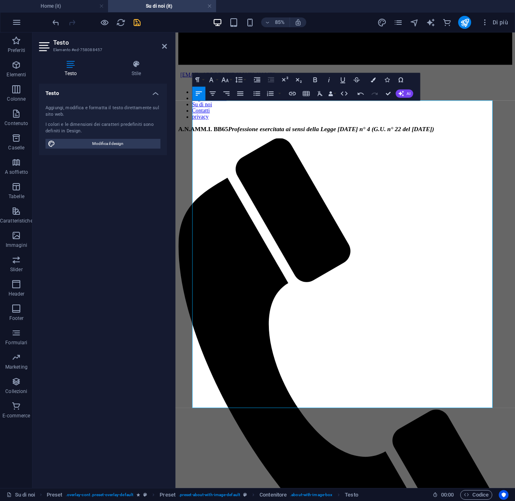
scroll to position [1408, 0]
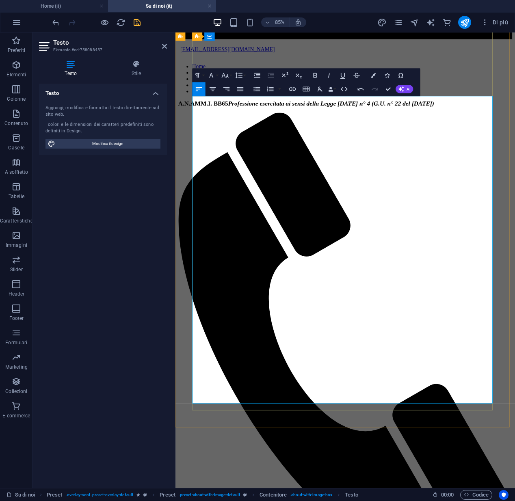
drag, startPoint x: 198, startPoint y: 348, endPoint x: 330, endPoint y: 404, distance: 143.6
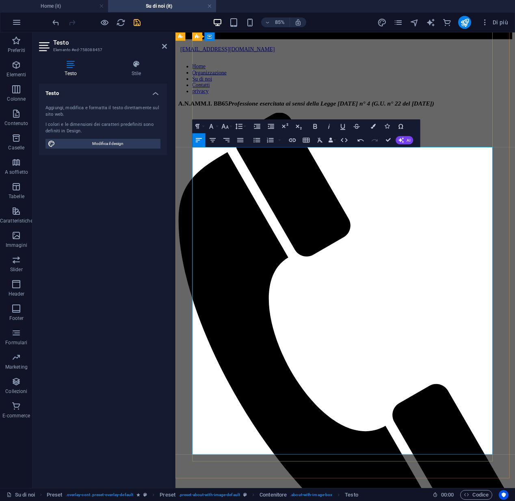
scroll to position [1348, 0]
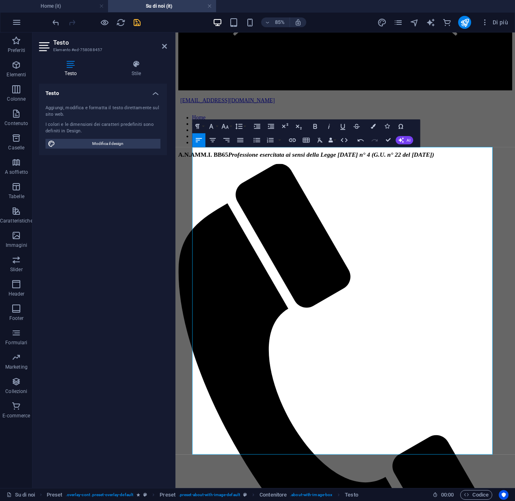
click at [200, 142] on icon "button" at bounding box center [199, 140] width 8 height 8
click at [213, 142] on icon "button" at bounding box center [212, 140] width 6 height 4
click at [203, 142] on icon "button" at bounding box center [199, 140] width 8 height 8
click at [313, 128] on icon "button" at bounding box center [315, 126] width 8 height 8
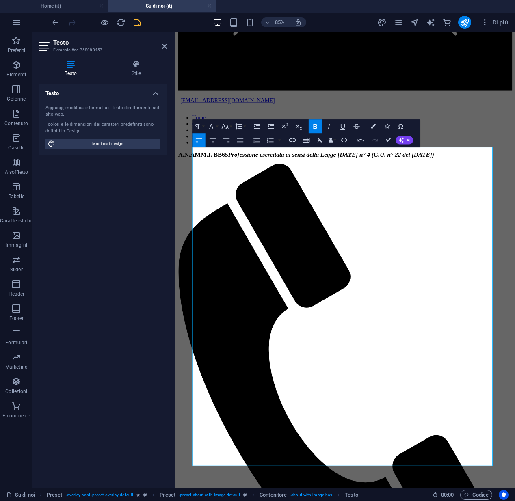
click at [313, 128] on icon "button" at bounding box center [315, 126] width 8 height 8
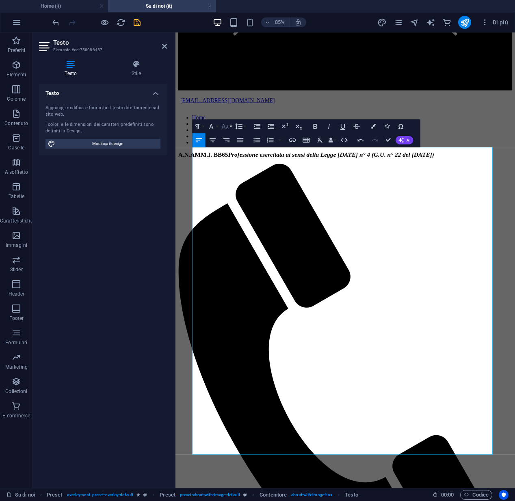
click at [225, 128] on icon "button" at bounding box center [225, 126] width 7 height 5
click at [226, 189] on link "14" at bounding box center [228, 191] width 25 height 11
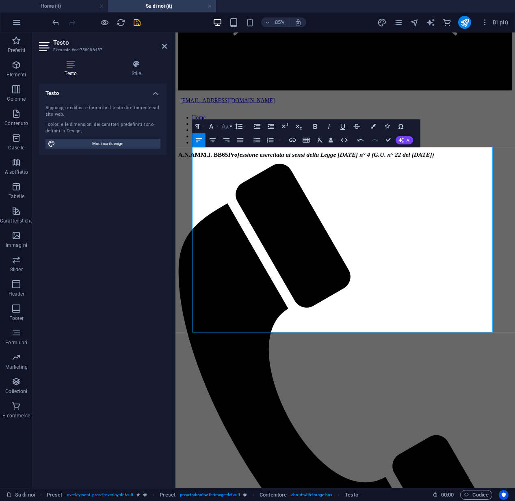
click at [229, 128] on icon "button" at bounding box center [225, 126] width 8 height 8
click at [224, 150] on link "18" at bounding box center [228, 146] width 25 height 11
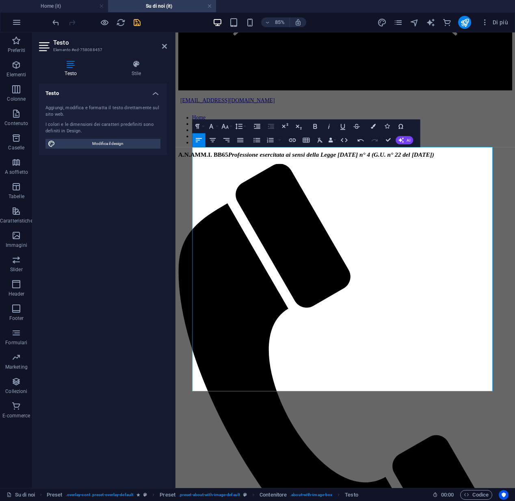
drag, startPoint x: 201, startPoint y: 220, endPoint x: 200, endPoint y: 228, distance: 8.2
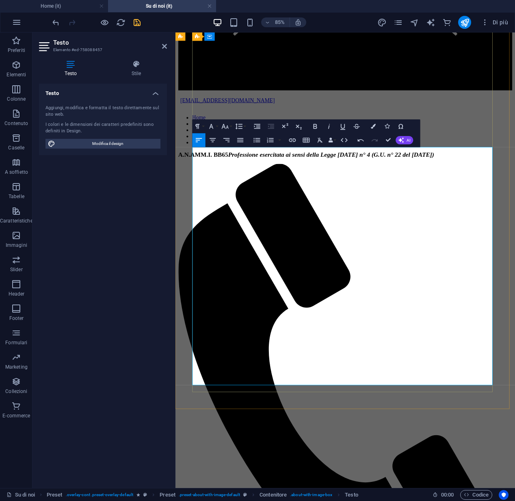
drag, startPoint x: 200, startPoint y: 396, endPoint x: 200, endPoint y: 408, distance: 12.2
click at [212, 127] on icon "button" at bounding box center [211, 126] width 4 height 5
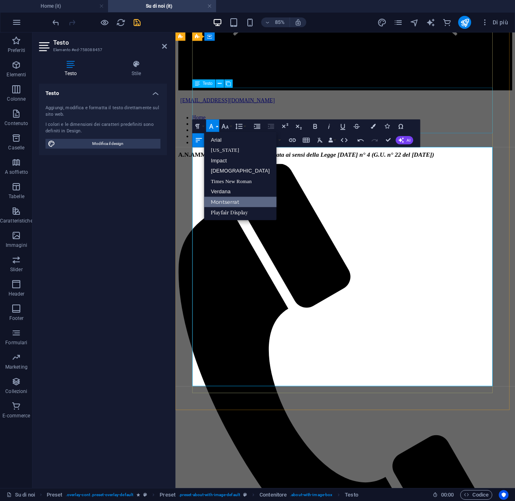
scroll to position [0, 0]
click at [223, 126] on icon "button" at bounding box center [225, 126] width 8 height 8
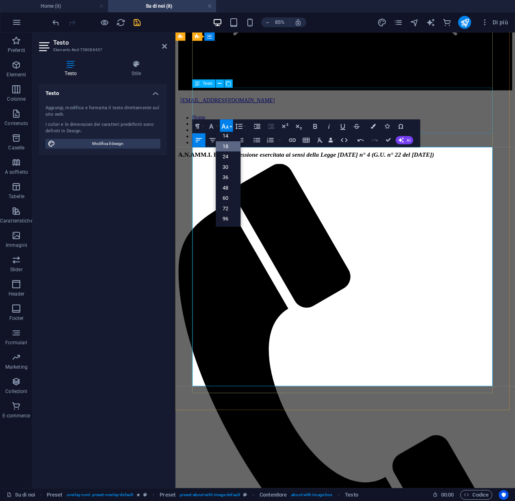
click at [227, 148] on link "18" at bounding box center [228, 146] width 25 height 11
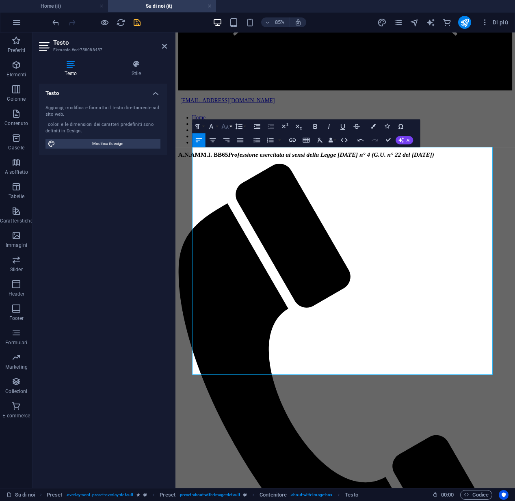
click at [223, 129] on icon "button" at bounding box center [225, 126] width 8 height 8
click at [225, 154] on link "24" at bounding box center [228, 156] width 25 height 11
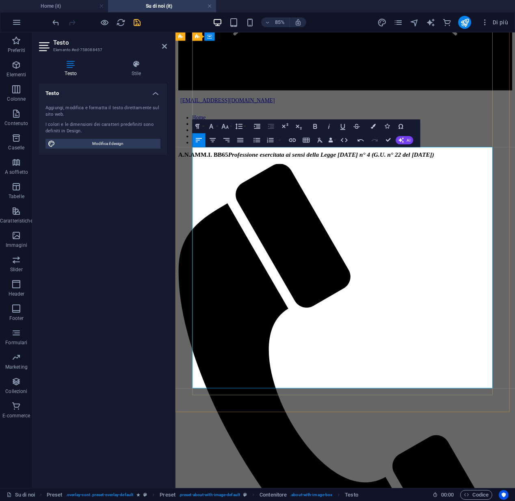
drag, startPoint x: 196, startPoint y: 403, endPoint x: 329, endPoint y: 437, distance: 137.5
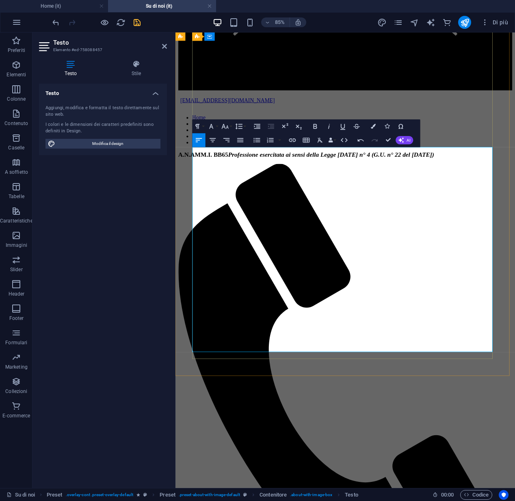
drag, startPoint x: 417, startPoint y: 394, endPoint x: 195, endPoint y: 176, distance: 311.2
click at [371, 128] on button "Colors" at bounding box center [373, 126] width 13 height 14
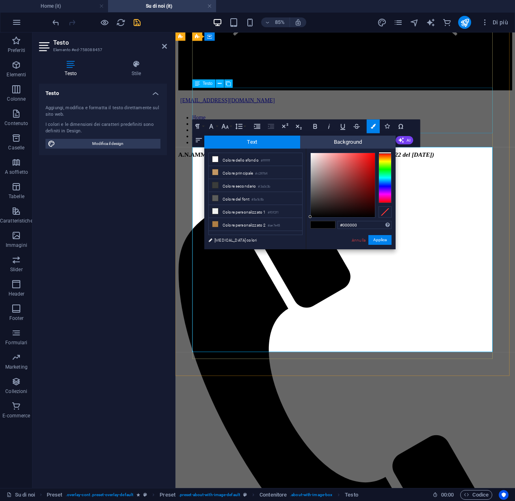
click at [328, 227] on span at bounding box center [329, 224] width 12 height 7
click at [380, 241] on button "Applica" at bounding box center [379, 240] width 23 height 10
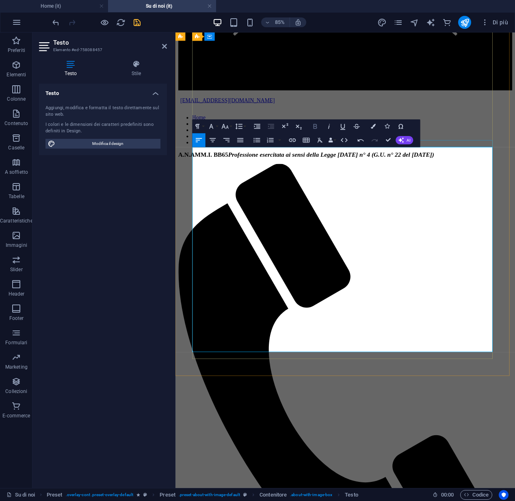
click at [317, 126] on icon "button" at bounding box center [315, 126] width 8 height 8
click at [223, 130] on icon "button" at bounding box center [225, 126] width 8 height 8
click at [225, 158] on link "24" at bounding box center [228, 156] width 25 height 11
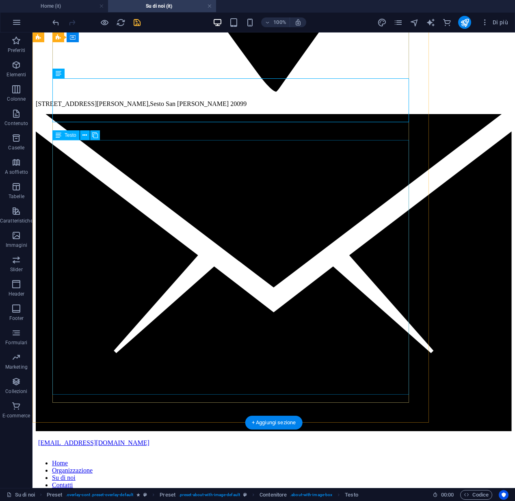
scroll to position [1291, 0]
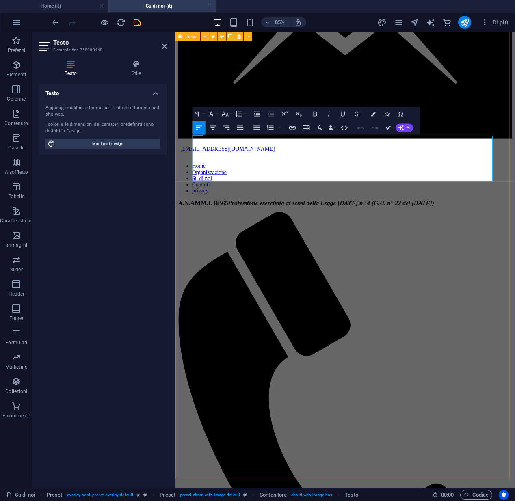
drag, startPoint x: 544, startPoint y: 203, endPoint x: 194, endPoint y: 161, distance: 352.9
click at [223, 117] on icon "button" at bounding box center [225, 114] width 8 height 8
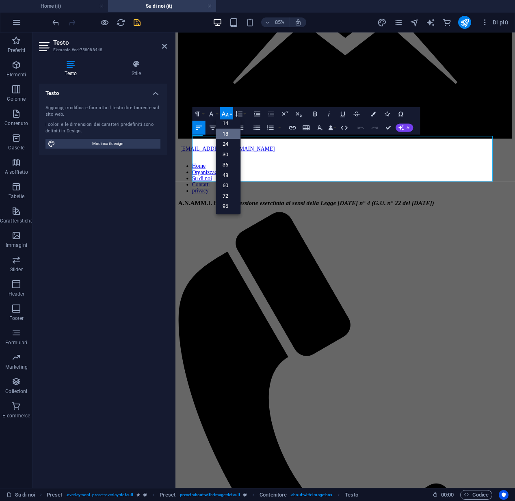
scroll to position [65, 0]
click at [225, 142] on link "24" at bounding box center [228, 144] width 25 height 11
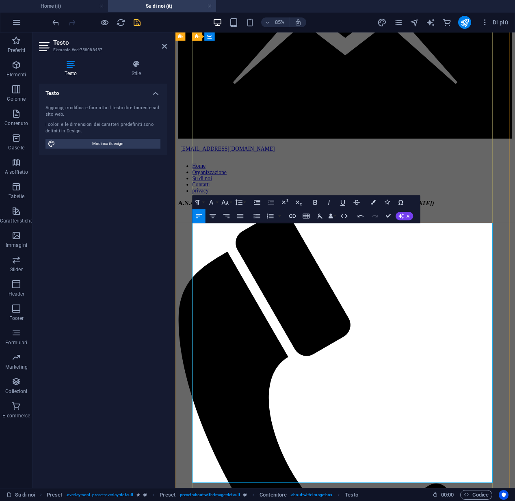
scroll to position [1293, 0]
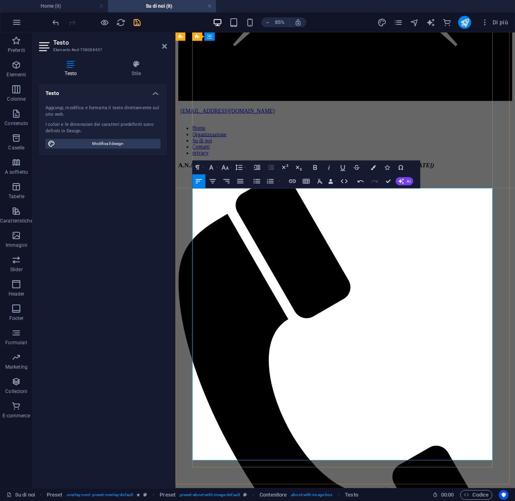
scroll to position [1334, 0]
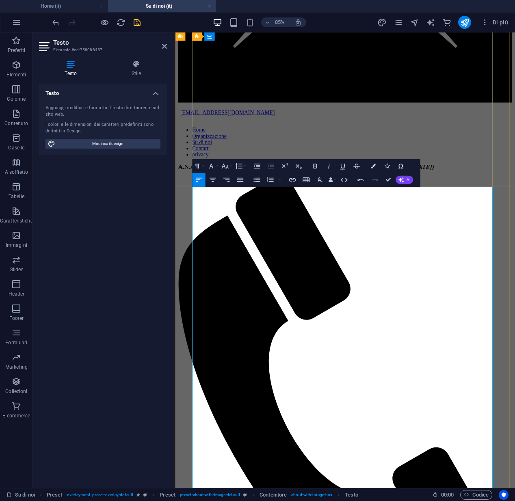
scroll to position [1345, 0]
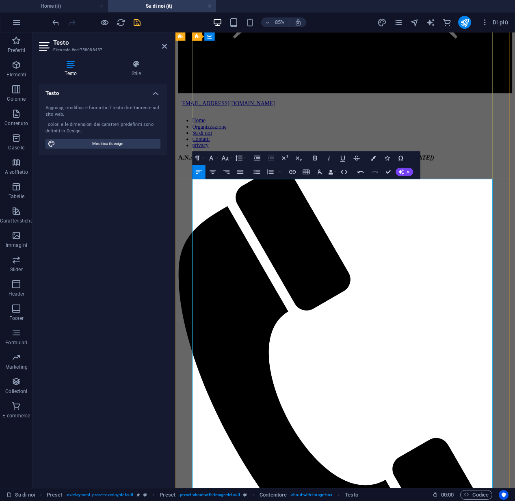
click at [138, 25] on icon "save" at bounding box center [136, 22] width 9 height 9
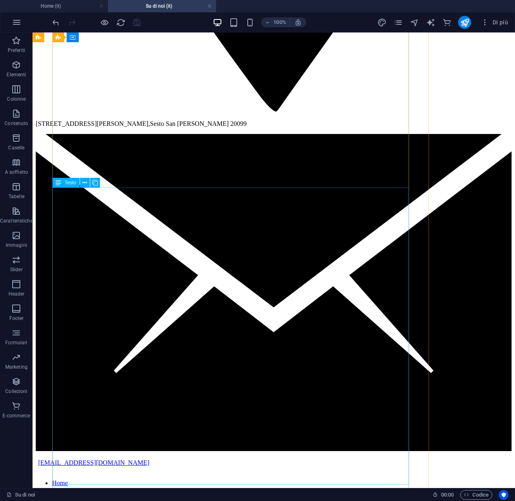
scroll to position [1276, 0]
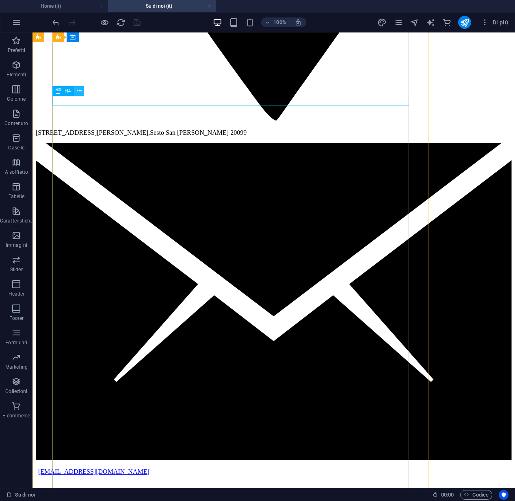
click at [78, 93] on icon at bounding box center [79, 91] width 4 height 9
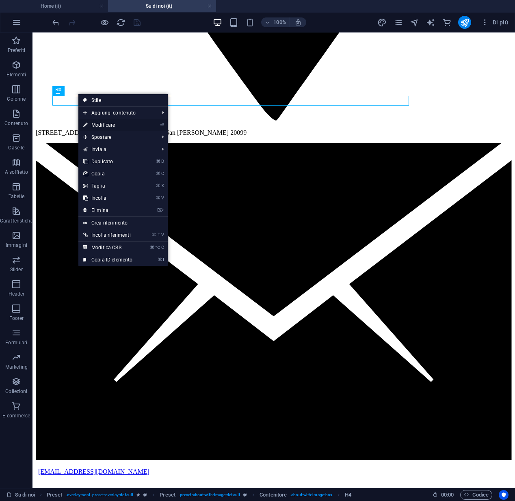
click at [91, 123] on link "⏎ Modificare" at bounding box center [107, 125] width 59 height 12
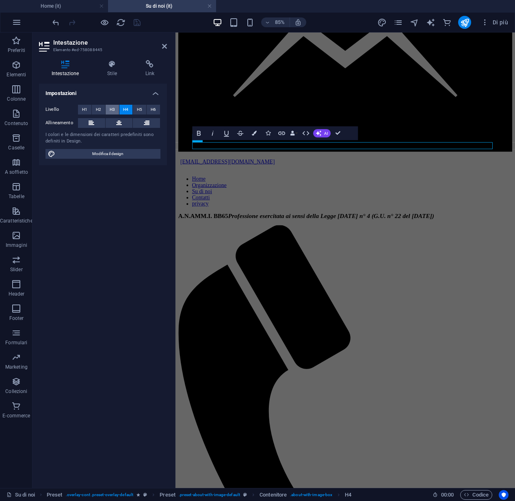
click at [112, 110] on span "H3" at bounding box center [112, 110] width 5 height 10
click at [101, 107] on button "H2" at bounding box center [98, 110] width 13 height 10
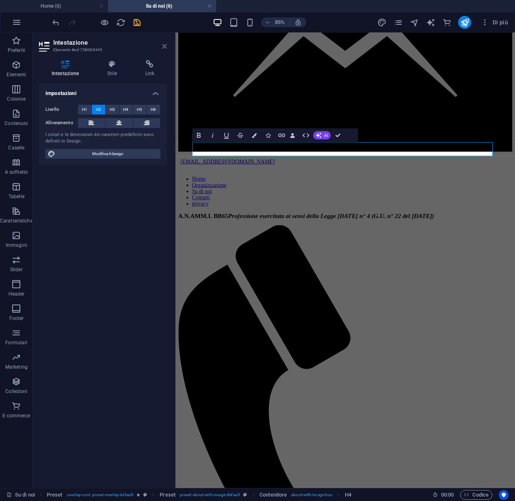
click at [166, 49] on icon at bounding box center [164, 46] width 5 height 6
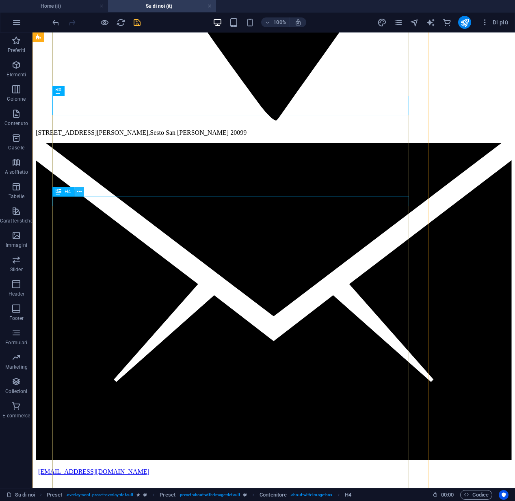
click at [80, 192] on icon at bounding box center [79, 192] width 4 height 9
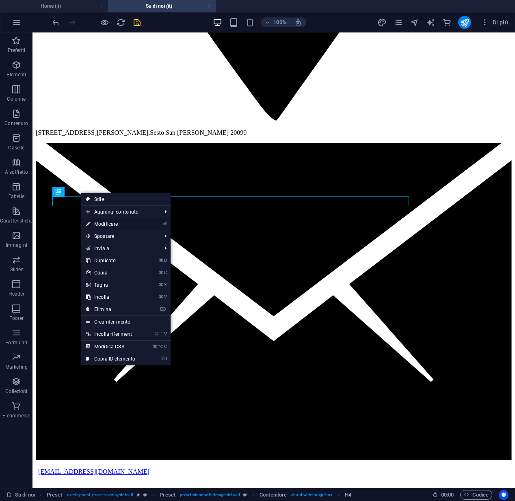
click at [101, 223] on link "⏎ Modificare" at bounding box center [110, 224] width 59 height 12
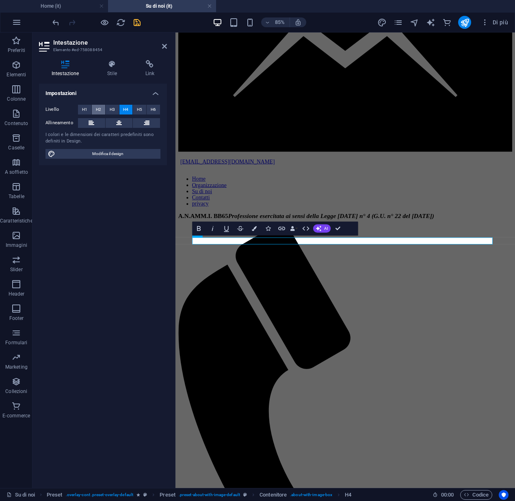
click at [96, 111] on span "H2" at bounding box center [98, 110] width 5 height 10
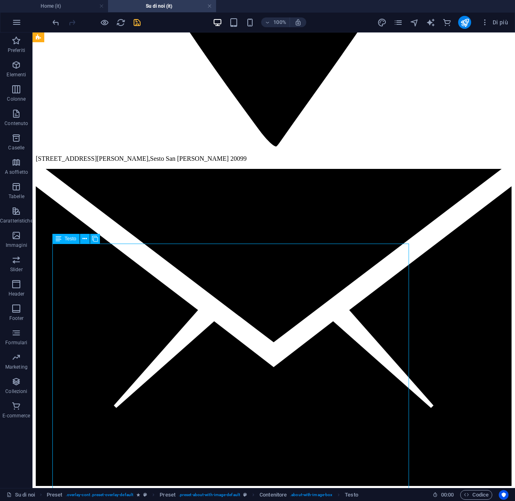
scroll to position [1248, 0]
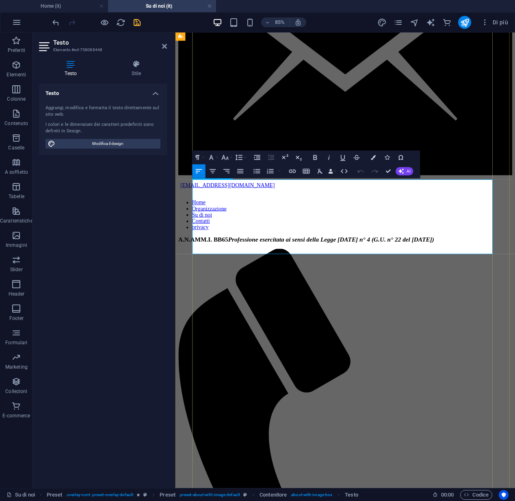
drag, startPoint x: 432, startPoint y: 287, endPoint x: 199, endPoint y: 216, distance: 243.5
click at [241, 172] on icon "button" at bounding box center [240, 171] width 8 height 8
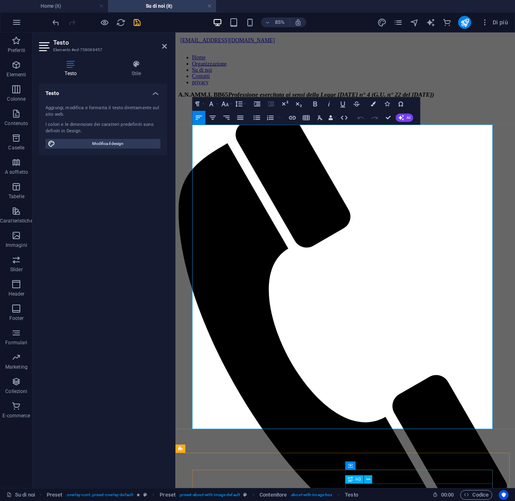
scroll to position [1425, 0]
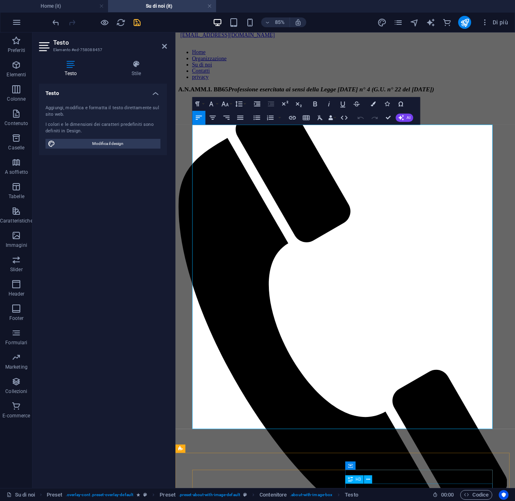
drag, startPoint x: 197, startPoint y: 325, endPoint x: 531, endPoint y: 512, distance: 382.5
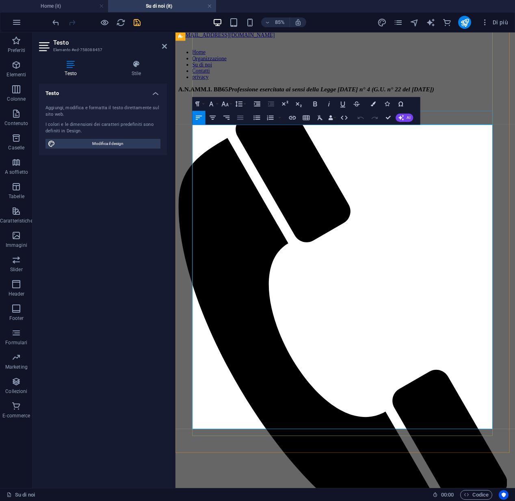
click at [240, 119] on icon "button" at bounding box center [240, 118] width 8 height 8
click at [137, 25] on icon "save" at bounding box center [136, 22] width 9 height 9
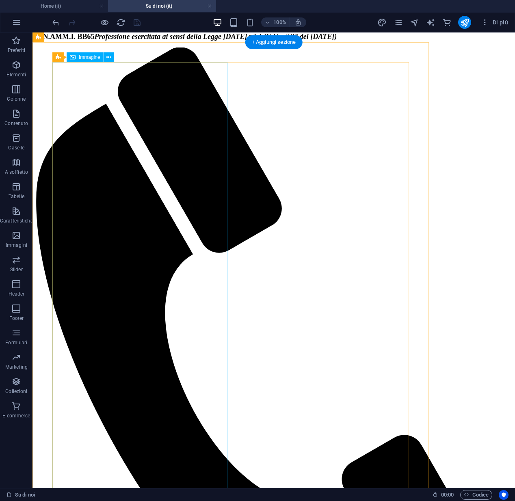
scroll to position [1846, 0]
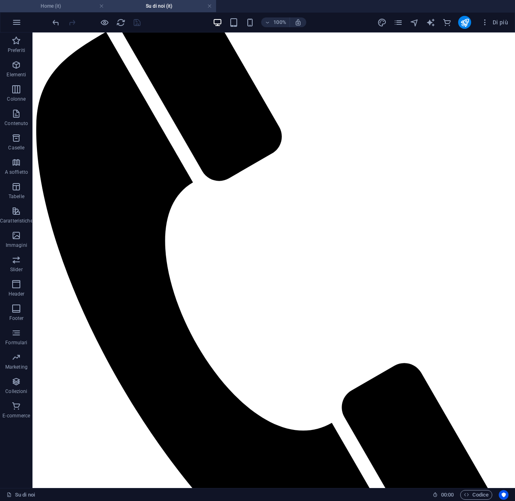
click at [71, 6] on h4 "Home (it)" at bounding box center [54, 6] width 108 height 9
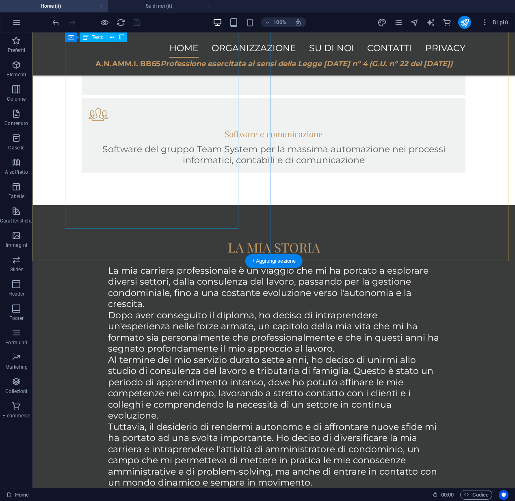
scroll to position [764, 0]
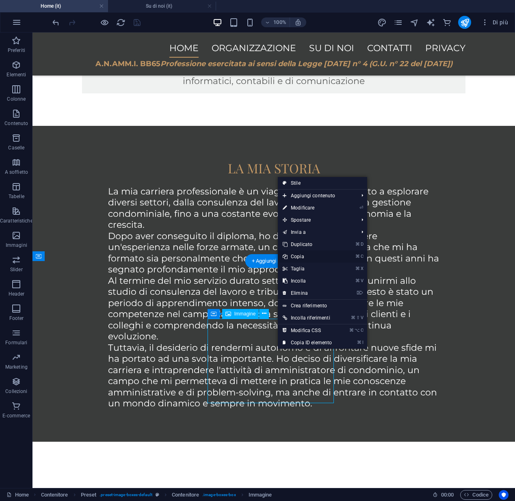
click at [294, 257] on link "⌘ C Copia" at bounding box center [307, 256] width 59 height 12
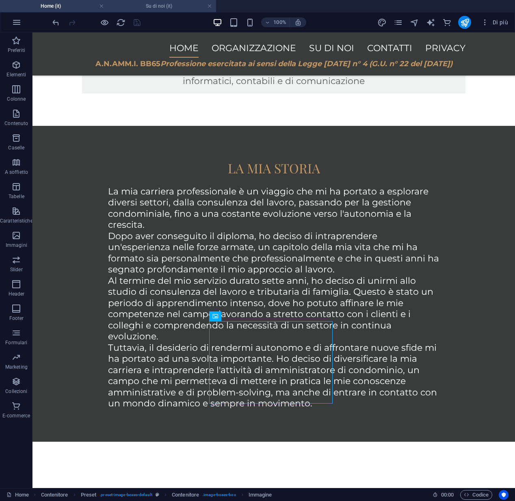
click at [165, 6] on h4 "Su di noi (it)" at bounding box center [162, 6] width 108 height 9
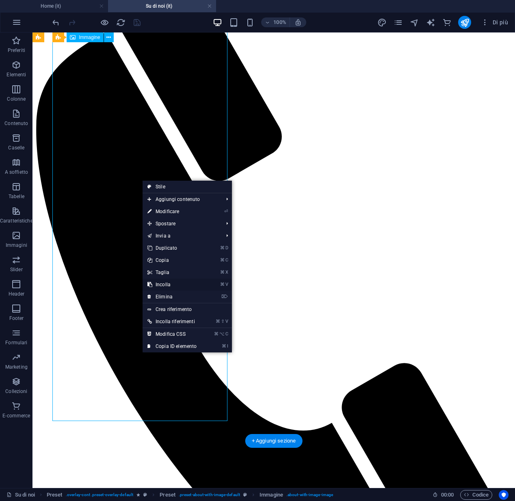
click at [158, 288] on link "⌘ V Incolla" at bounding box center [171, 285] width 59 height 12
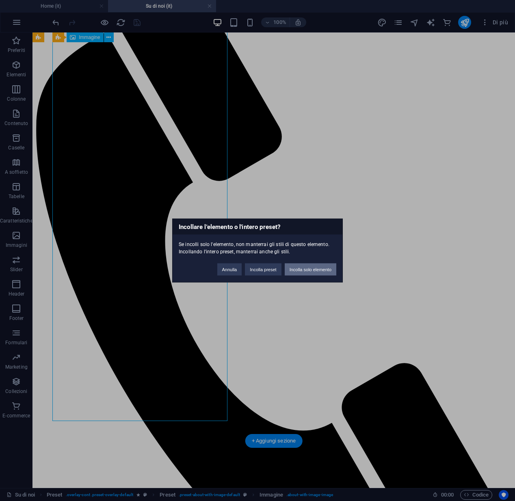
click at [297, 270] on button "Incolla solo elemento" at bounding box center [311, 269] width 52 height 12
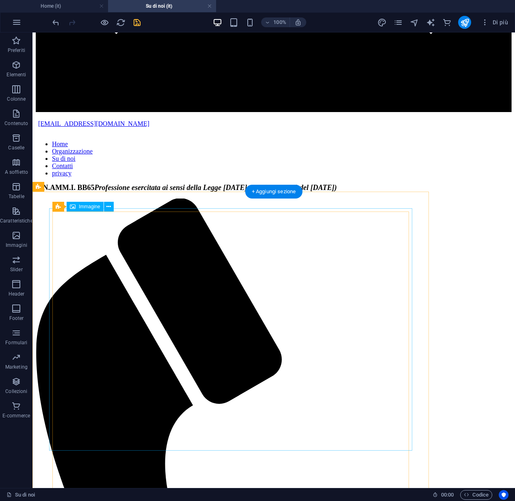
scroll to position [1690, 0]
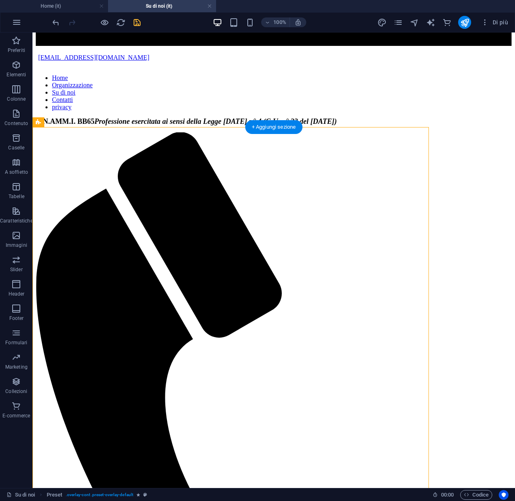
drag, startPoint x: 91, startPoint y: 397, endPoint x: 97, endPoint y: 138, distance: 259.1
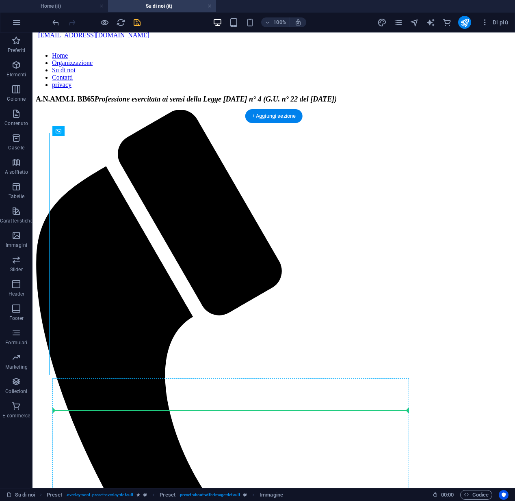
scroll to position [1714, 0]
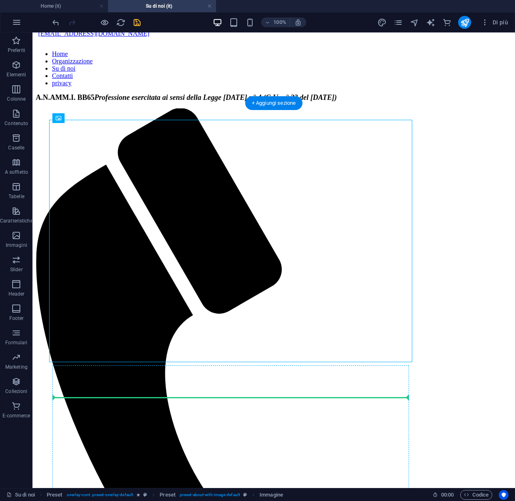
drag, startPoint x: 88, startPoint y: 182, endPoint x: 87, endPoint y: 405, distance: 222.9
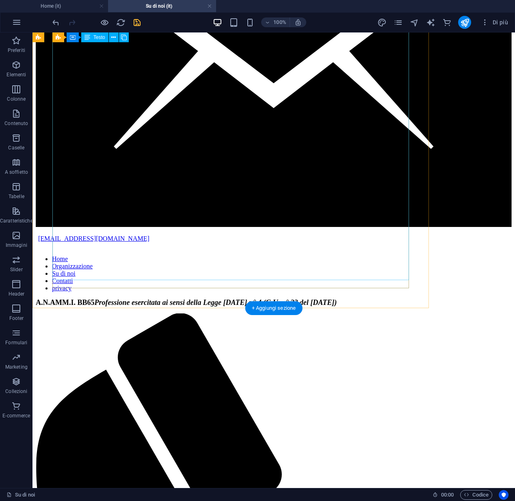
scroll to position [1522, 0]
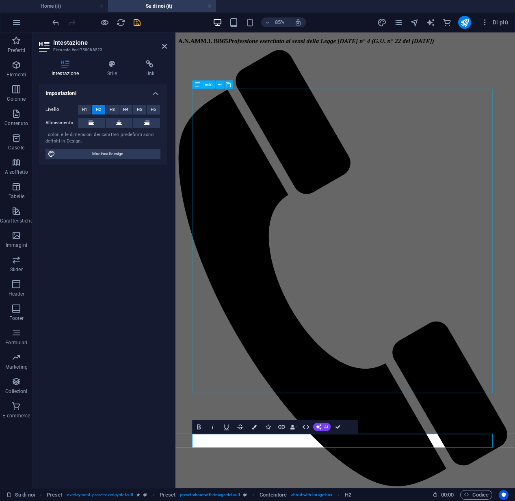
scroll to position [1515, 0]
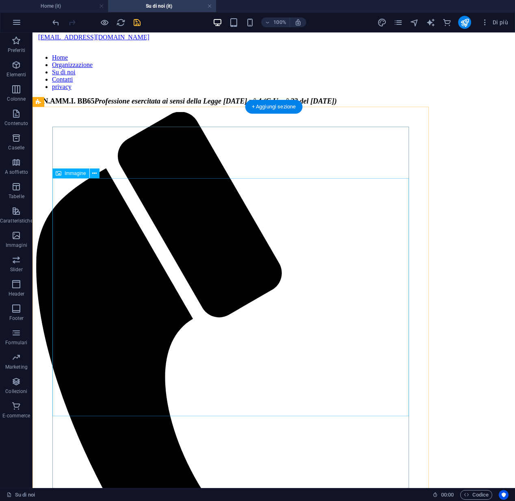
scroll to position [1725, 0]
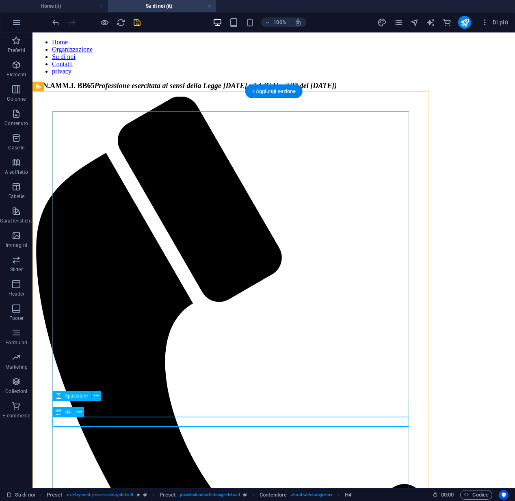
click at [58, 413] on icon at bounding box center [59, 412] width 6 height 10
click at [79, 413] on icon at bounding box center [79, 412] width 4 height 9
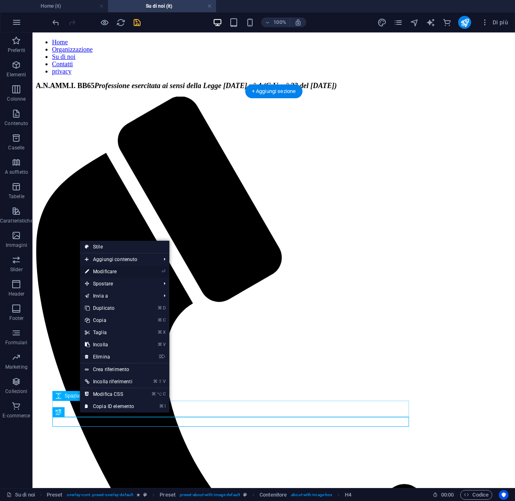
click at [106, 272] on link "⏎ Modificare" at bounding box center [109, 272] width 59 height 12
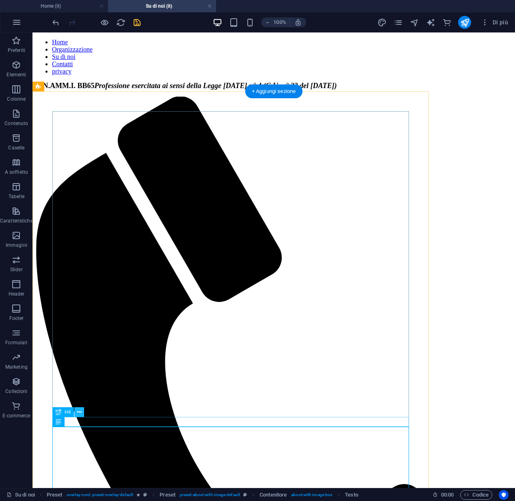
click at [76, 412] on button at bounding box center [79, 412] width 10 height 10
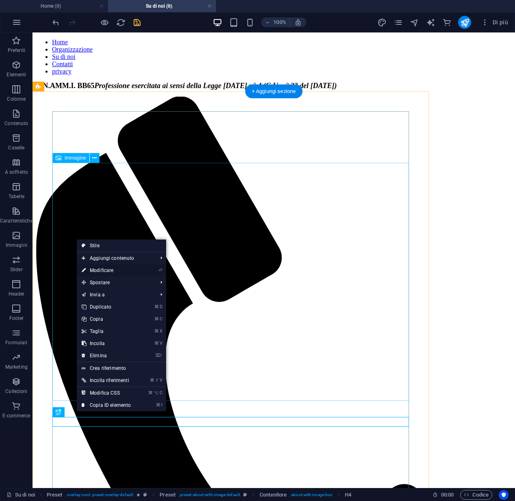
click at [110, 272] on link "⏎ Modificare" at bounding box center [106, 270] width 59 height 12
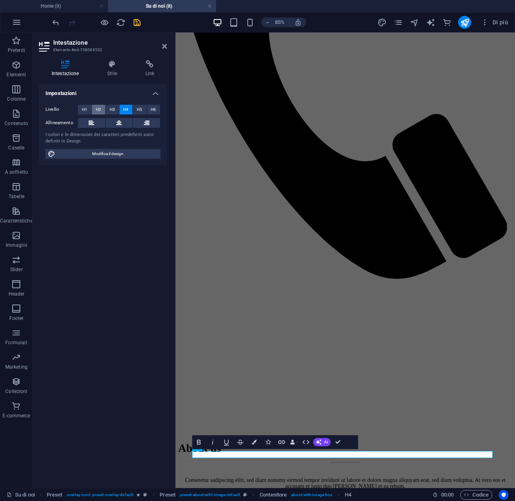
click at [99, 111] on span "H2" at bounding box center [98, 110] width 5 height 10
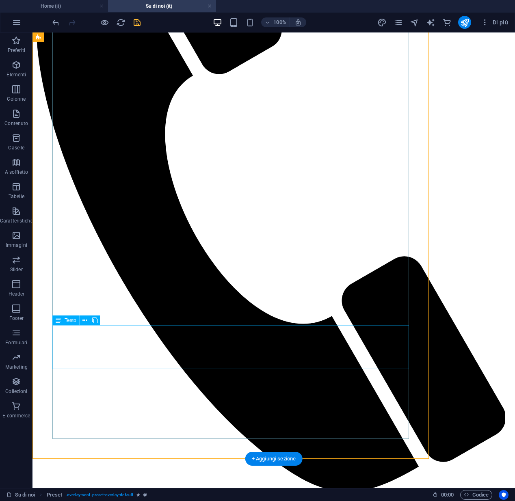
scroll to position [2016, 0]
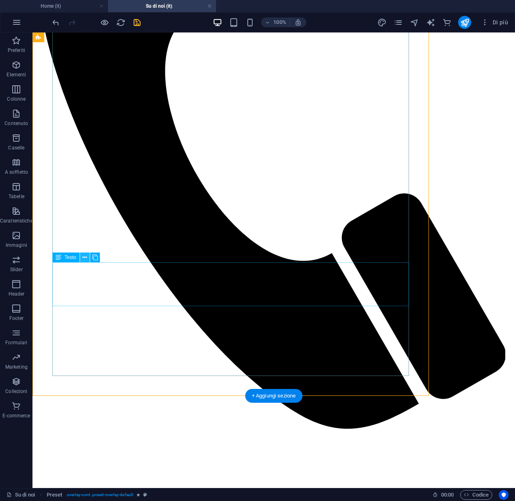
click at [86, 257] on icon at bounding box center [84, 257] width 4 height 9
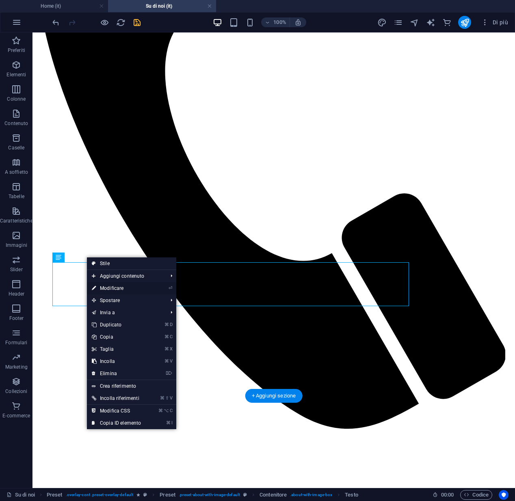
click at [101, 287] on link "⏎ Modificare" at bounding box center [116, 288] width 59 height 12
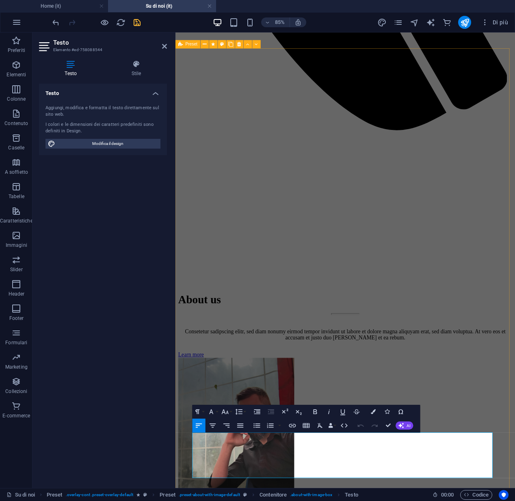
scroll to position [1969, 0]
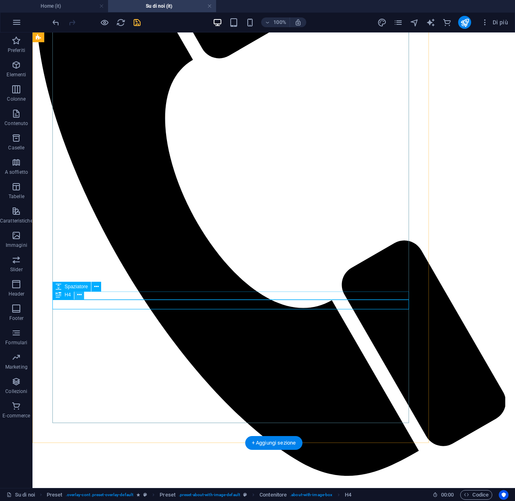
click at [78, 295] on icon at bounding box center [79, 295] width 4 height 9
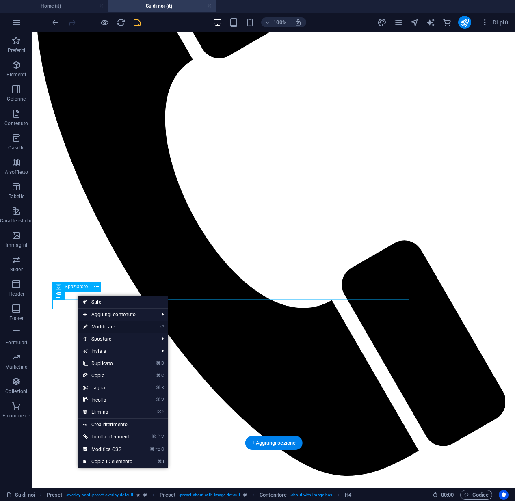
click at [110, 326] on link "⏎ Modificare" at bounding box center [107, 327] width 59 height 12
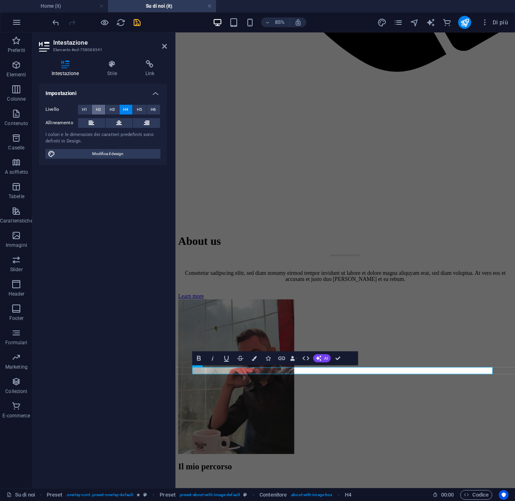
click at [99, 109] on span "H2" at bounding box center [98, 110] width 5 height 10
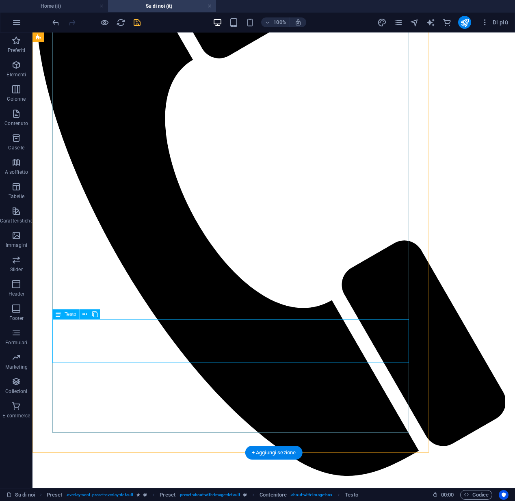
scroll to position [1957, 0]
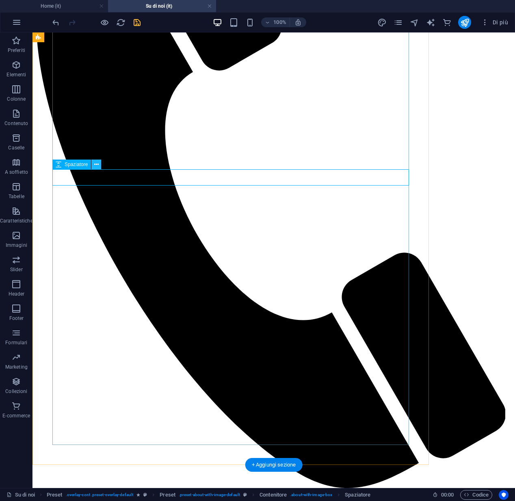
click at [95, 167] on icon at bounding box center [96, 164] width 4 height 9
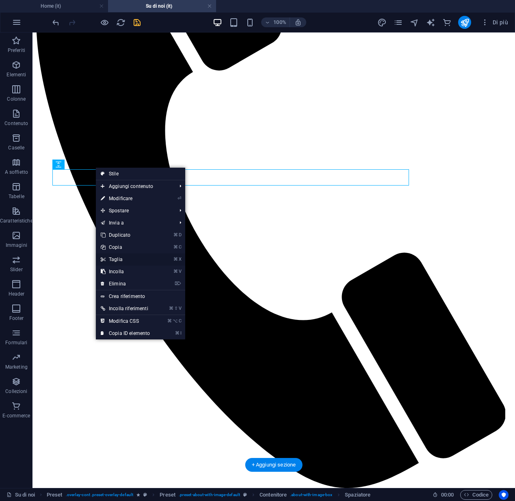
click at [113, 261] on link "⌘ X Taglia" at bounding box center [125, 259] width 59 height 12
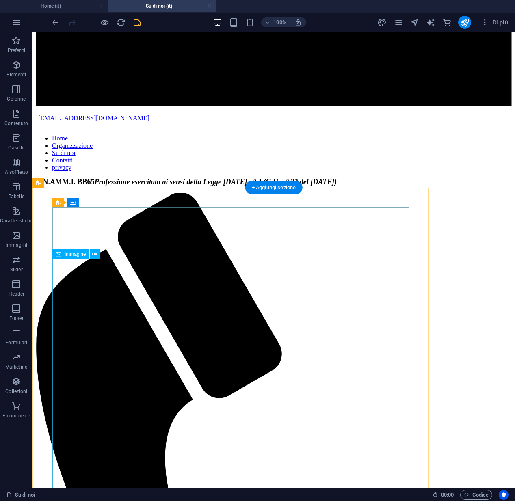
scroll to position [1570, 0]
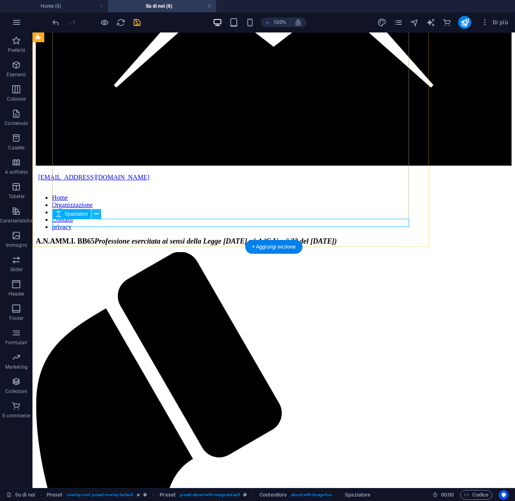
click at [97, 215] on icon at bounding box center [96, 214] width 4 height 9
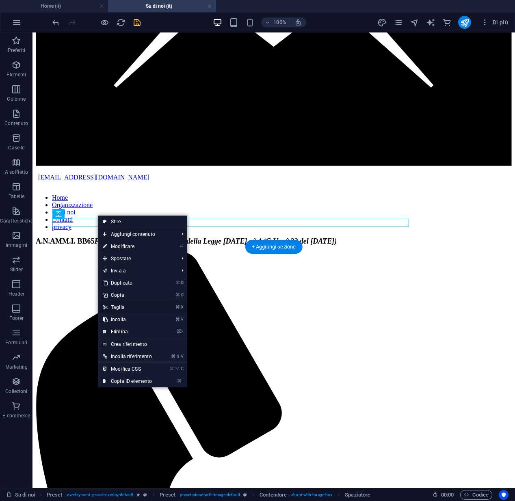
click at [119, 308] on link "⌘ X Taglia" at bounding box center [127, 307] width 59 height 12
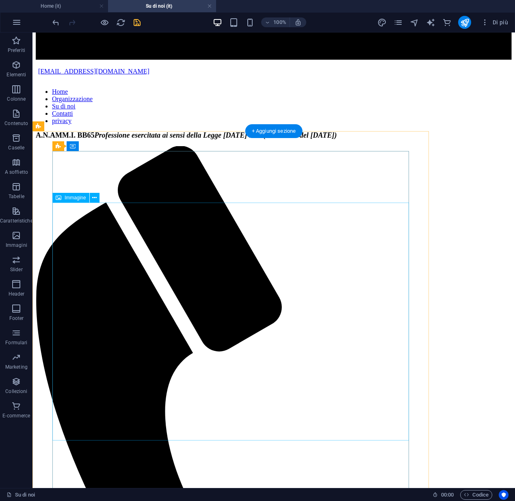
scroll to position [1831, 0]
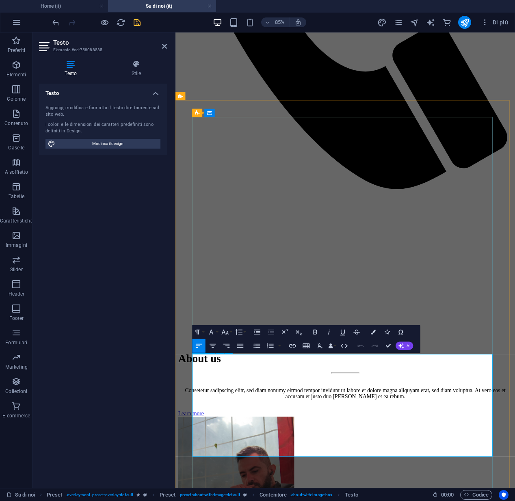
drag, startPoint x: 459, startPoint y: 525, endPoint x: 200, endPoint y: 419, distance: 279.9
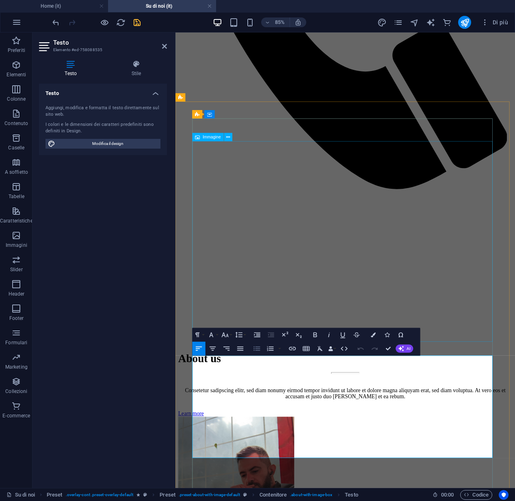
scroll to position [1830, 0]
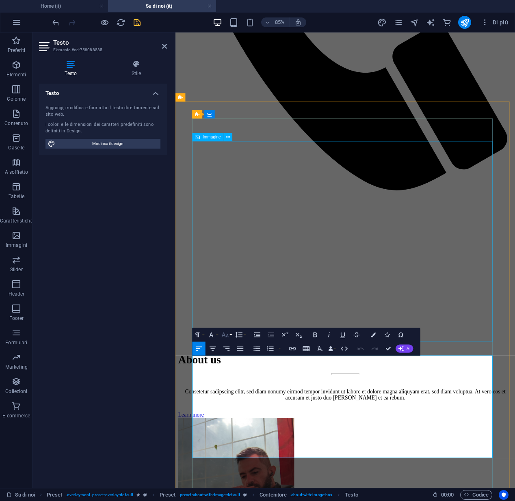
click at [224, 339] on button "Font Size" at bounding box center [226, 335] width 13 height 14
click at [226, 417] on link "24" at bounding box center [228, 420] width 25 height 11
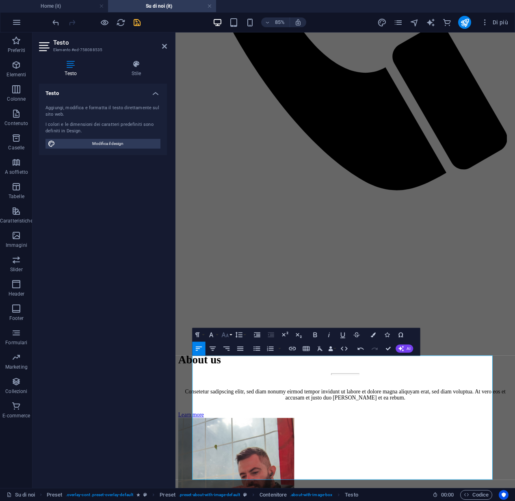
click at [226, 337] on icon "button" at bounding box center [225, 334] width 8 height 8
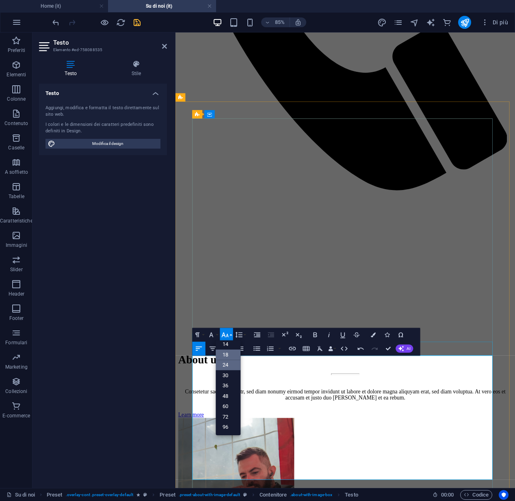
click at [234, 353] on link "18" at bounding box center [228, 355] width 25 height 11
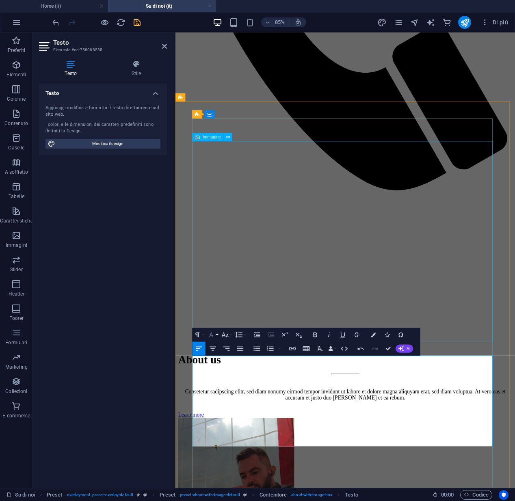
click at [214, 332] on icon "button" at bounding box center [211, 334] width 8 height 8
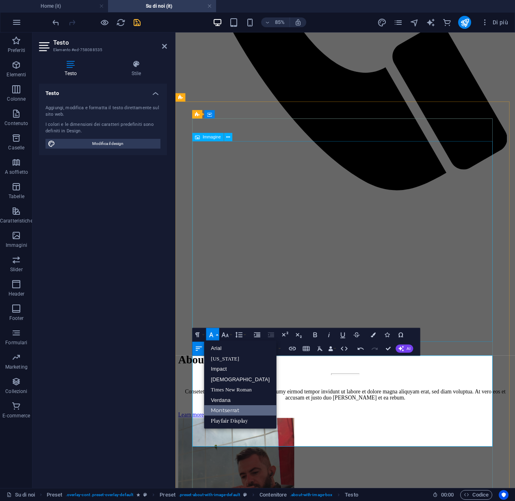
scroll to position [0, 0]
click at [218, 409] on link "Montserrat" at bounding box center [240, 410] width 73 height 11
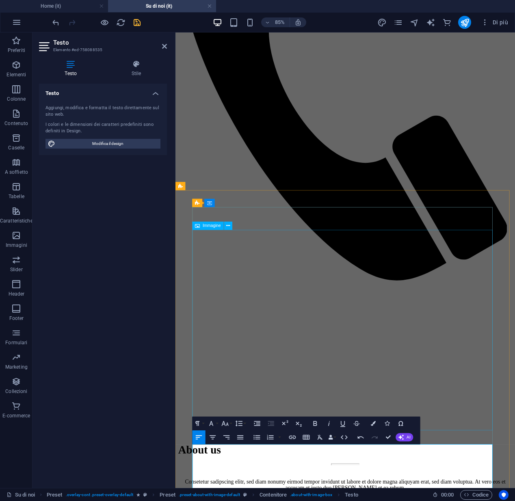
scroll to position [1736, 0]
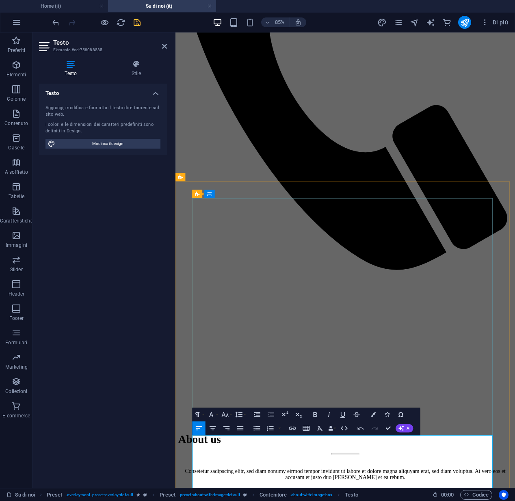
drag, startPoint x: 276, startPoint y: 529, endPoint x: 351, endPoint y: 530, distance: 75.1
click at [373, 417] on icon "button" at bounding box center [373, 414] width 5 height 5
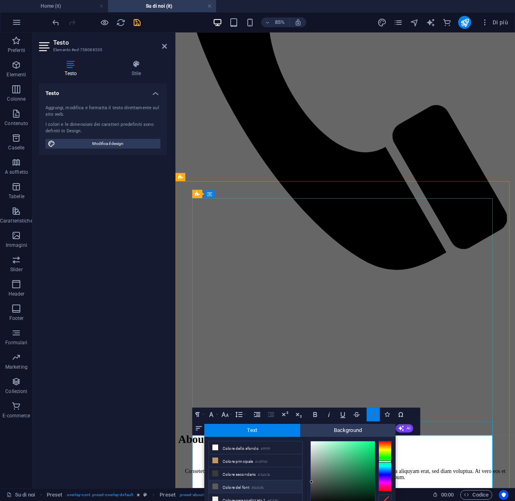
scroll to position [37, 0]
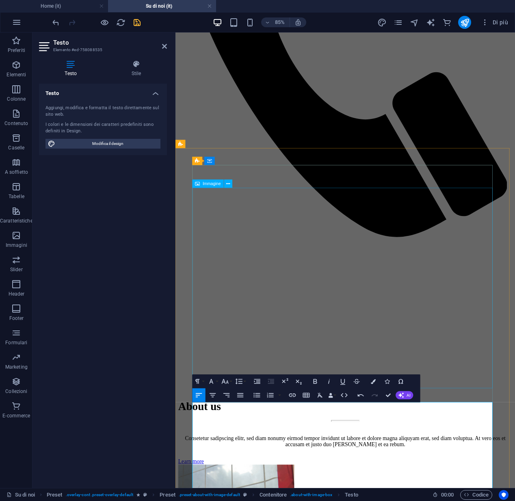
scroll to position [1786, 0]
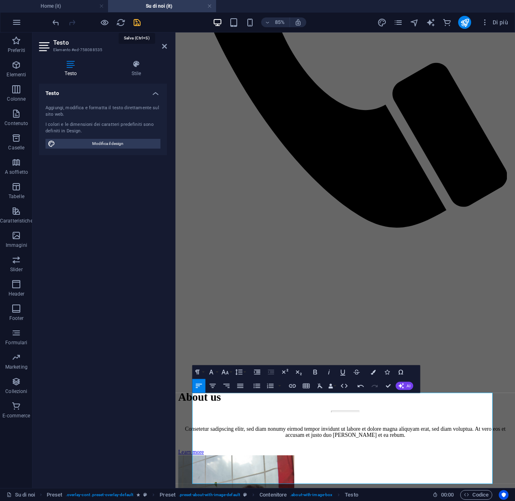
click at [139, 26] on icon "save" at bounding box center [136, 22] width 9 height 9
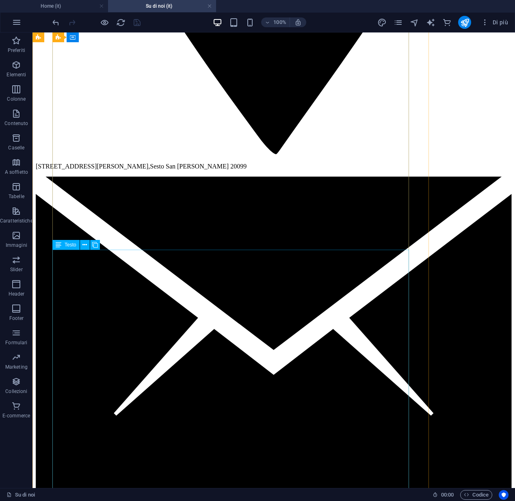
scroll to position [1182, 0]
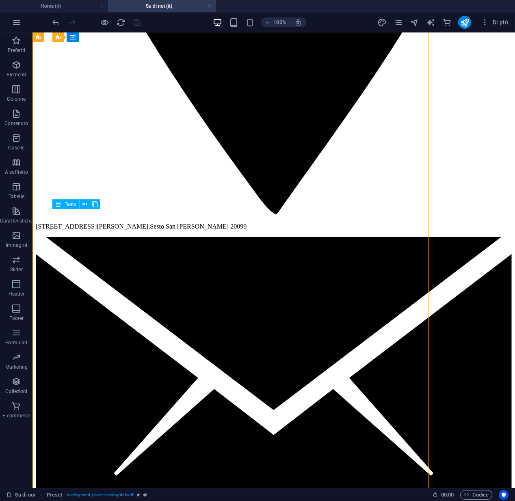
drag, startPoint x: 283, startPoint y: 276, endPoint x: 168, endPoint y: 257, distance: 116.5
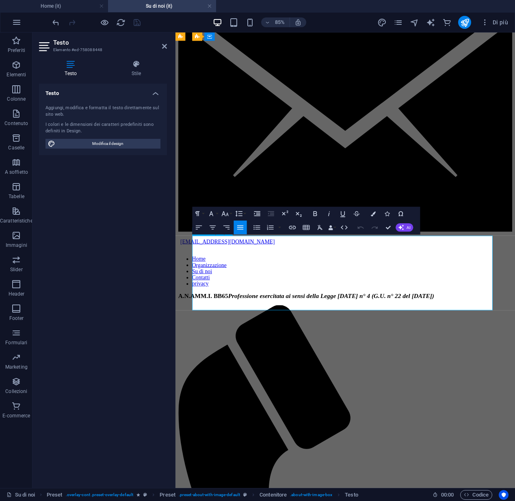
drag, startPoint x: 199, startPoint y: 278, endPoint x: 427, endPoint y: 351, distance: 240.0
click at [370, 215] on button "Colors" at bounding box center [373, 214] width 13 height 14
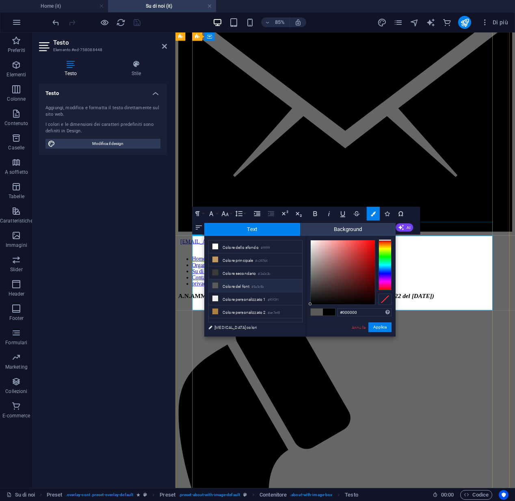
click at [216, 287] on icon at bounding box center [215, 286] width 6 height 6
type input "#5a5c5b"
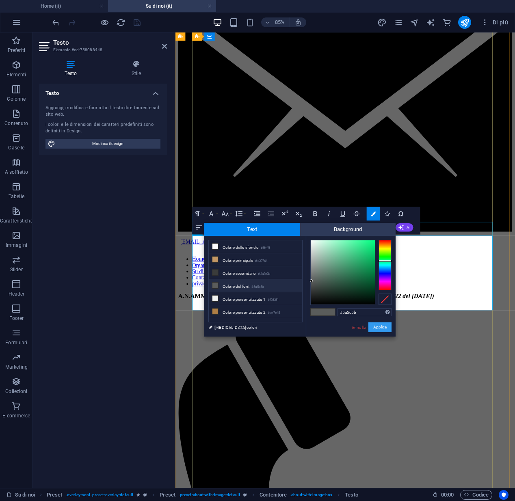
click at [377, 330] on button "Applica" at bounding box center [379, 327] width 23 height 10
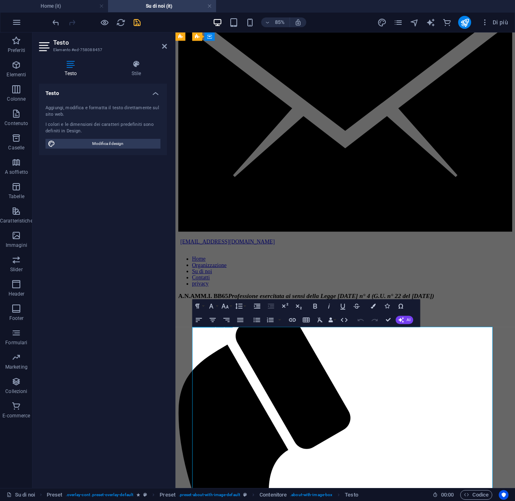
click at [54, 316] on div "Testo Aggiungi, modifica e formatta il testo direttamente sul sito web. I color…" at bounding box center [103, 283] width 128 height 398
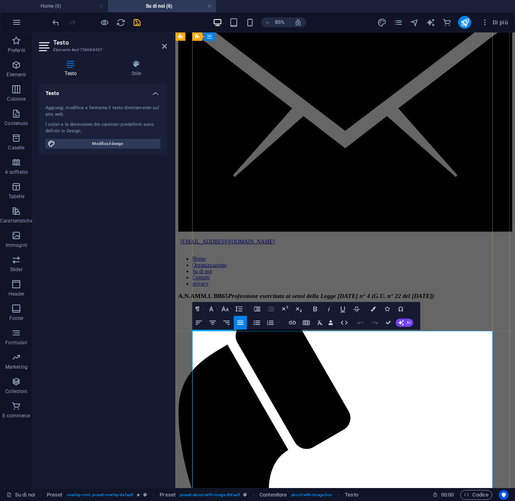
drag, startPoint x: 199, startPoint y: 389, endPoint x: 229, endPoint y: 413, distance: 38.0
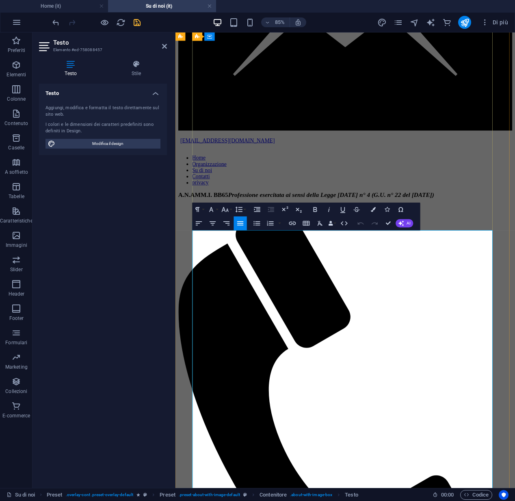
scroll to position [1371, 0]
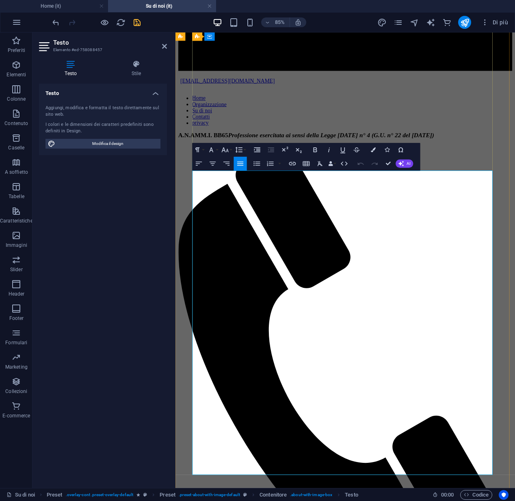
drag, startPoint x: 197, startPoint y: 391, endPoint x: 376, endPoint y: 542, distance: 235.1
click at [376, 150] on button "Colors" at bounding box center [373, 150] width 13 height 14
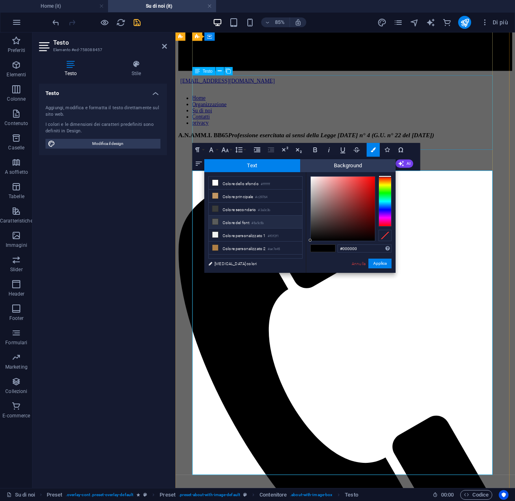
click at [235, 224] on li "Colore del font #5a5c5b" at bounding box center [255, 222] width 93 height 13
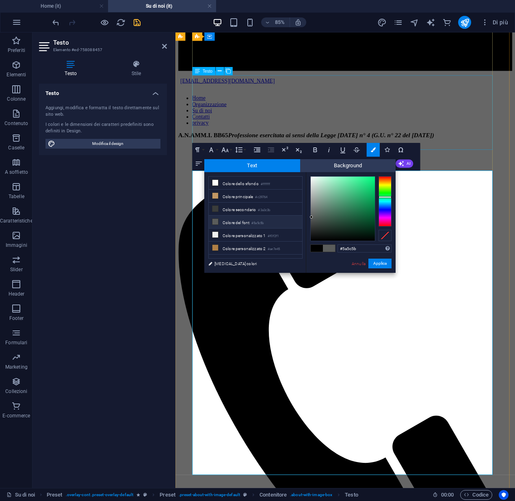
click at [215, 222] on icon at bounding box center [215, 222] width 6 height 6
click at [317, 250] on span at bounding box center [317, 248] width 12 height 7
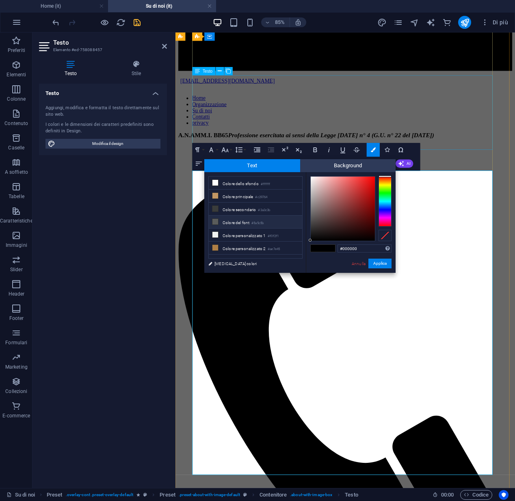
click at [240, 226] on li "Colore del font #5a5c5b" at bounding box center [255, 222] width 93 height 13
type input "#5a5c5b"
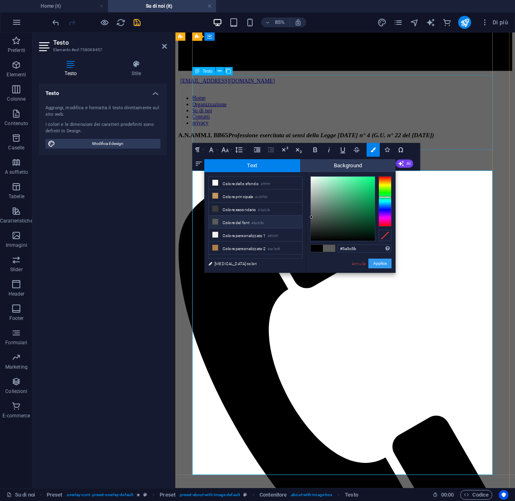
click at [382, 260] on button "Applica" at bounding box center [379, 264] width 23 height 10
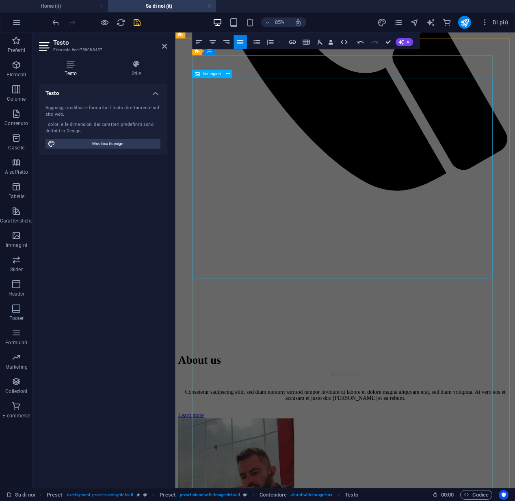
scroll to position [1647, 0]
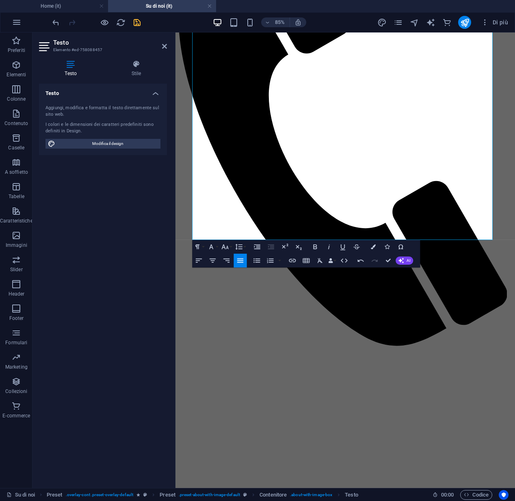
click at [136, 24] on icon "save" at bounding box center [136, 22] width 9 height 9
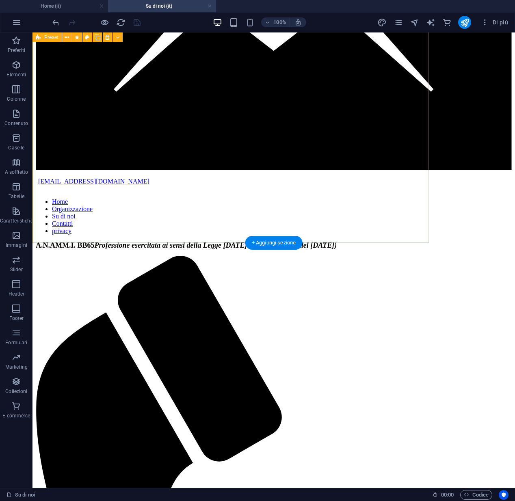
scroll to position [1554, 0]
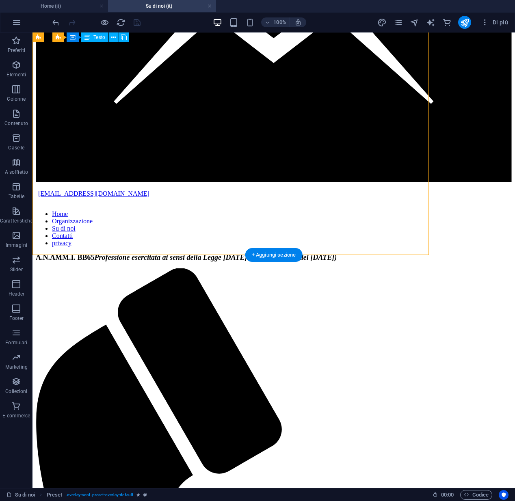
drag, startPoint x: 236, startPoint y: 221, endPoint x: 205, endPoint y: 213, distance: 31.9
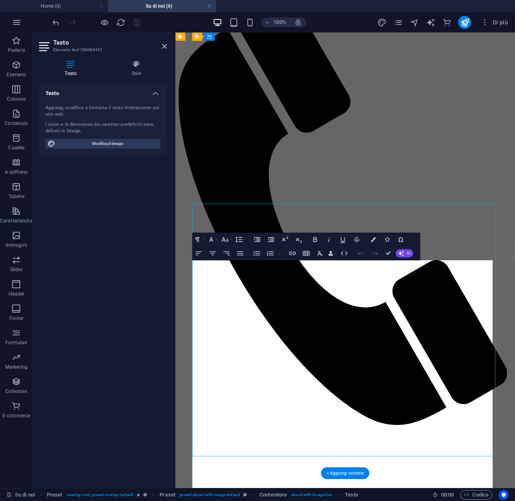
scroll to position [1258, 0]
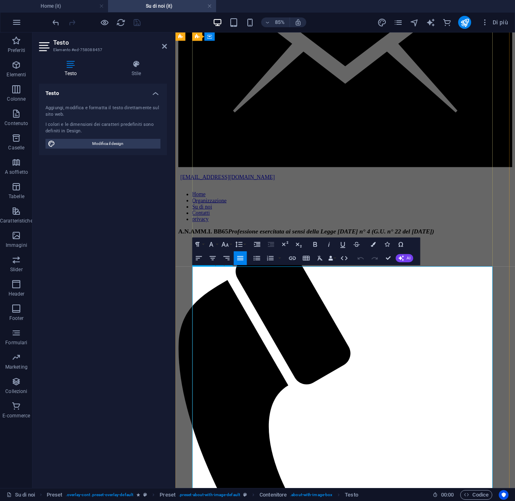
drag, startPoint x: 284, startPoint y: 387, endPoint x: 218, endPoint y: 319, distance: 95.0
click at [320, 260] on icon "button" at bounding box center [320, 258] width 8 height 8
click at [320, 260] on icon "button" at bounding box center [319, 259] width 5 height 5
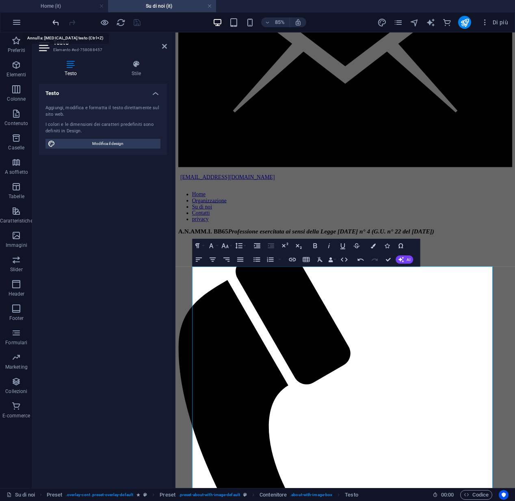
click at [54, 23] on icon "undo" at bounding box center [55, 22] width 9 height 9
click at [53, 23] on icon "undo" at bounding box center [55, 22] width 9 height 9
drag, startPoint x: 278, startPoint y: 381, endPoint x: 194, endPoint y: 316, distance: 105.9
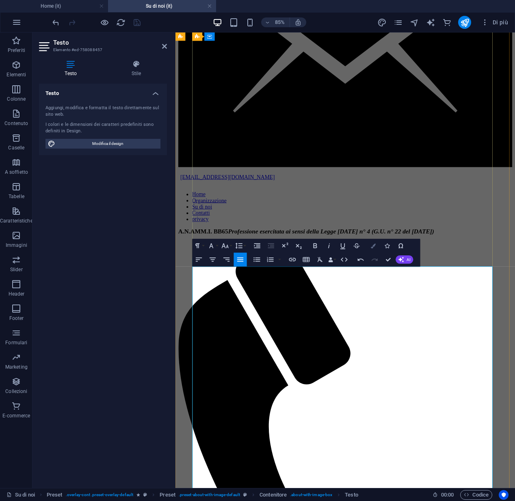
click at [371, 246] on icon "button" at bounding box center [373, 245] width 5 height 5
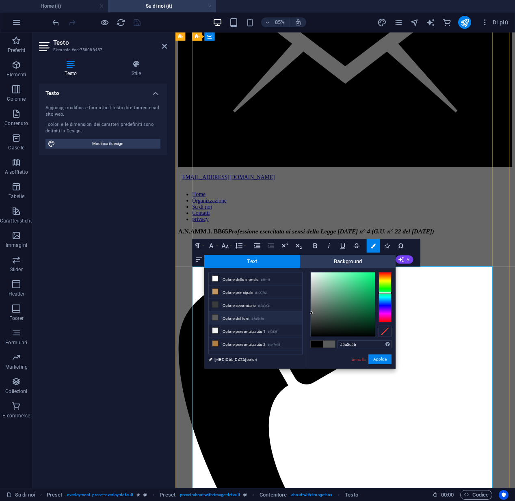
click at [231, 317] on li "Colore del font #5a5c5b" at bounding box center [255, 317] width 93 height 13
drag, startPoint x: 382, startPoint y: 361, endPoint x: 243, endPoint y: 386, distance: 141.2
click at [382, 361] on button "Applica" at bounding box center [379, 359] width 23 height 10
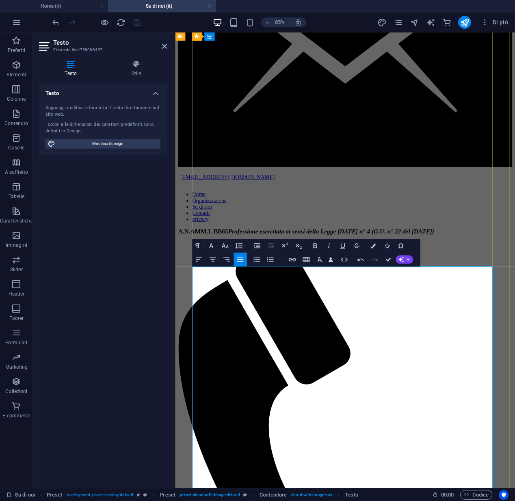
click at [147, 359] on div "Testo Aggiungi, modifica e formatta il testo direttamente sul sito web. I color…" at bounding box center [103, 283] width 128 height 398
click at [150, 359] on div "Testo Aggiungi, modifica e formatta il testo direttamente sul sito web. I color…" at bounding box center [103, 283] width 128 height 398
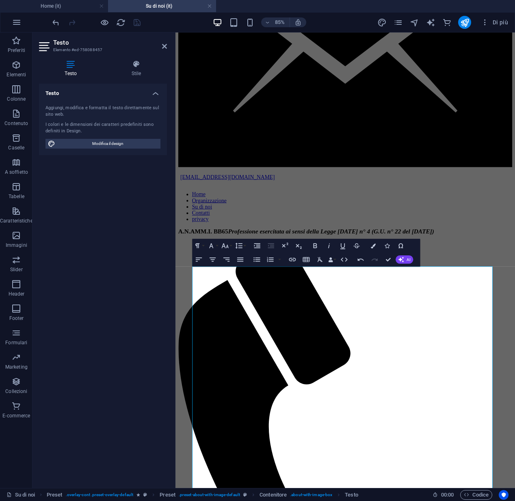
click at [150, 359] on div "Testo Aggiungi, modifica e formatta il testo direttamente sul sito web. I color…" at bounding box center [103, 283] width 128 height 398
click at [133, 24] on div at bounding box center [96, 22] width 91 height 13
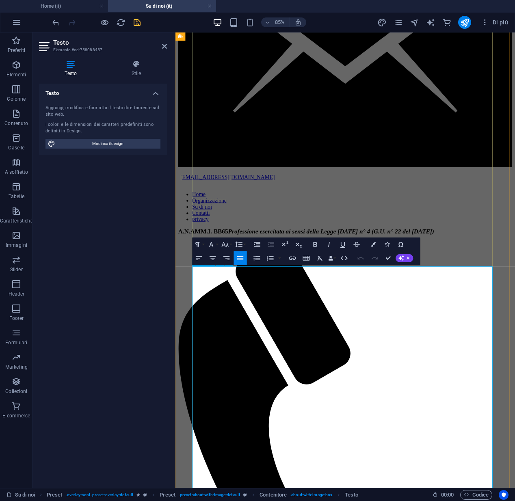
drag, startPoint x: 216, startPoint y: 320, endPoint x: 196, endPoint y: 317, distance: 20.1
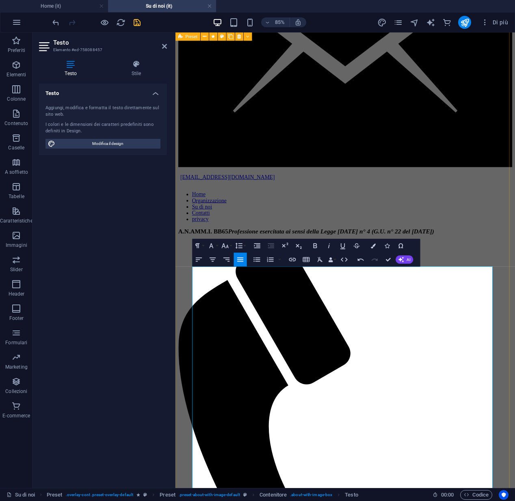
drag, startPoint x: 259, startPoint y: 379, endPoint x: 192, endPoint y: 319, distance: 89.7
drag, startPoint x: 237, startPoint y: 379, endPoint x: 197, endPoint y: 316, distance: 74.4
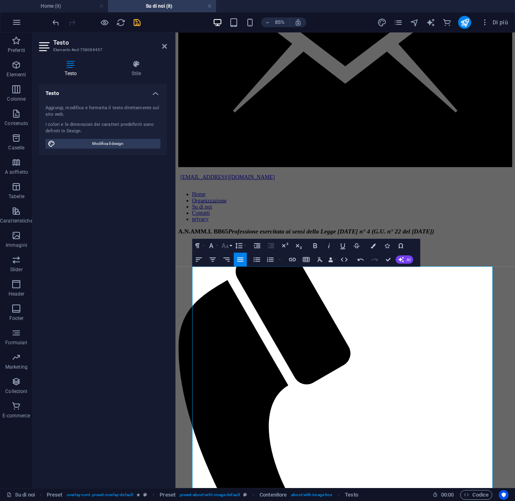
click at [226, 247] on icon "button" at bounding box center [225, 246] width 8 height 8
click at [227, 274] on link "24" at bounding box center [228, 276] width 25 height 11
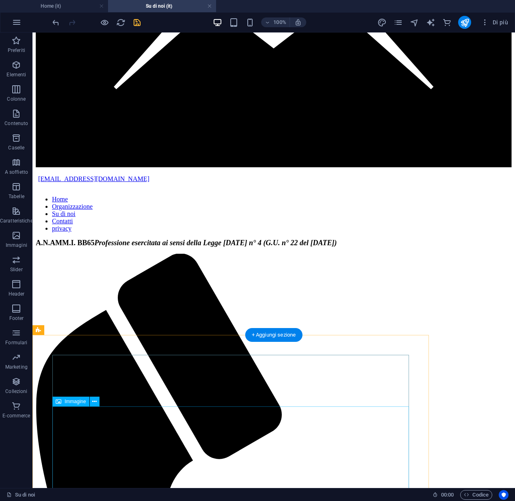
scroll to position [1474, 0]
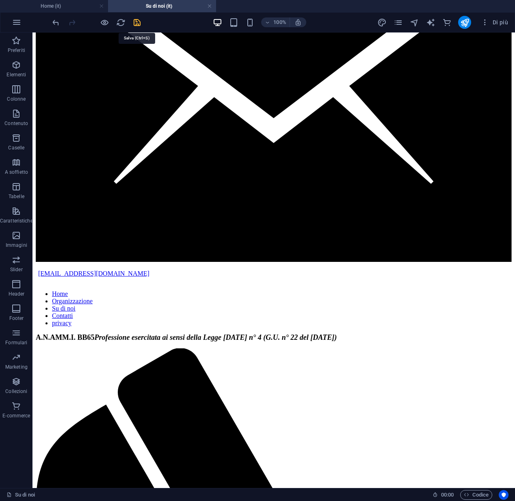
click at [136, 21] on icon "save" at bounding box center [136, 22] width 9 height 9
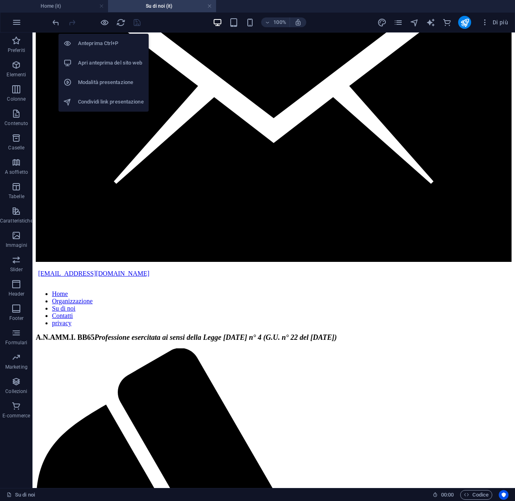
click at [93, 67] on h6 "Apri anteprima del sito web" at bounding box center [111, 63] width 66 height 10
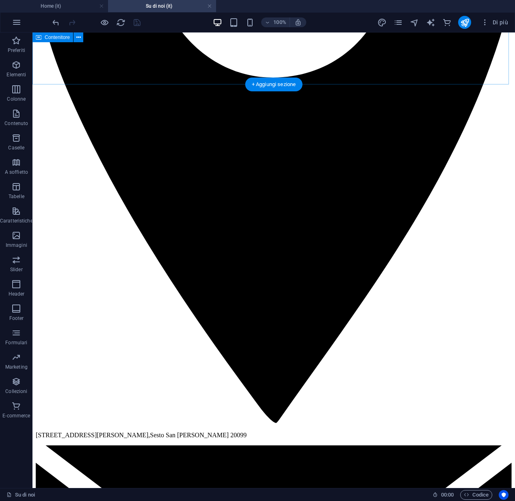
scroll to position [807, 0]
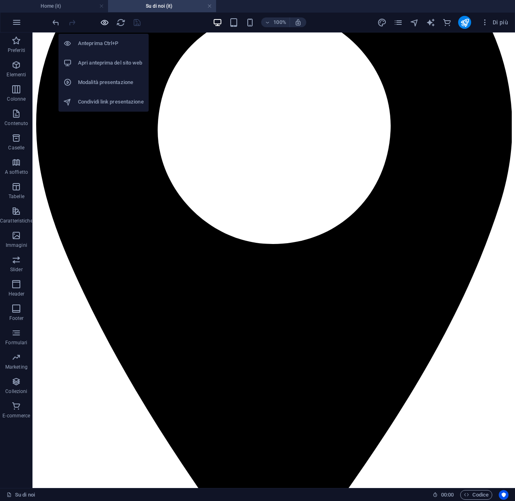
click at [104, 24] on icon "button" at bounding box center [104, 22] width 9 height 9
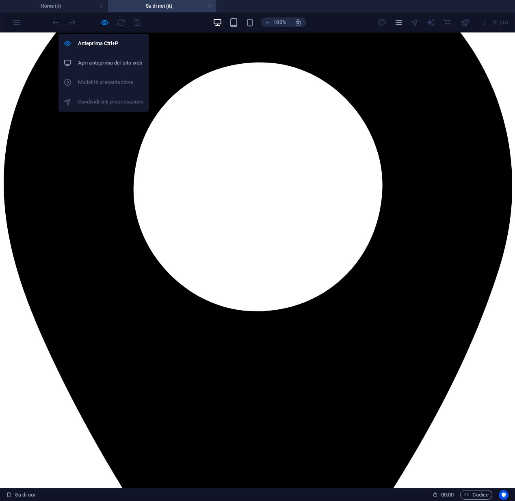
click at [88, 60] on h6 "Apri anteprima del sito web" at bounding box center [111, 63] width 66 height 10
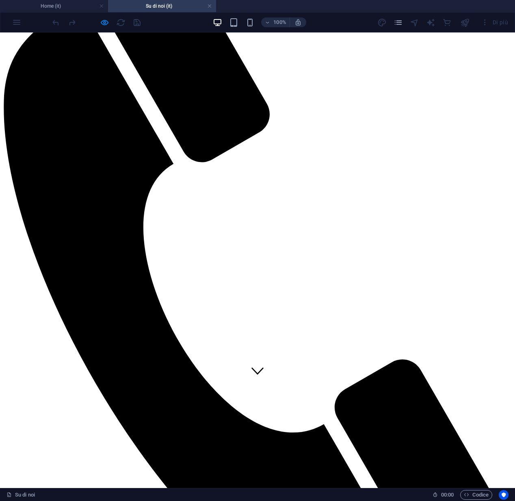
scroll to position [35, 0]
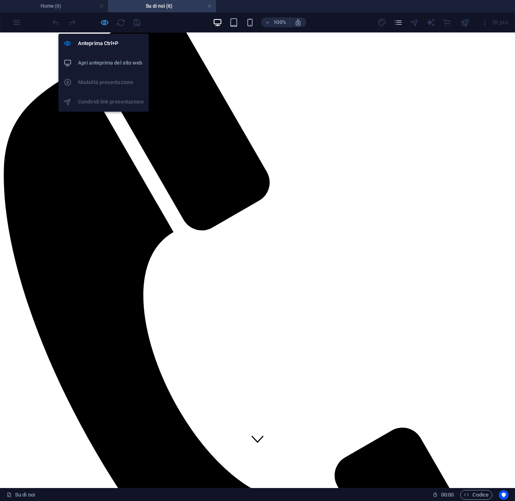
click at [104, 24] on icon "button" at bounding box center [104, 22] width 9 height 9
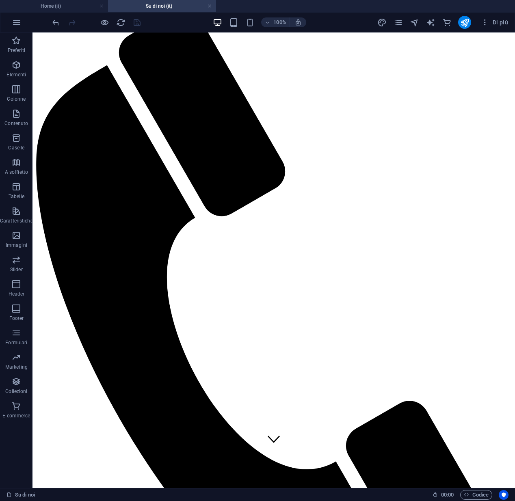
click at [163, 6] on h4 "Su di noi (it)" at bounding box center [162, 6] width 108 height 9
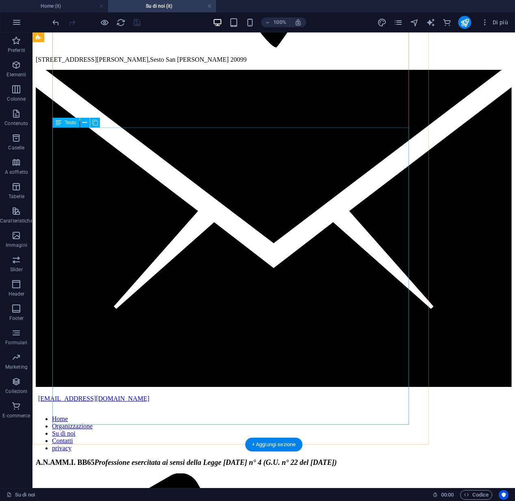
scroll to position [1417, 0]
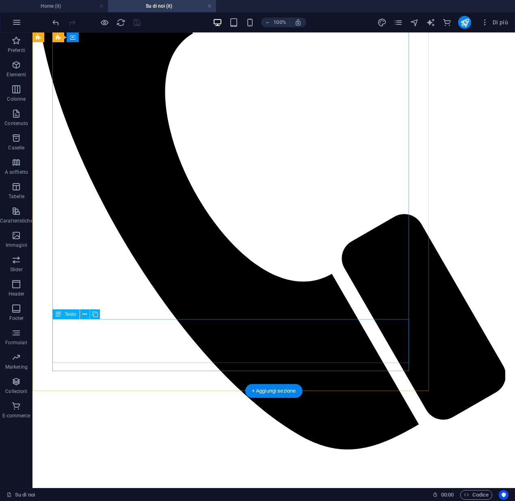
scroll to position [2055, 0]
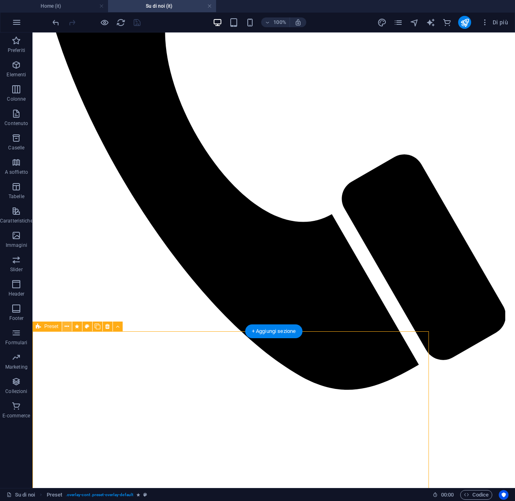
click at [65, 325] on icon at bounding box center [67, 326] width 4 height 9
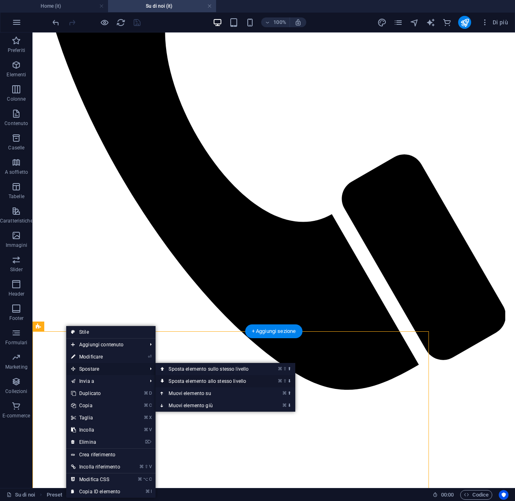
click at [184, 382] on link "⌘ ⇧ ⬇ Sposta elemento allo stesso livello" at bounding box center [209, 381] width 109 height 12
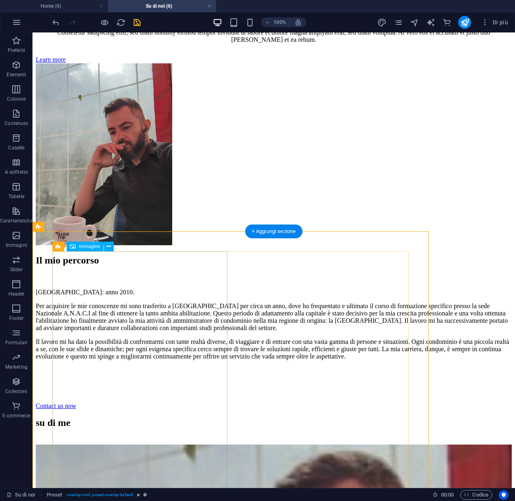
scroll to position [2506, 0]
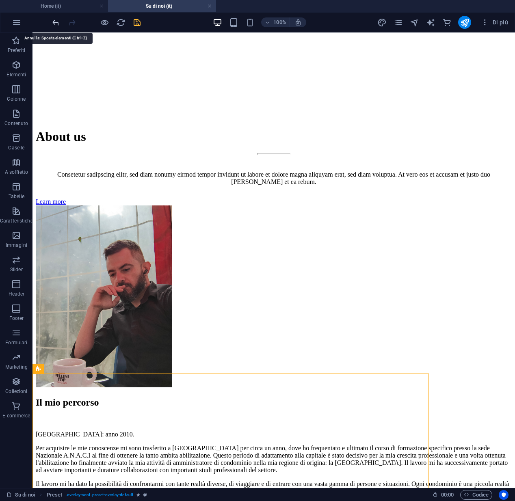
click at [56, 21] on icon "undo" at bounding box center [55, 22] width 9 height 9
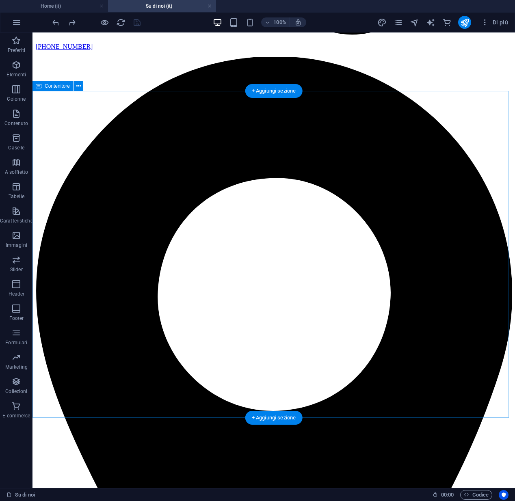
scroll to position [567, 0]
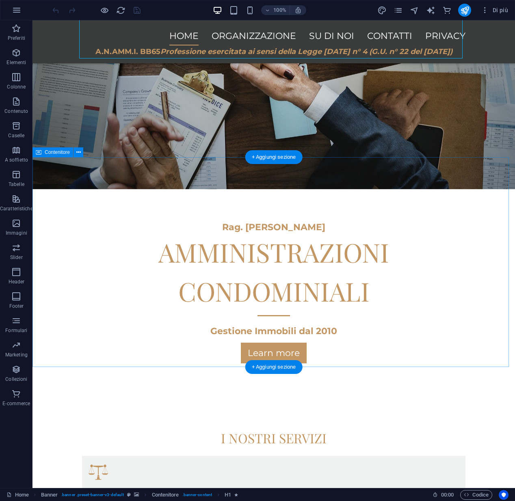
scroll to position [154, 0]
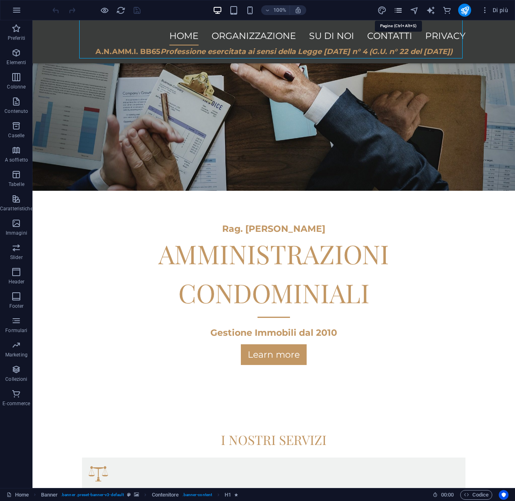
click at [398, 8] on icon "pages" at bounding box center [397, 10] width 9 height 9
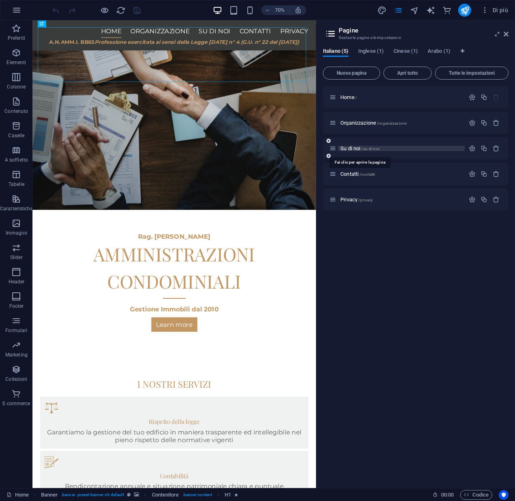
click at [354, 149] on span "Su di noi /su-di-noi" at bounding box center [359, 148] width 39 height 6
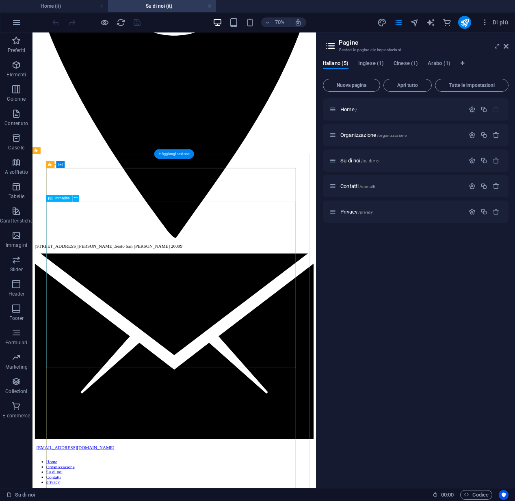
scroll to position [852, 0]
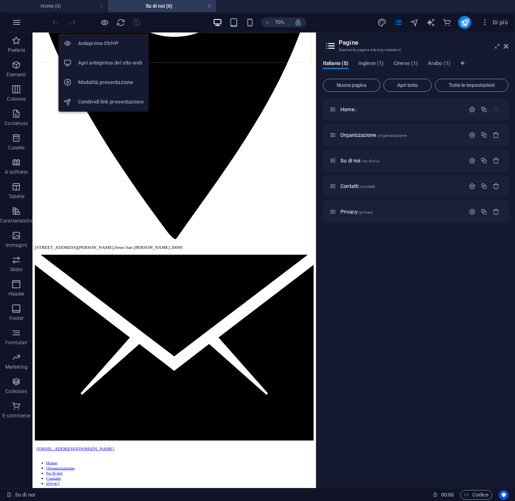
click at [91, 102] on h6 "Condividi link presentazione" at bounding box center [111, 102] width 66 height 10
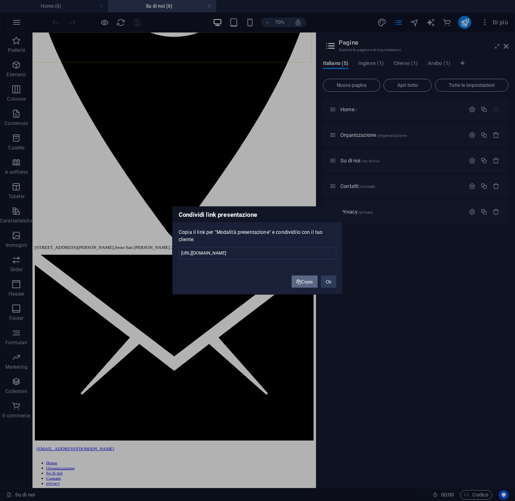
click at [305, 279] on button "Copia" at bounding box center [304, 282] width 26 height 12
click at [327, 281] on button "Ok" at bounding box center [328, 282] width 15 height 12
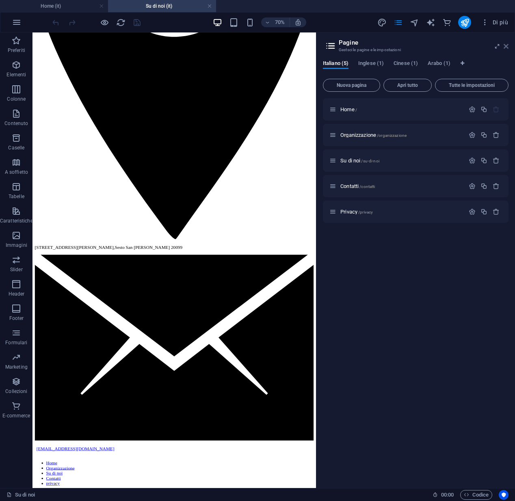
click at [507, 44] on icon at bounding box center [505, 46] width 5 height 6
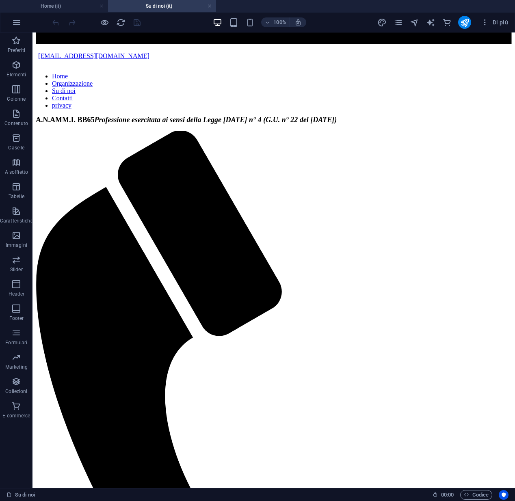
scroll to position [1702, 0]
